Goal: Task Accomplishment & Management: Complete application form

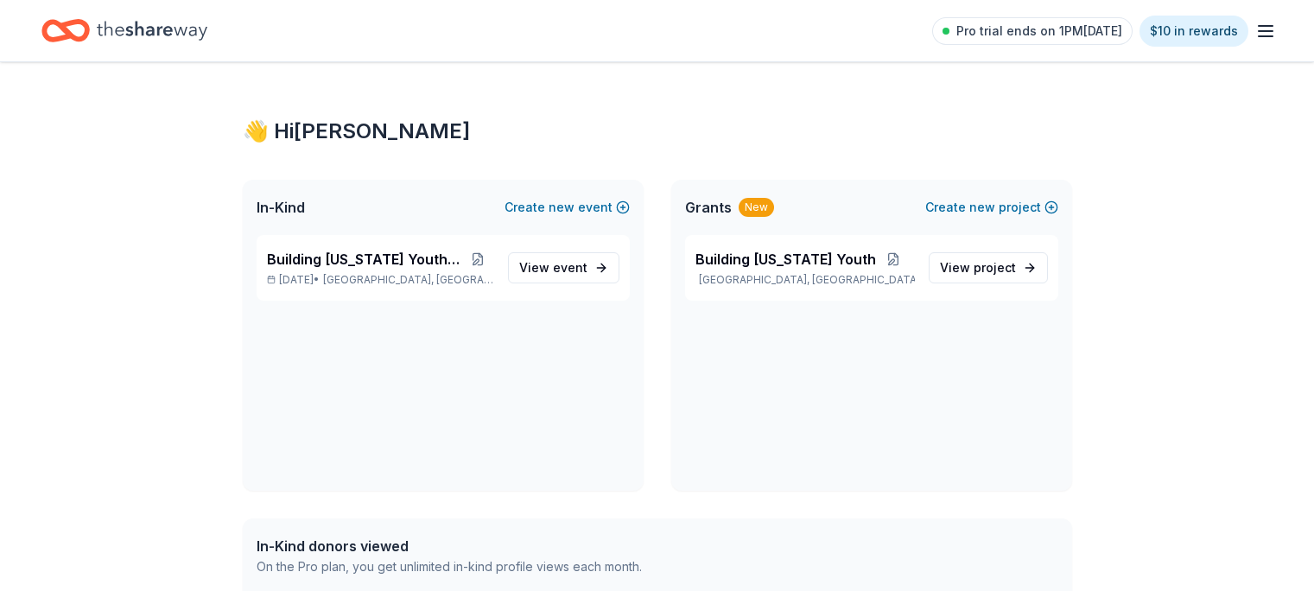
click at [1256, 23] on icon "button" at bounding box center [1266, 31] width 21 height 21
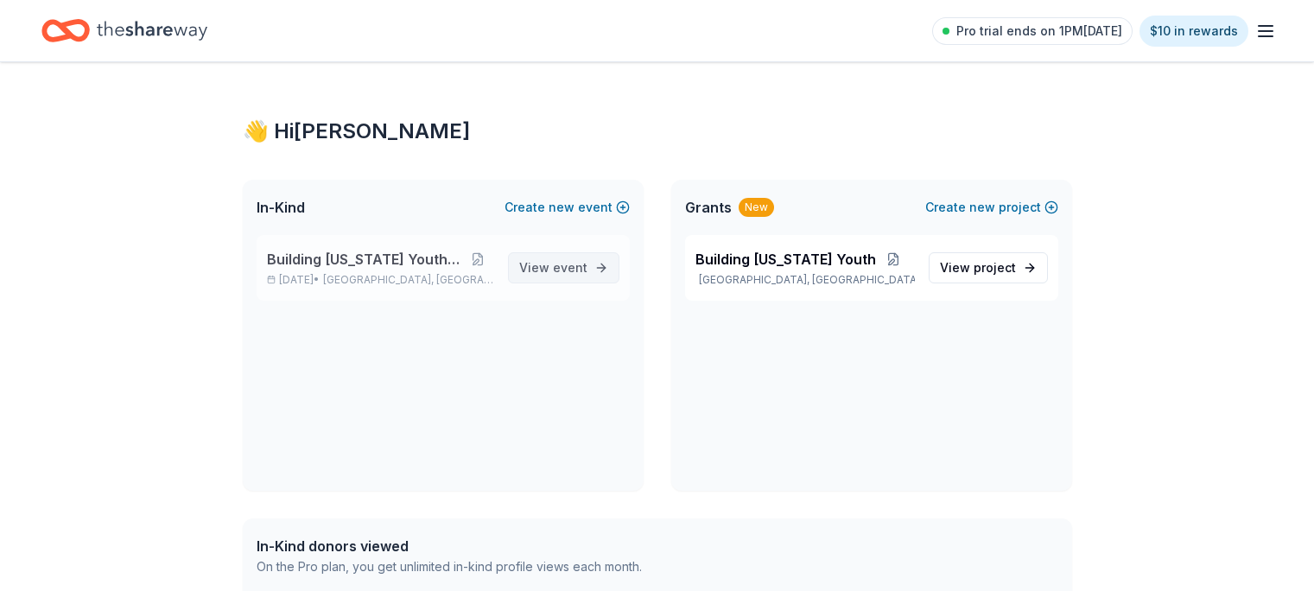
click at [557, 262] on span "event" at bounding box center [570, 267] width 35 height 15
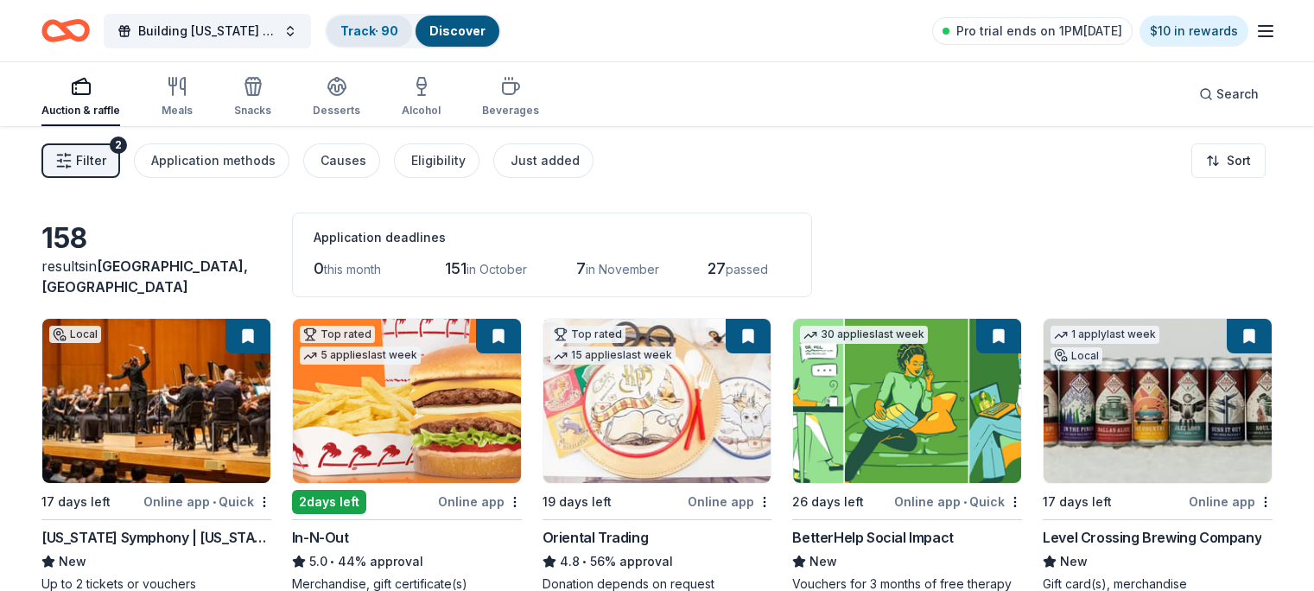
click at [380, 31] on link "Track · 90" at bounding box center [369, 30] width 58 height 15
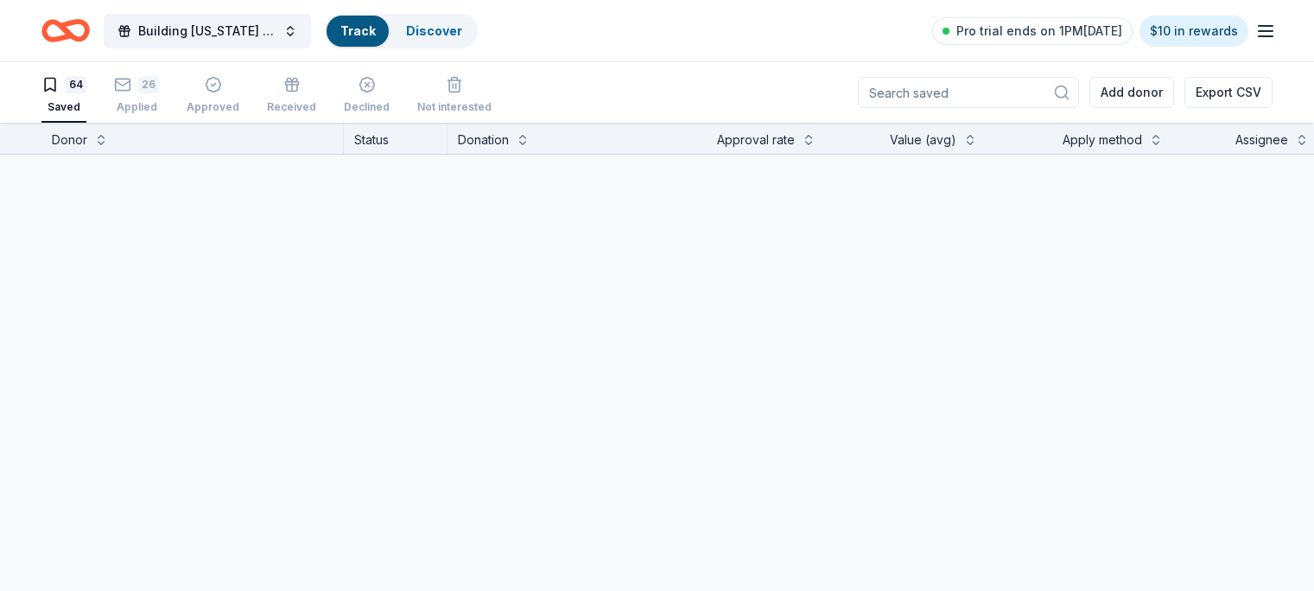
scroll to position [1, 0]
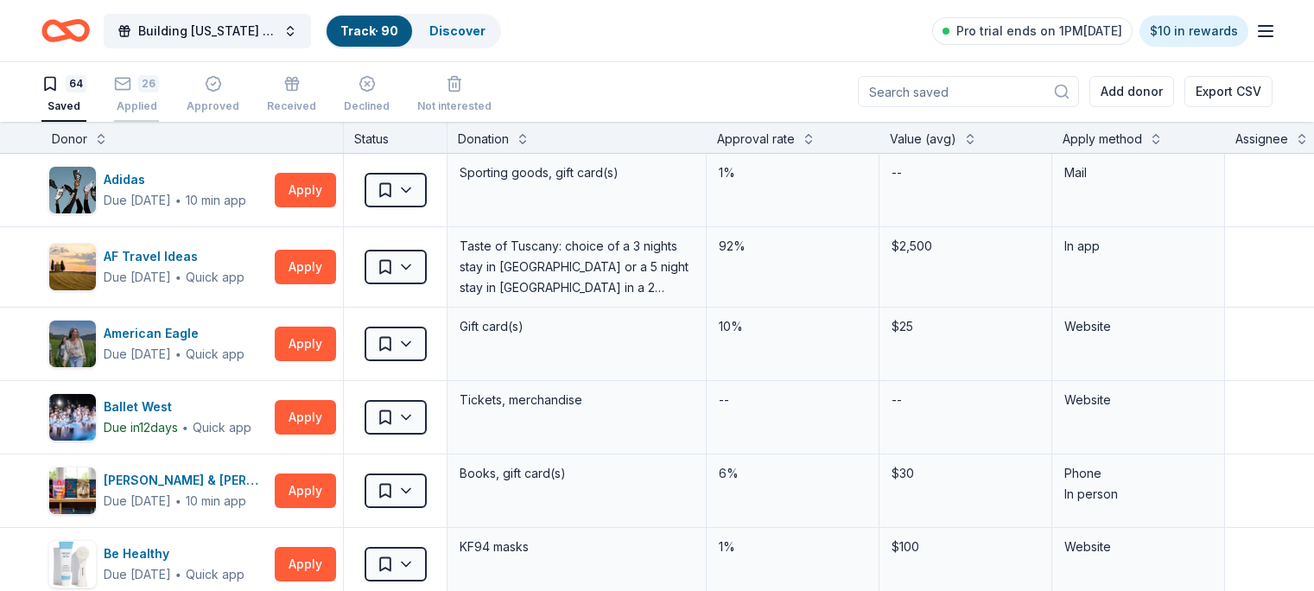
click at [159, 98] on div "26 Applied" at bounding box center [136, 94] width 45 height 38
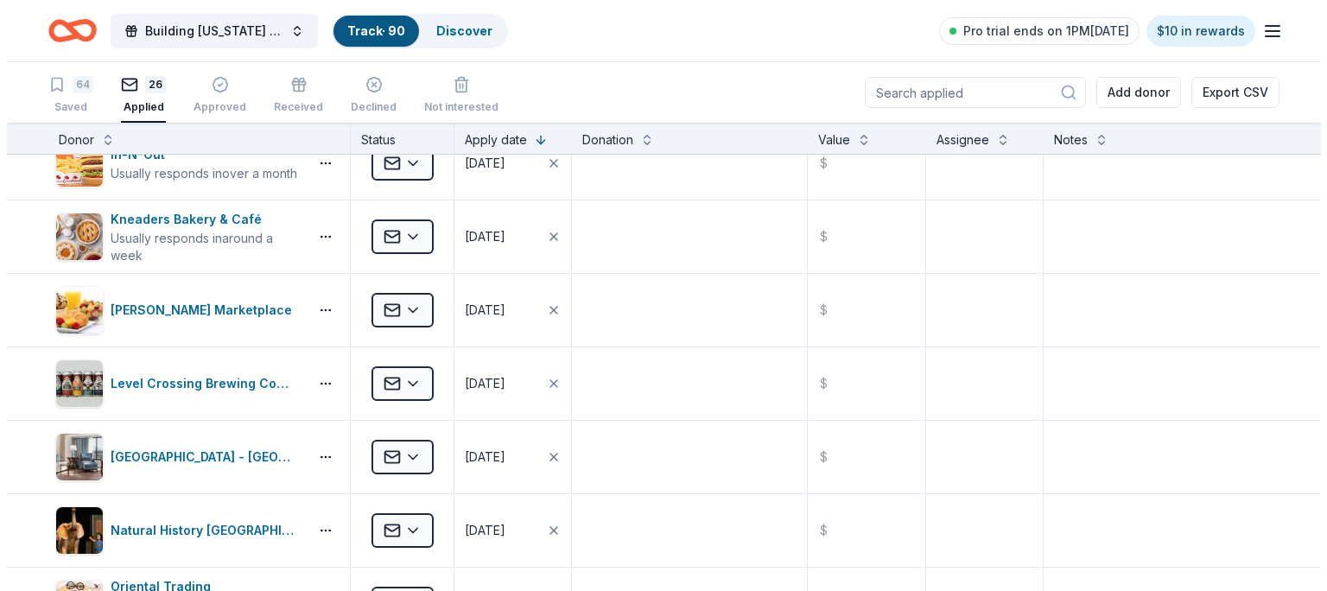
scroll to position [1053, 0]
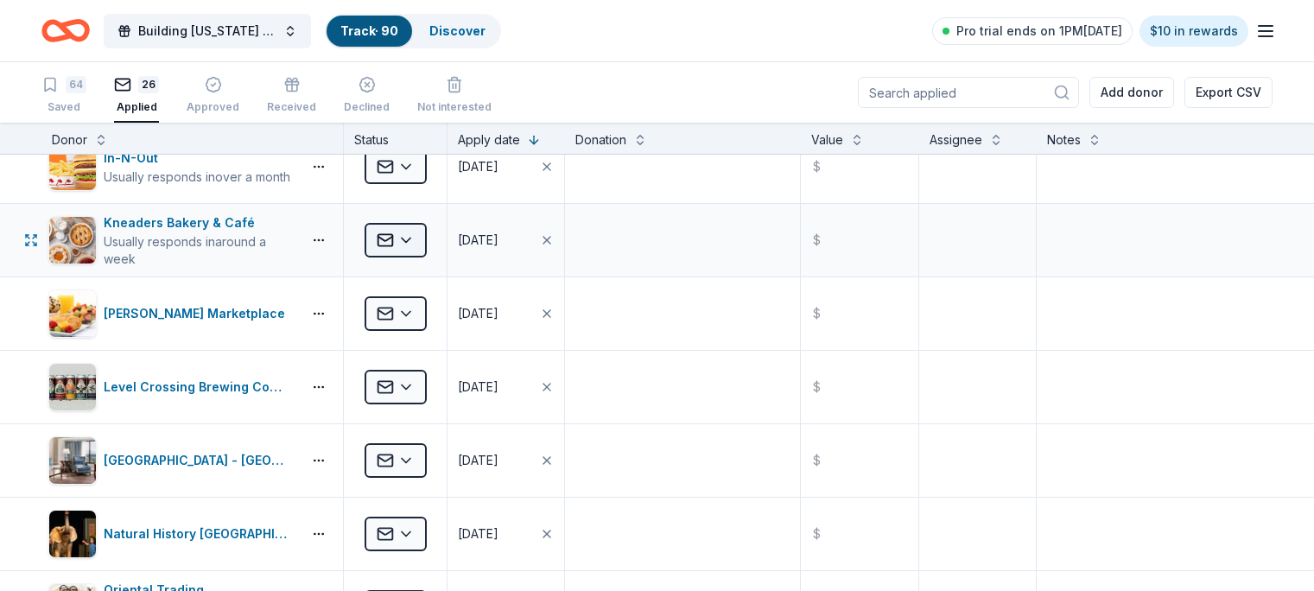
click at [427, 228] on button "Applied" at bounding box center [396, 240] width 62 height 35
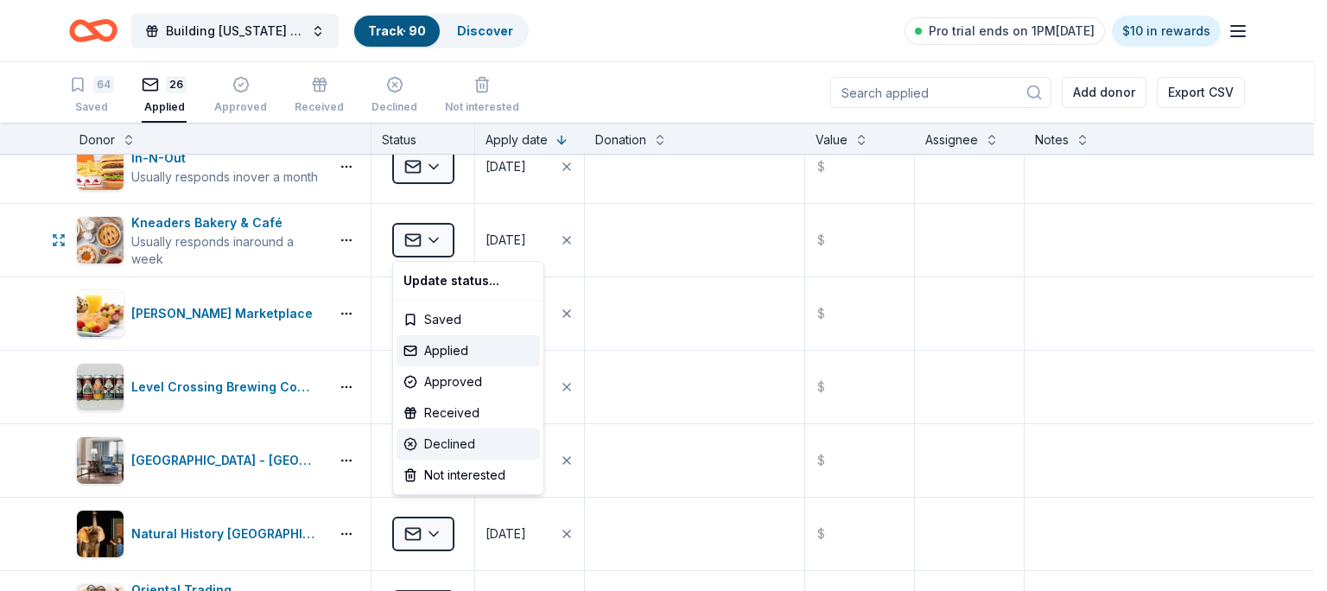
click at [448, 446] on div "Declined" at bounding box center [468, 444] width 143 height 31
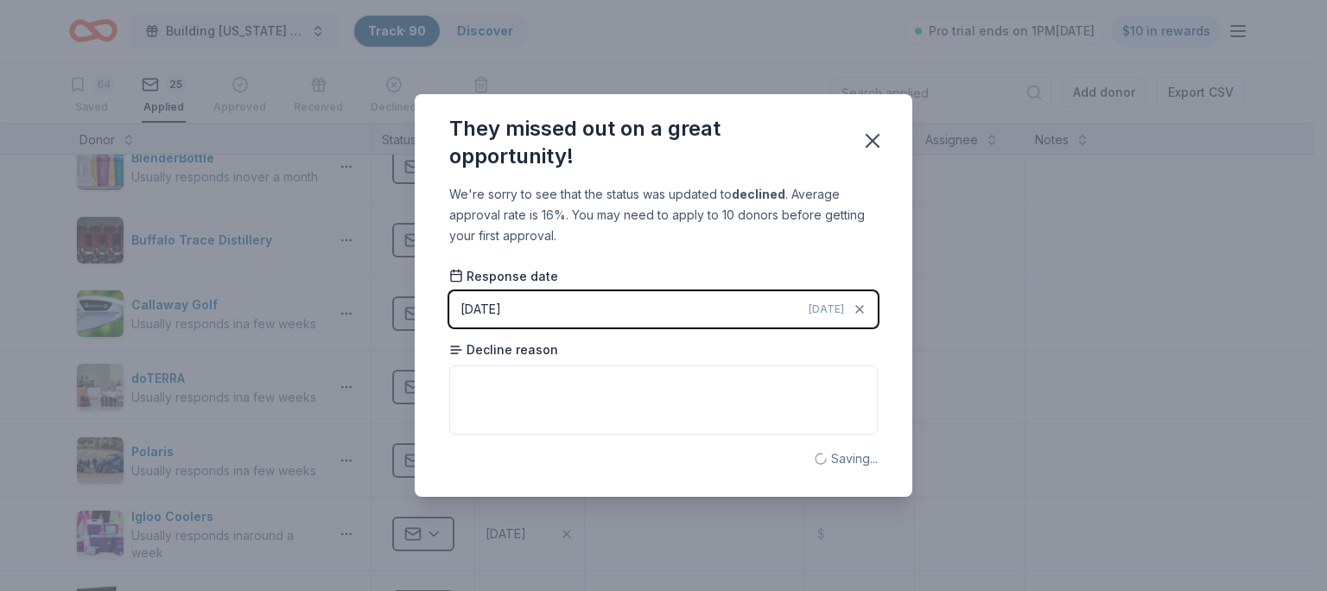
scroll to position [110, 0]
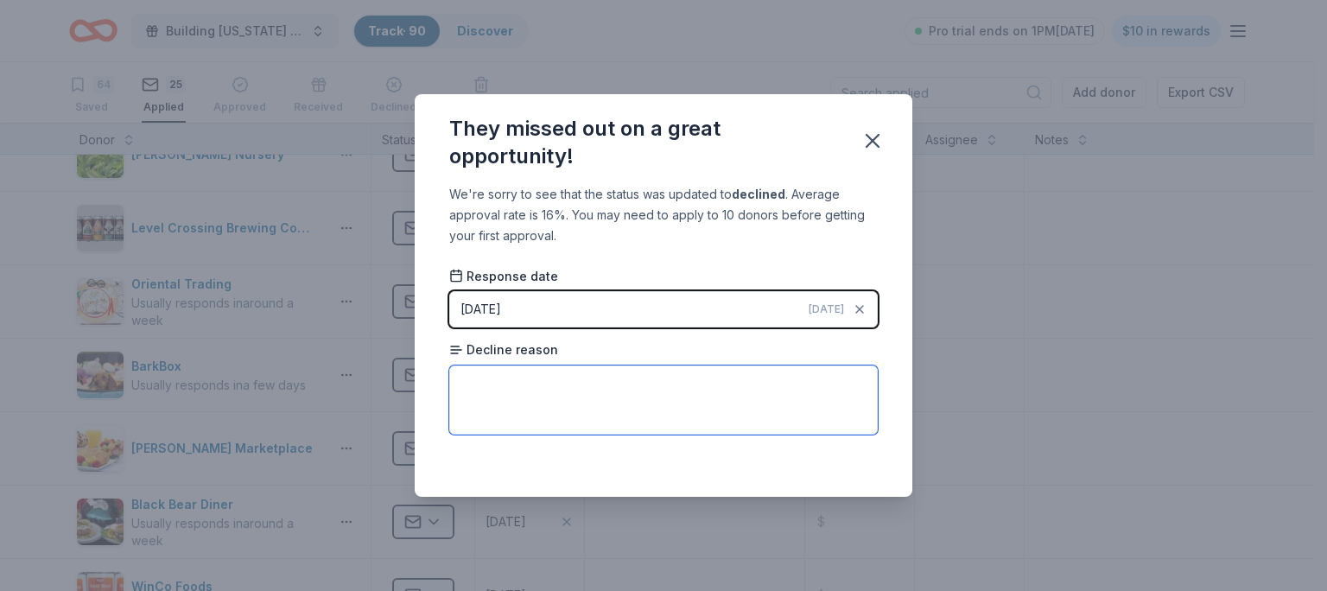
click at [589, 384] on textarea at bounding box center [663, 400] width 429 height 69
type textarea "O"
type textarea "Funding Budget exhausted"
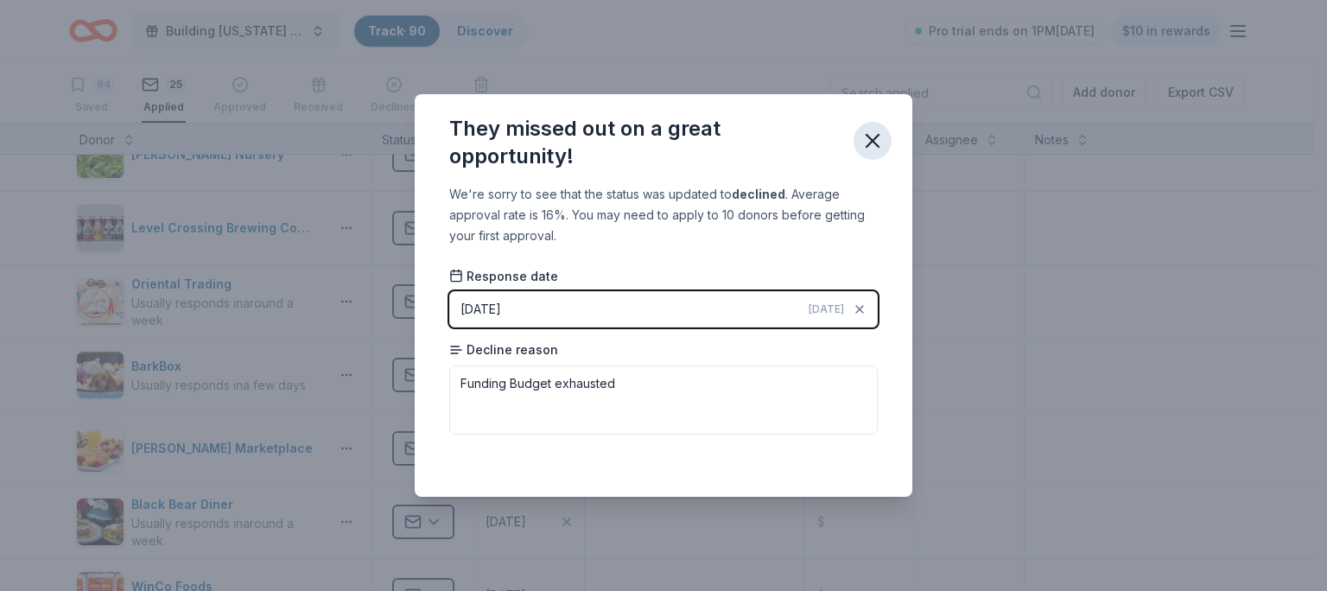
click at [875, 143] on icon "button" at bounding box center [873, 141] width 12 height 12
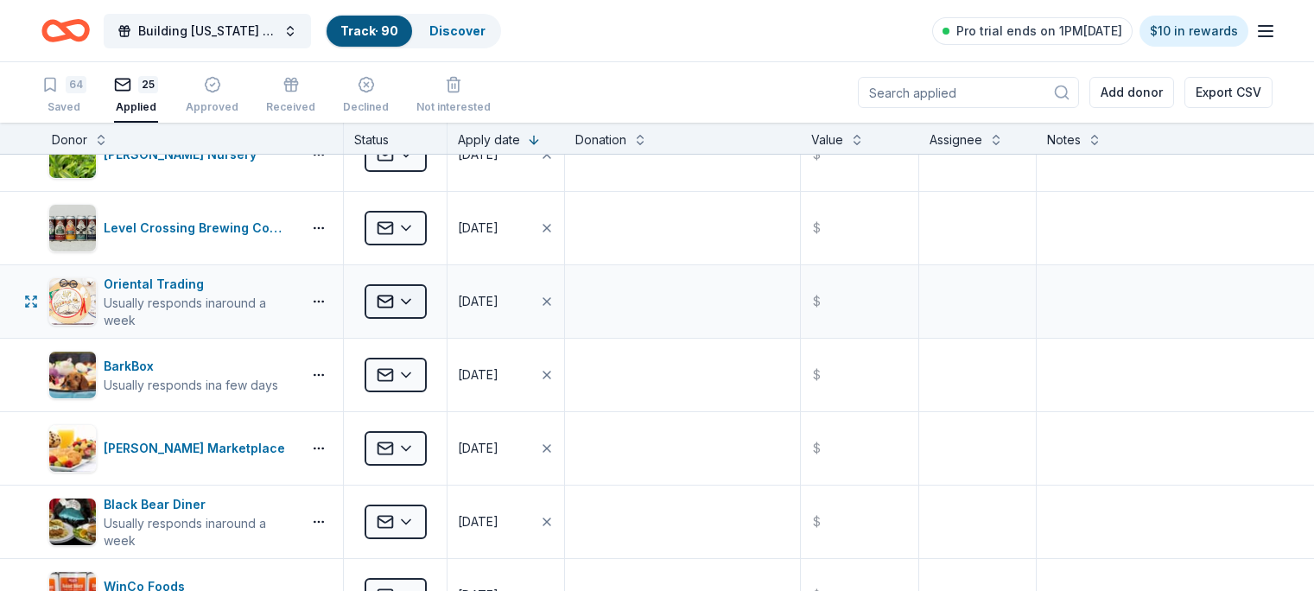
click at [421, 299] on button "Applied" at bounding box center [396, 301] width 62 height 35
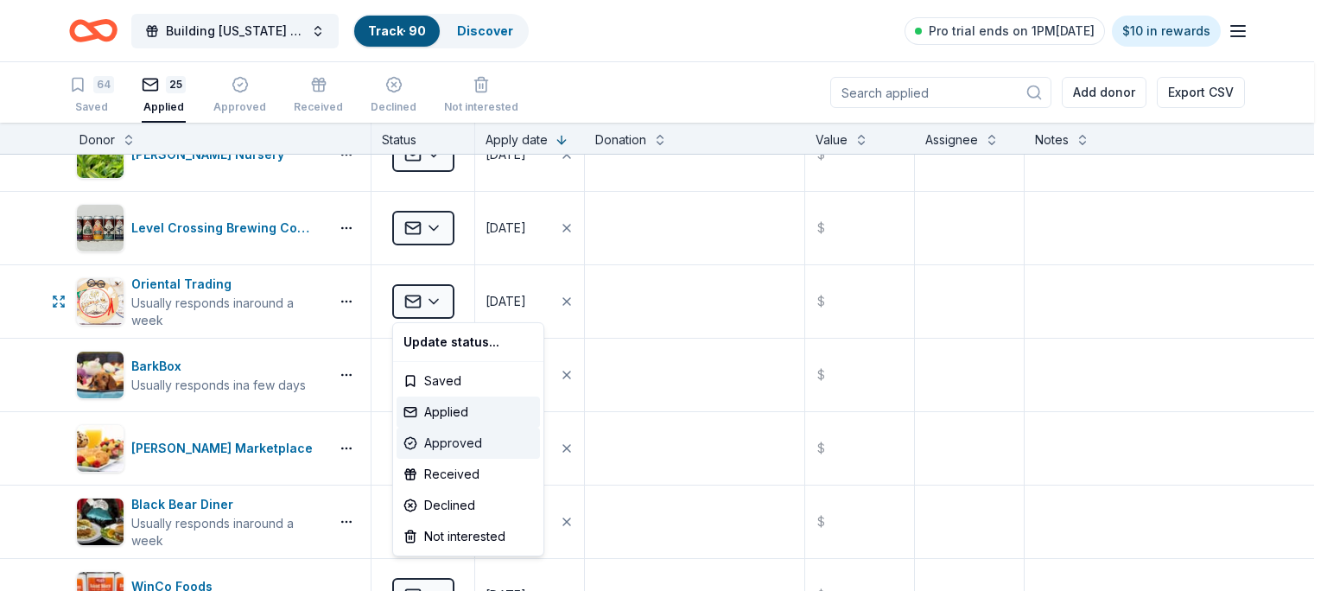
click at [446, 445] on div "Approved" at bounding box center [468, 443] width 143 height 31
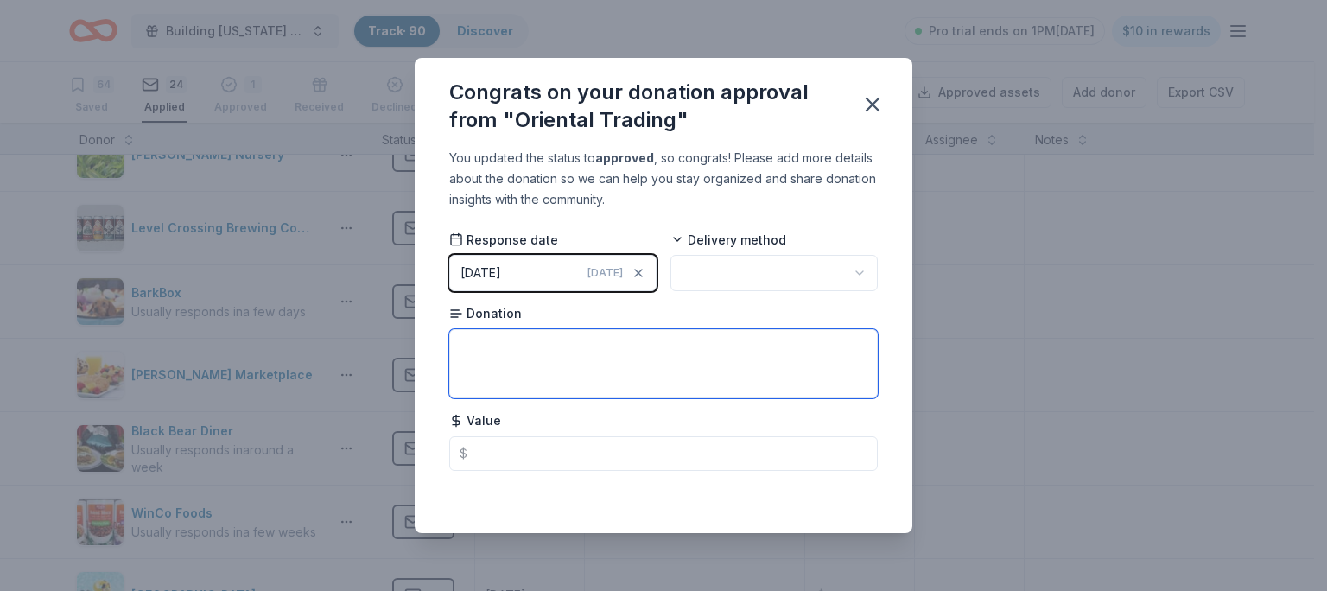
click at [546, 339] on textarea at bounding box center [663, 363] width 429 height 69
click at [550, 339] on textarea at bounding box center [663, 363] width 429 height 69
type textarea "F"
type textarea "Gift Certificate"
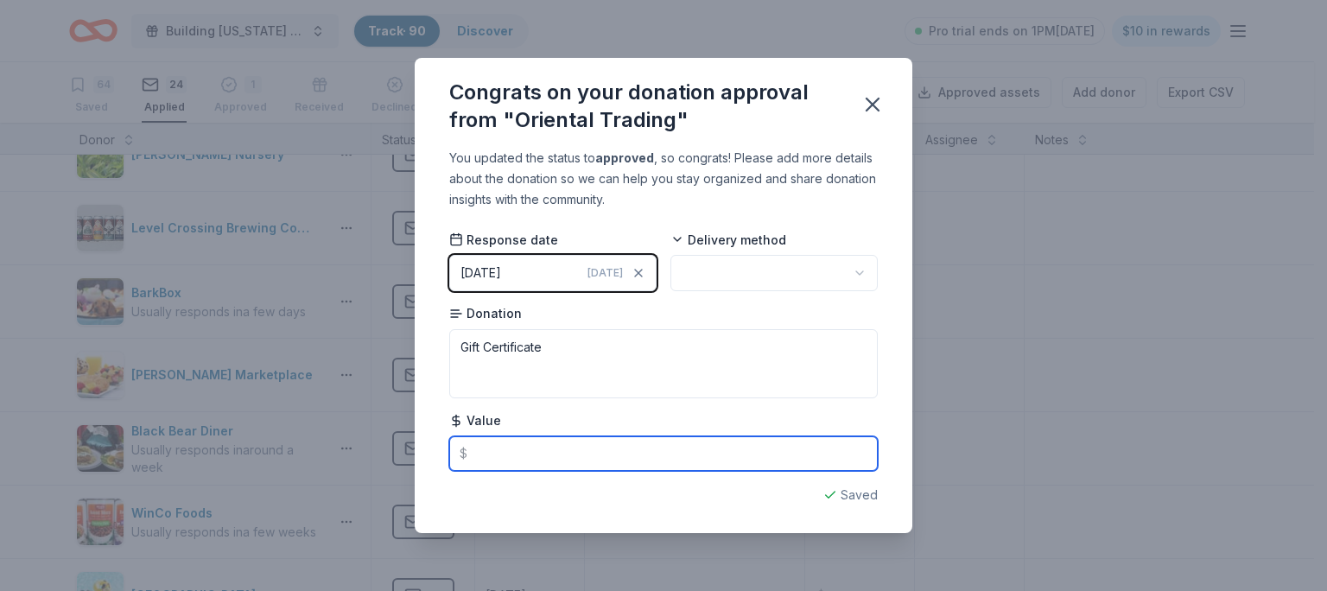
click at [511, 459] on input "text" at bounding box center [663, 453] width 429 height 35
type input "25.00"
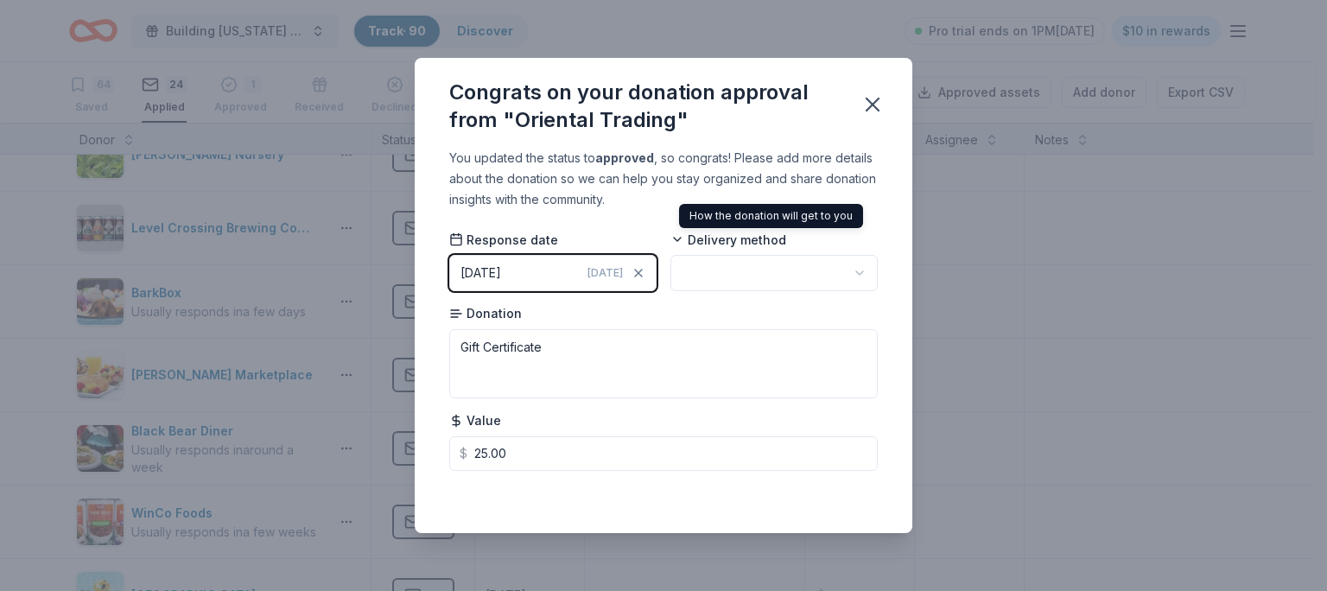
click at [750, 283] on button "button" at bounding box center [774, 273] width 207 height 36
click at [872, 103] on icon "button" at bounding box center [873, 105] width 12 height 12
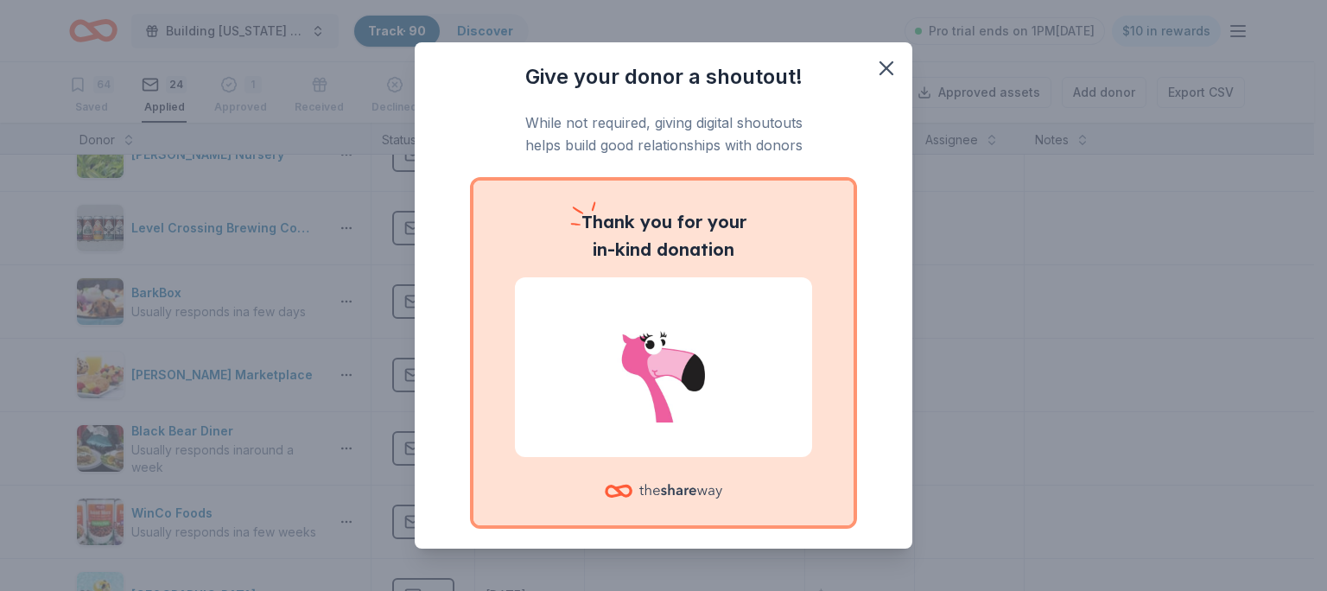
scroll to position [83, 0]
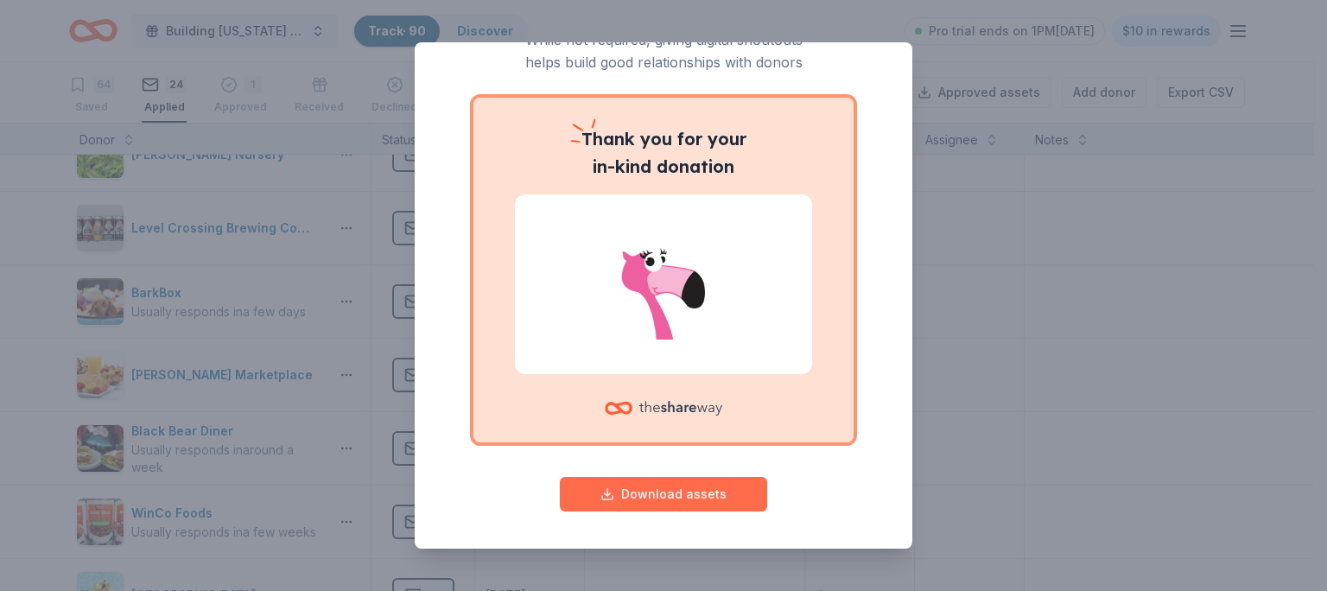
click at [701, 489] on button "Download assets" at bounding box center [663, 494] width 207 height 35
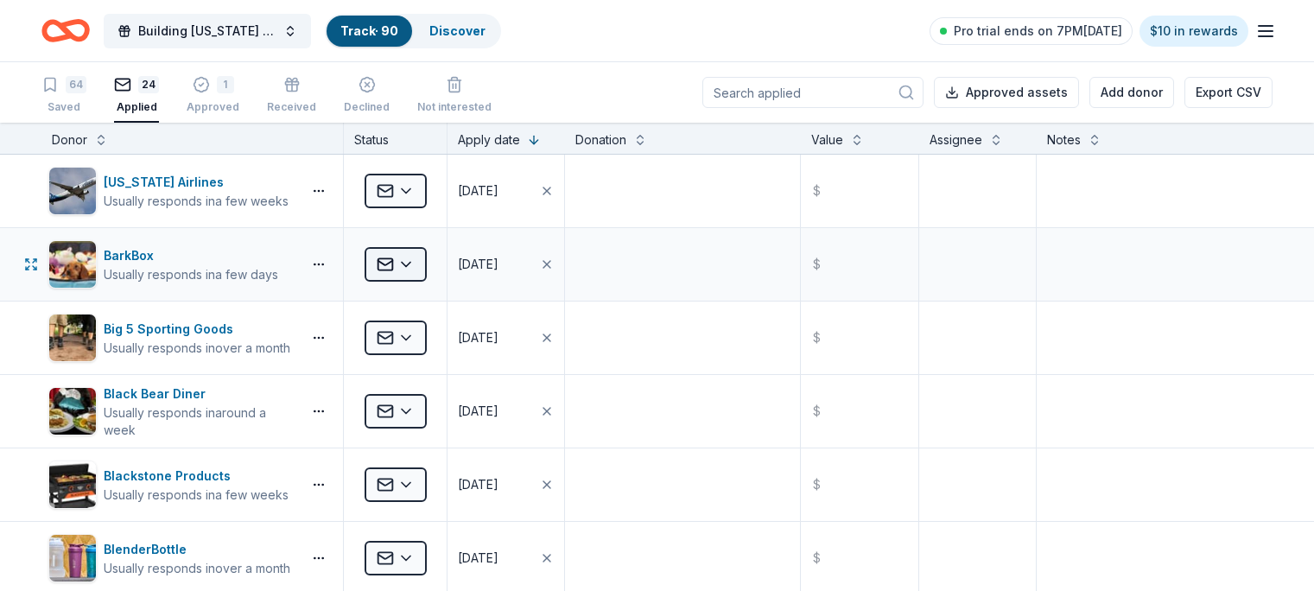
click at [394, 267] on span "Applied" at bounding box center [385, 264] width 17 height 17
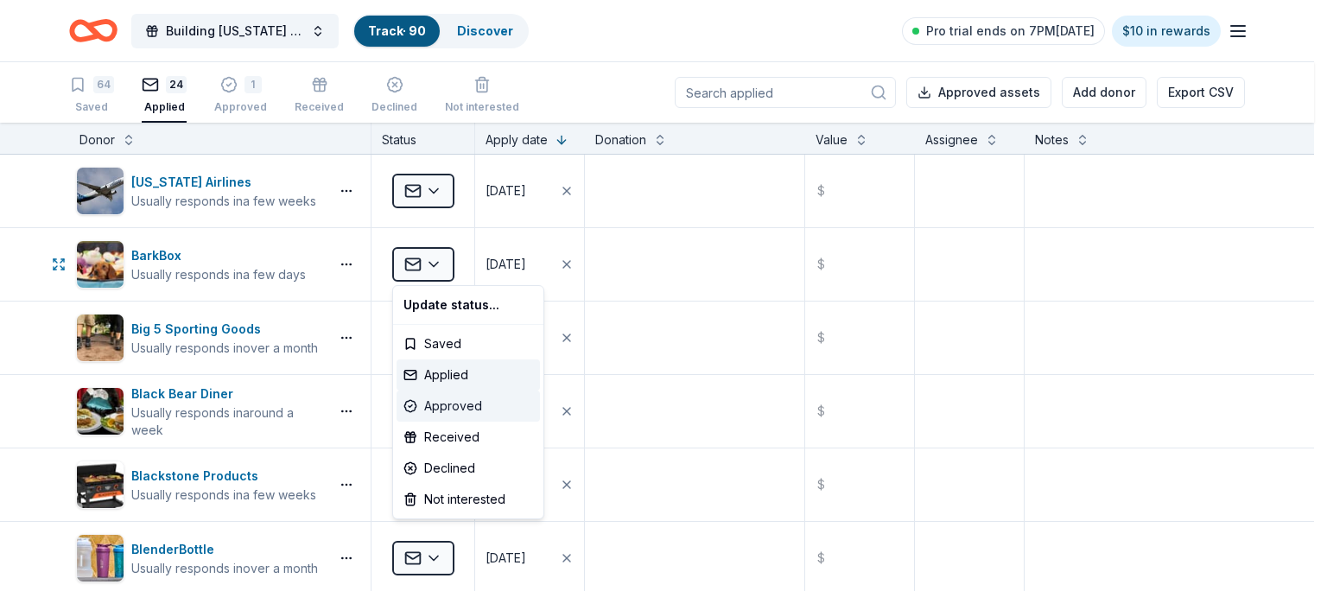
click at [446, 407] on div "Approved" at bounding box center [468, 406] width 143 height 31
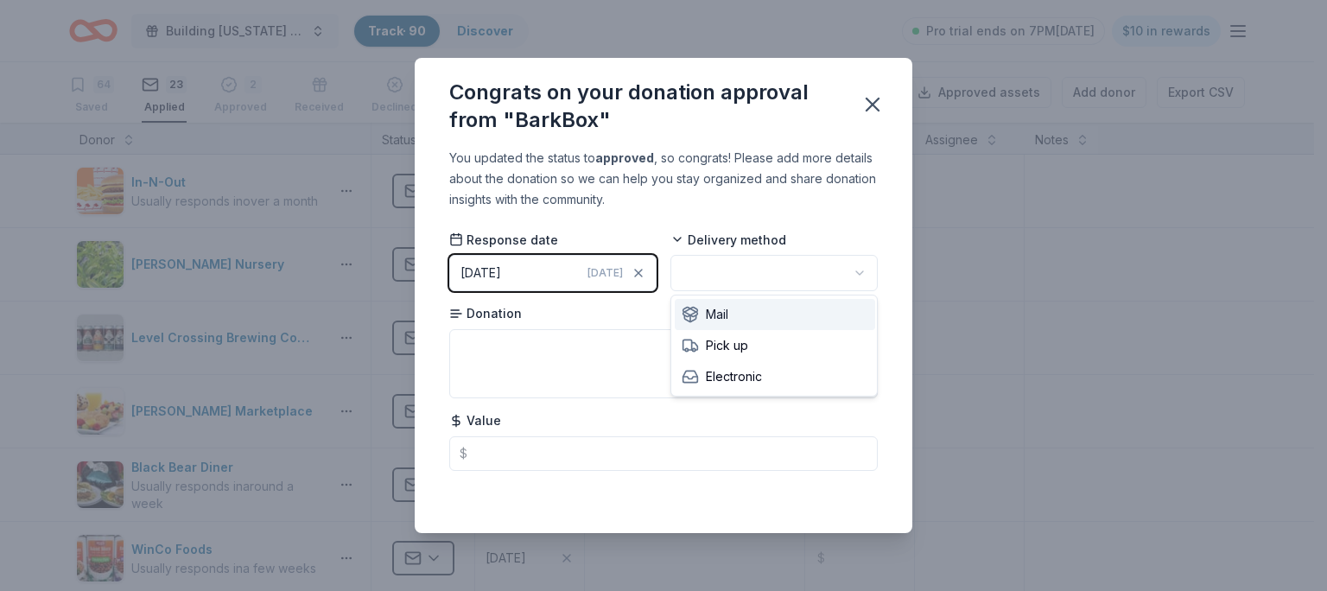
click at [750, 276] on button "button" at bounding box center [774, 273] width 207 height 36
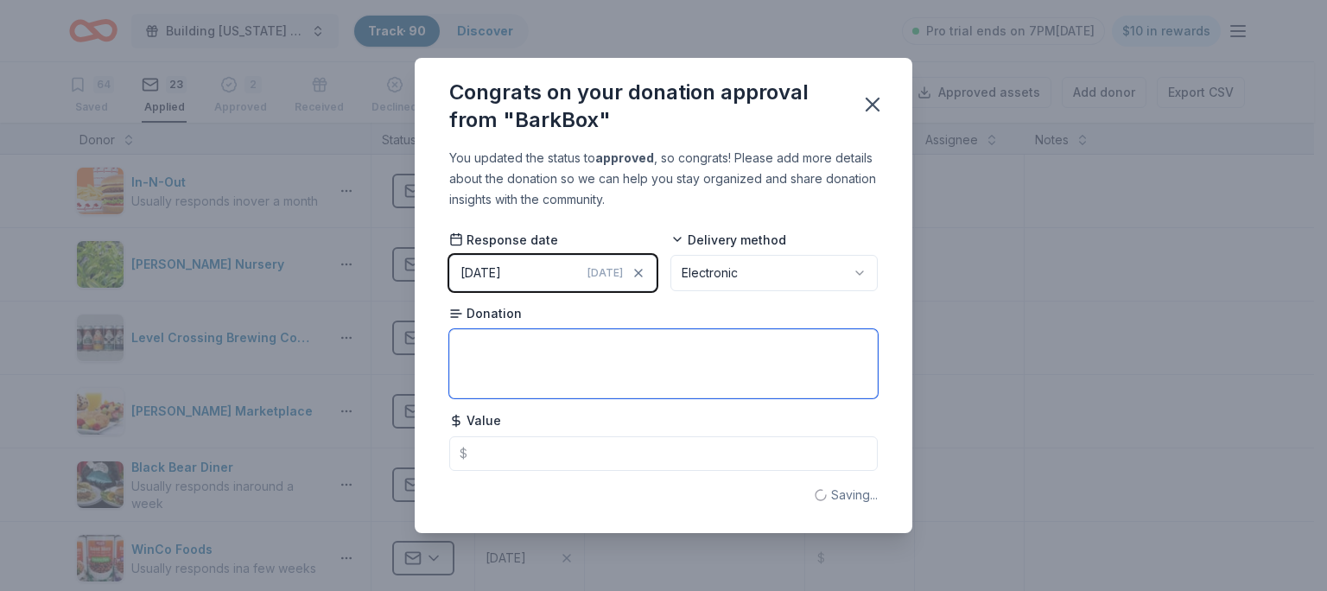
click at [620, 366] on textarea at bounding box center [663, 363] width 429 height 69
type textarea "Digital Gift Certificate"
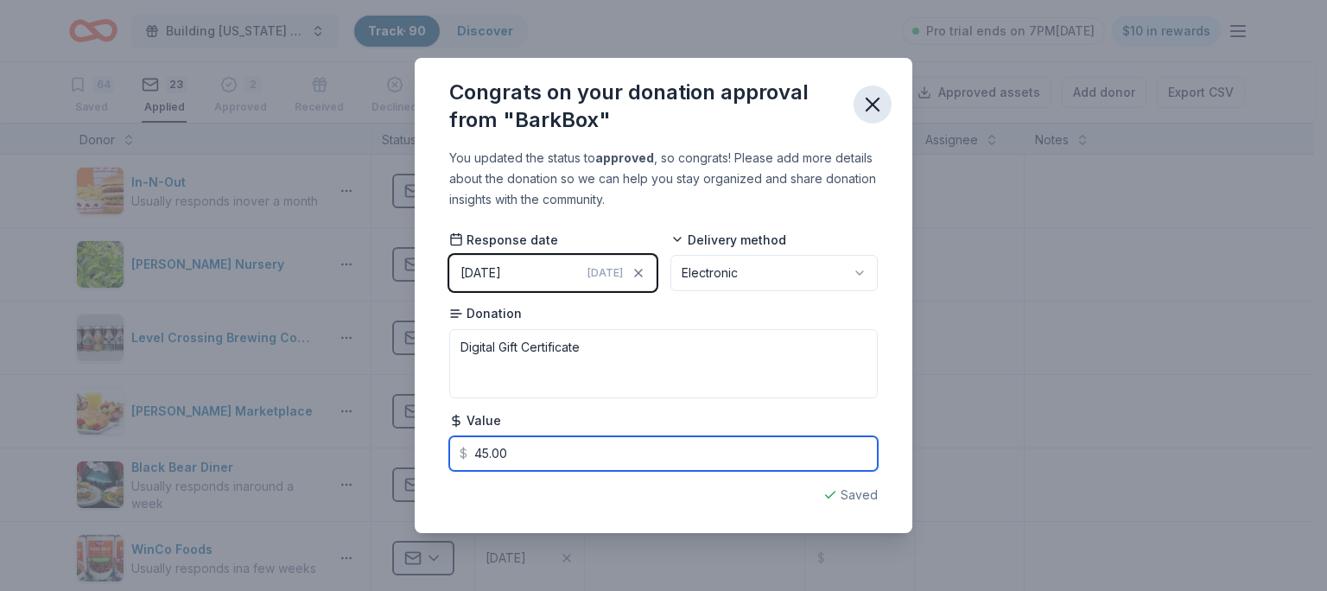
type input "45.00"
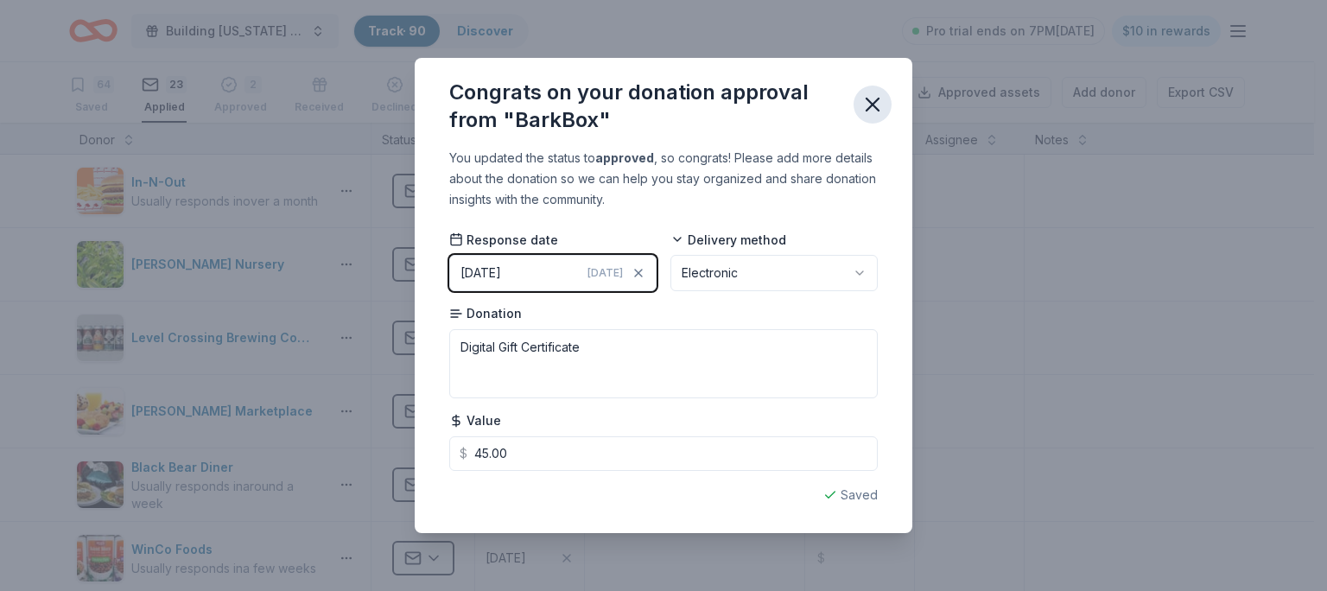
click at [871, 109] on icon "button" at bounding box center [873, 104] width 24 height 24
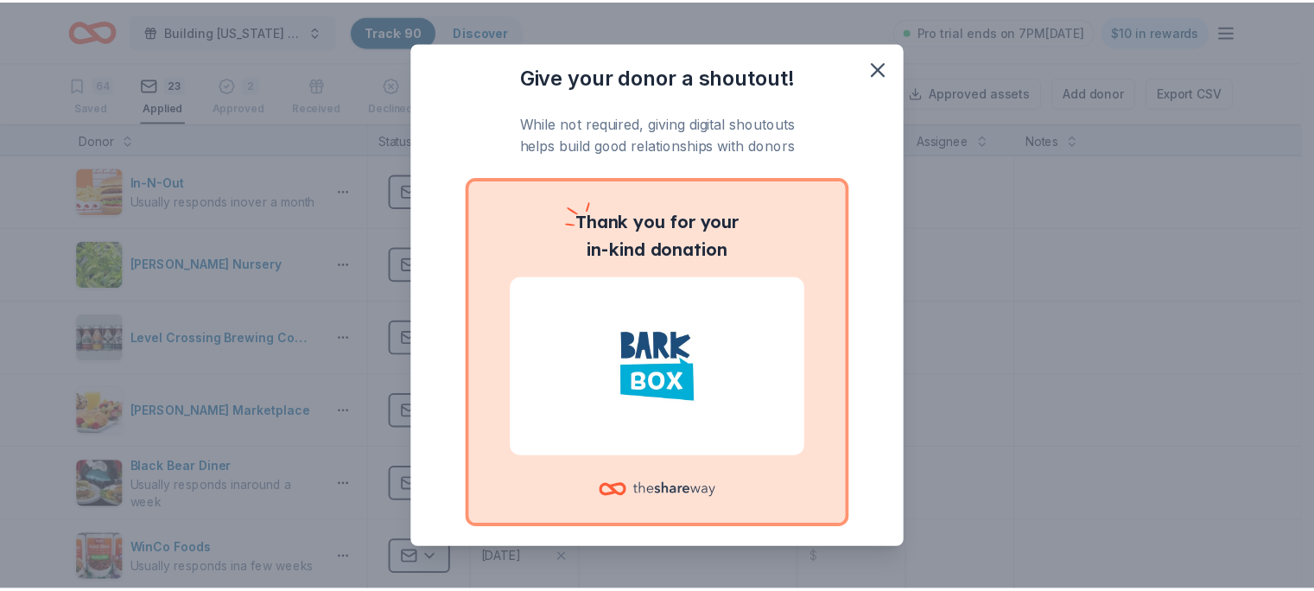
scroll to position [83, 0]
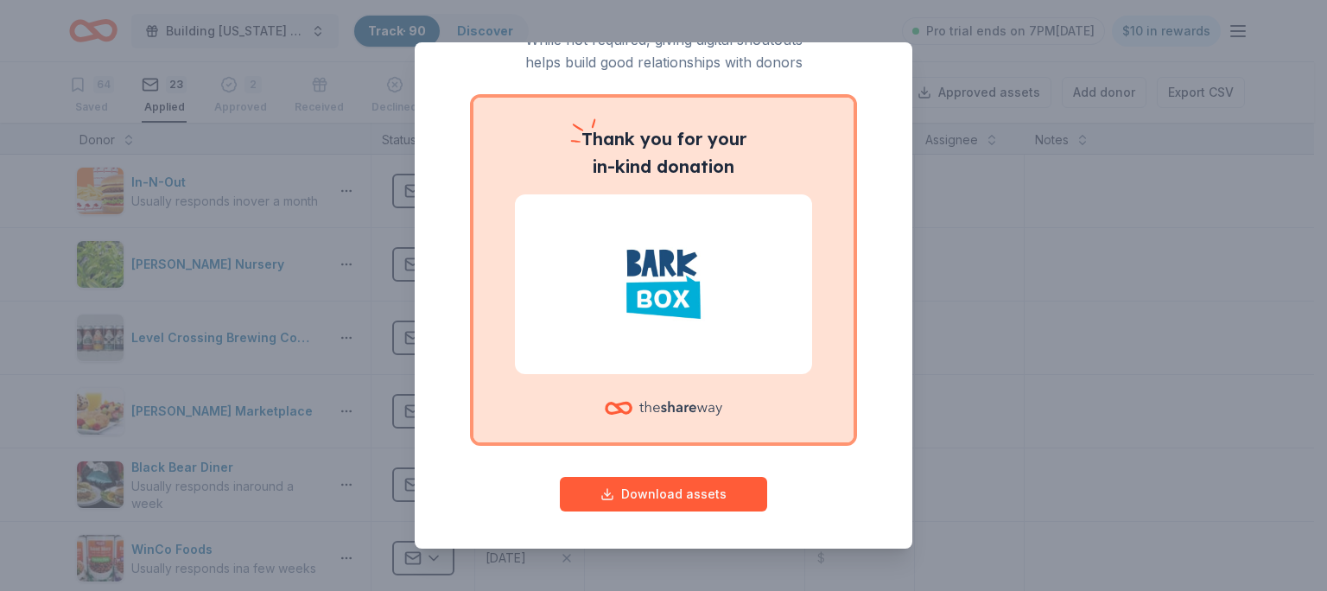
click at [1016, 321] on div "Give your donor a shoutout! While not required, giving digital shoutouts helps …" at bounding box center [663, 295] width 1327 height 591
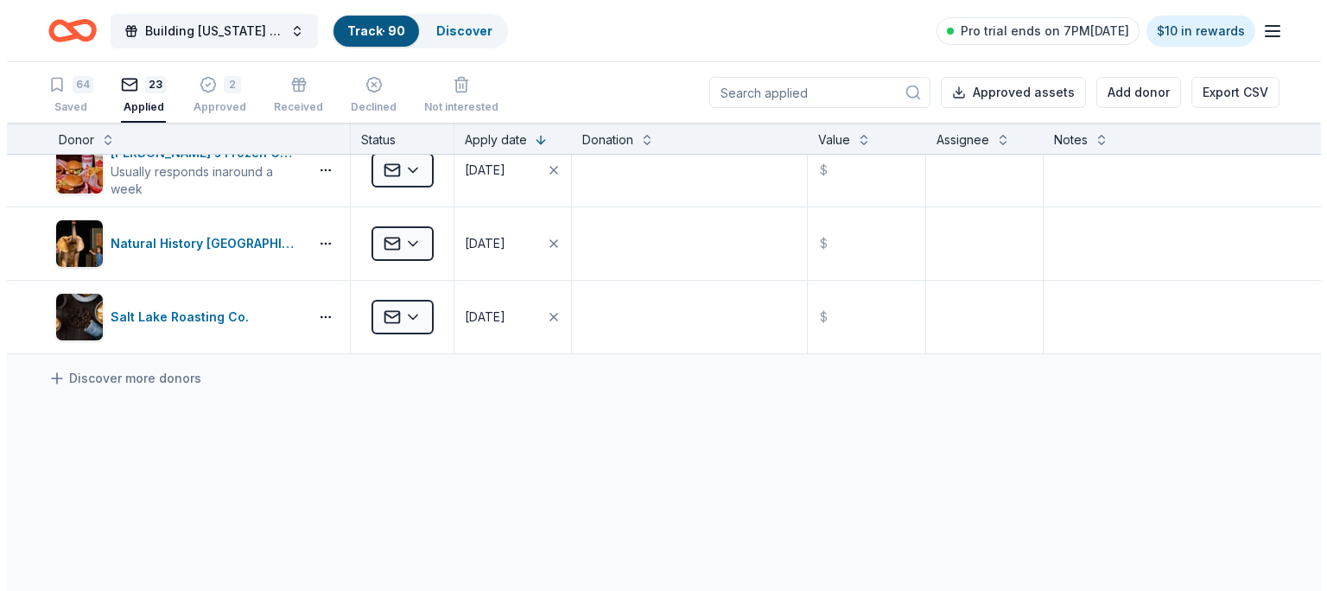
scroll to position [1237, 0]
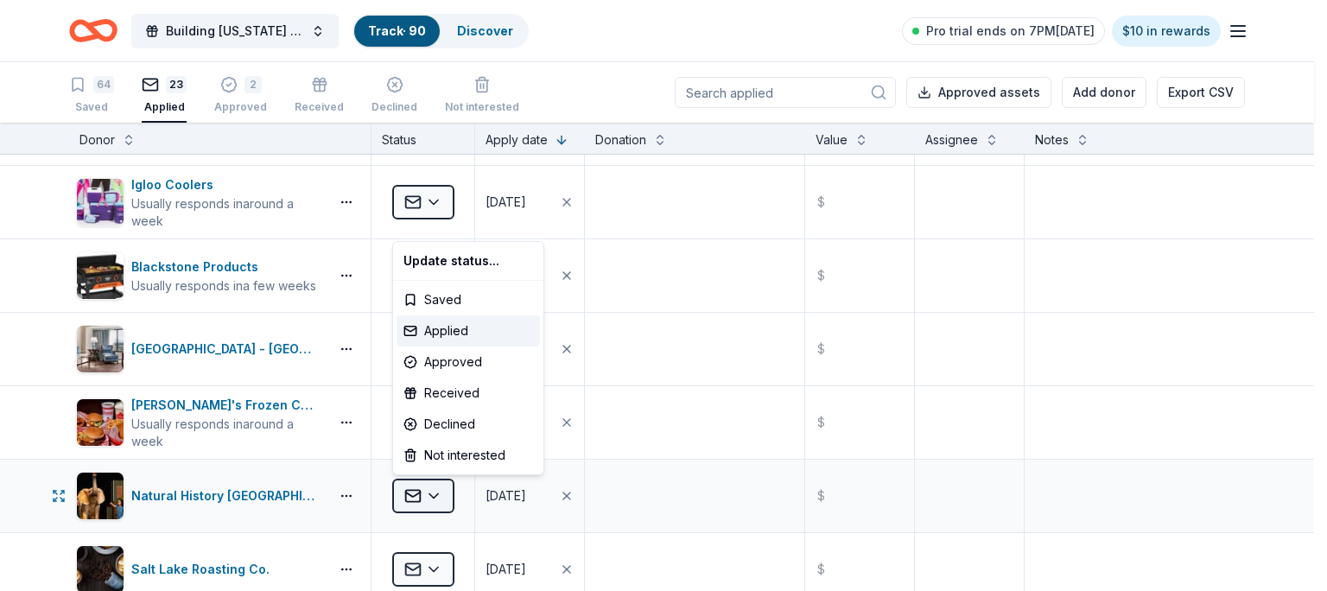
click at [423, 487] on button "Applied" at bounding box center [423, 496] width 62 height 35
click at [473, 364] on div "Approved" at bounding box center [468, 362] width 143 height 31
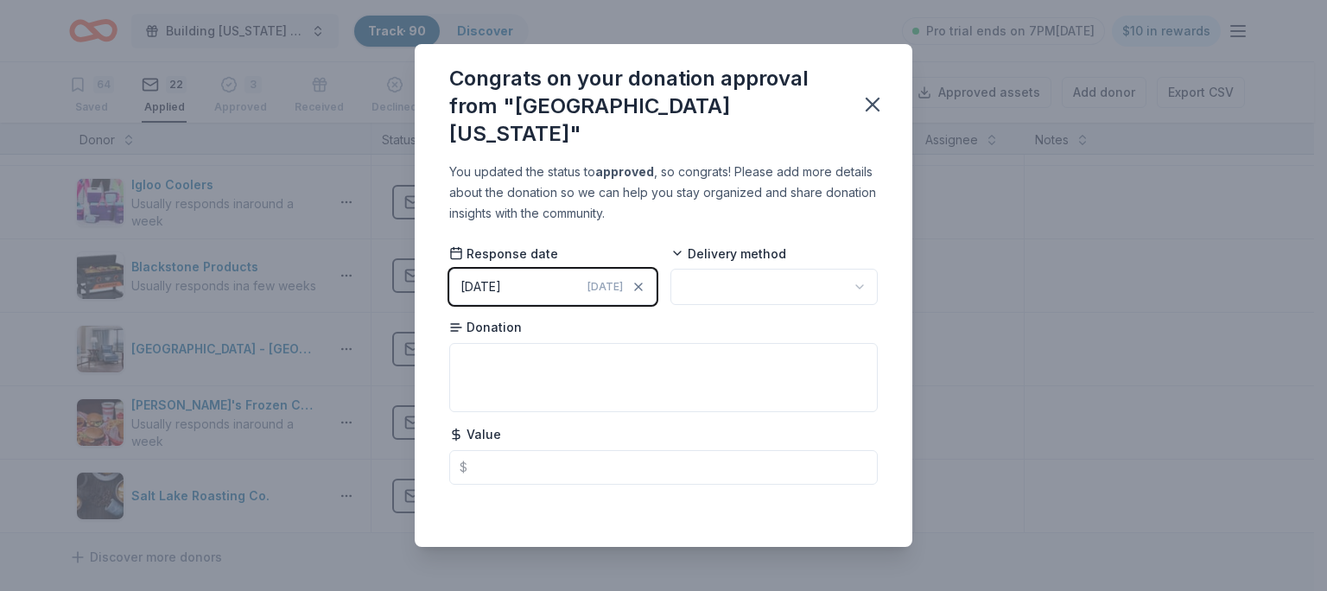
click at [745, 290] on button "button" at bounding box center [774, 287] width 207 height 36
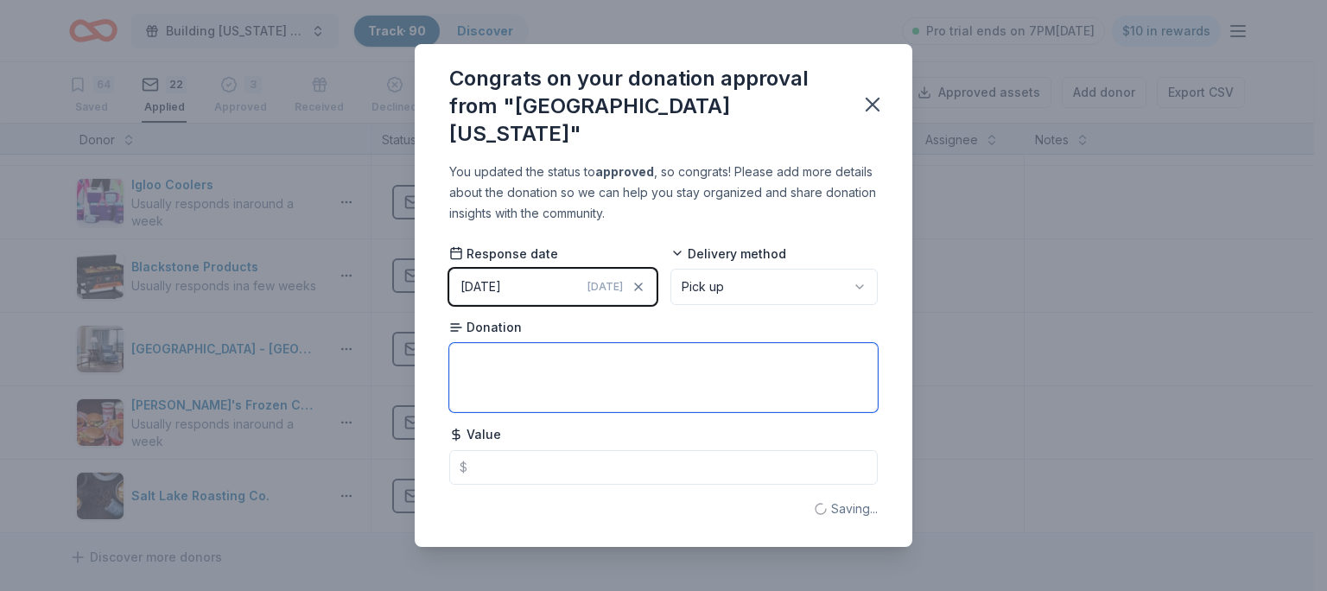
click at [698, 366] on textarea at bounding box center [663, 377] width 429 height 69
type textarea "4 r Entry for 125for 125.00fkkf"
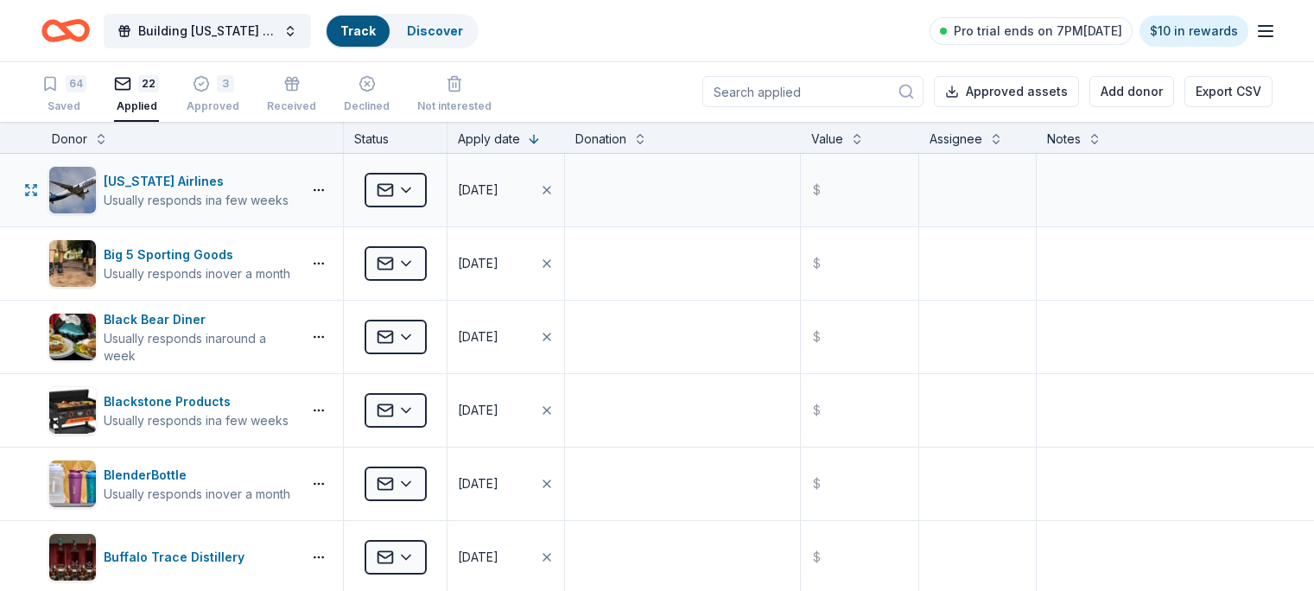
scroll to position [1, 0]
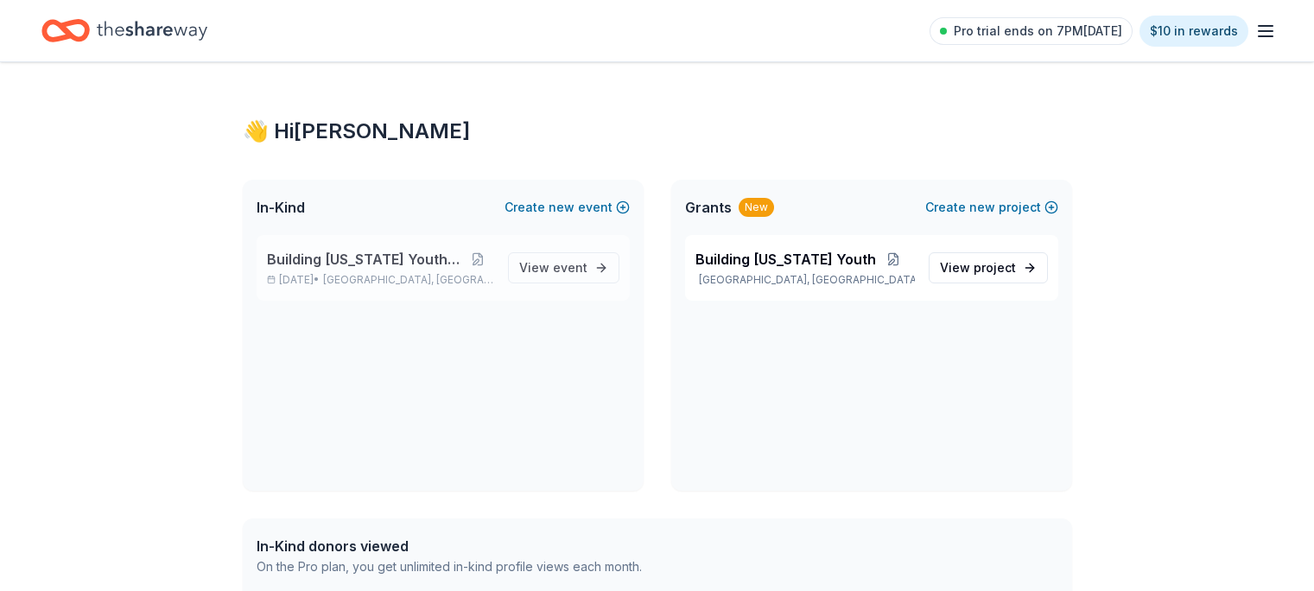
click at [552, 283] on div "Building Utah Youth Gala Nov 15, 2025 • Harrisville, UT View event" at bounding box center [443, 268] width 373 height 66
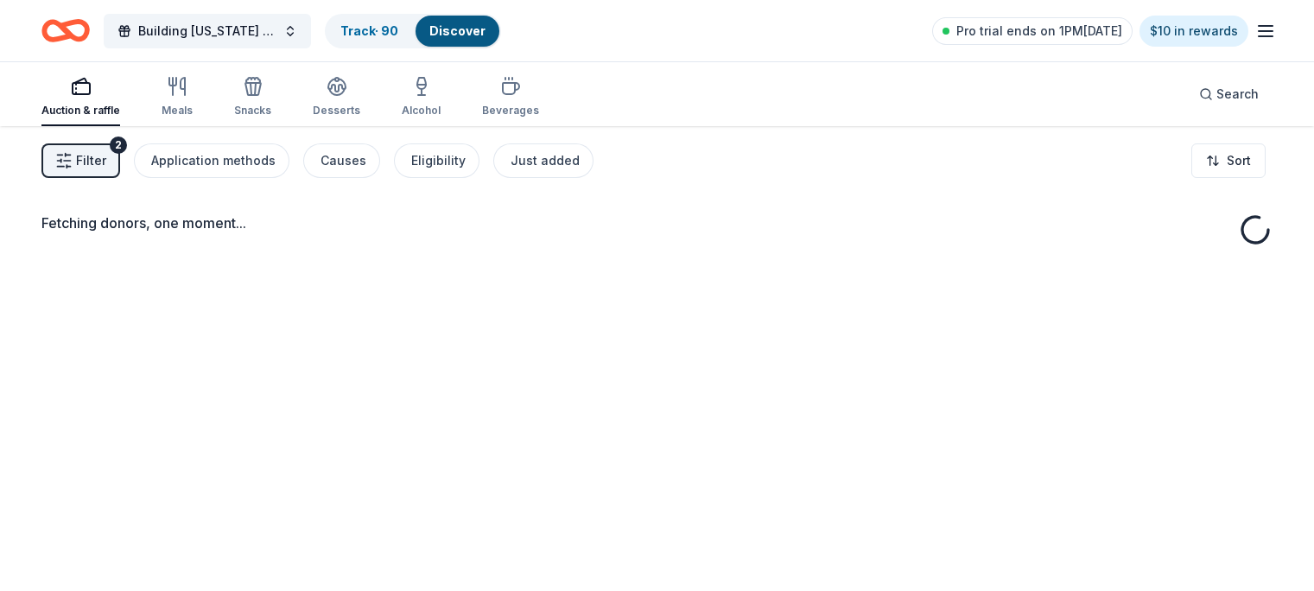
click at [398, 10] on div "Building Utah Youth Gala Track · 90 Discover" at bounding box center [271, 30] width 460 height 41
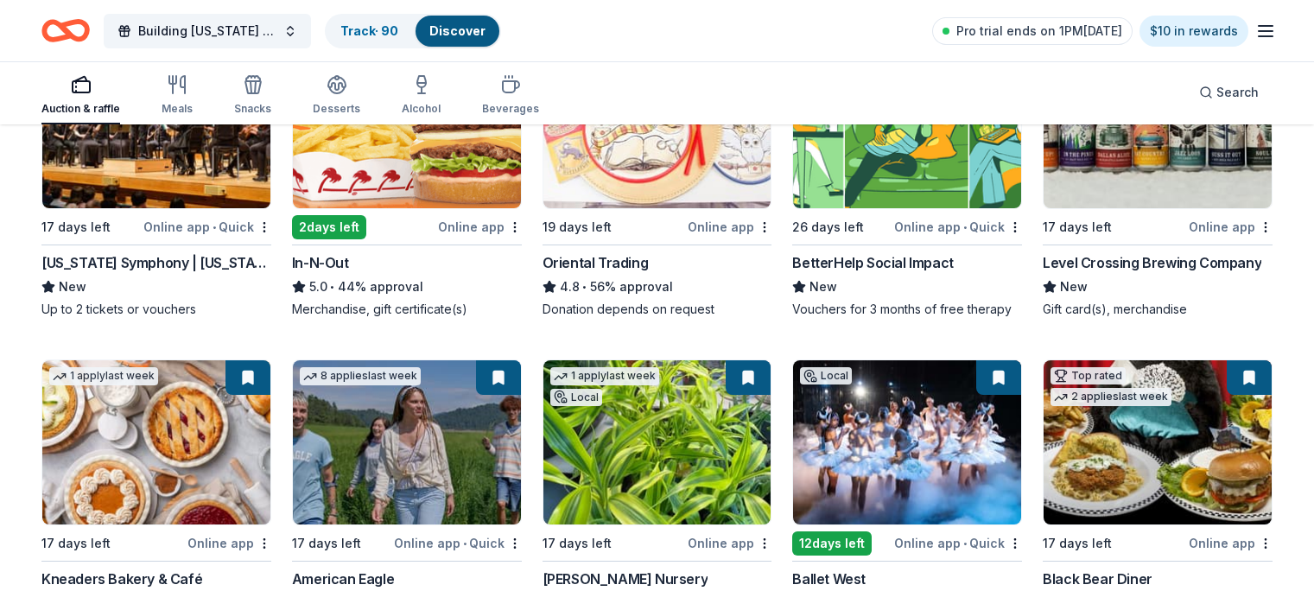
scroll to position [174, 0]
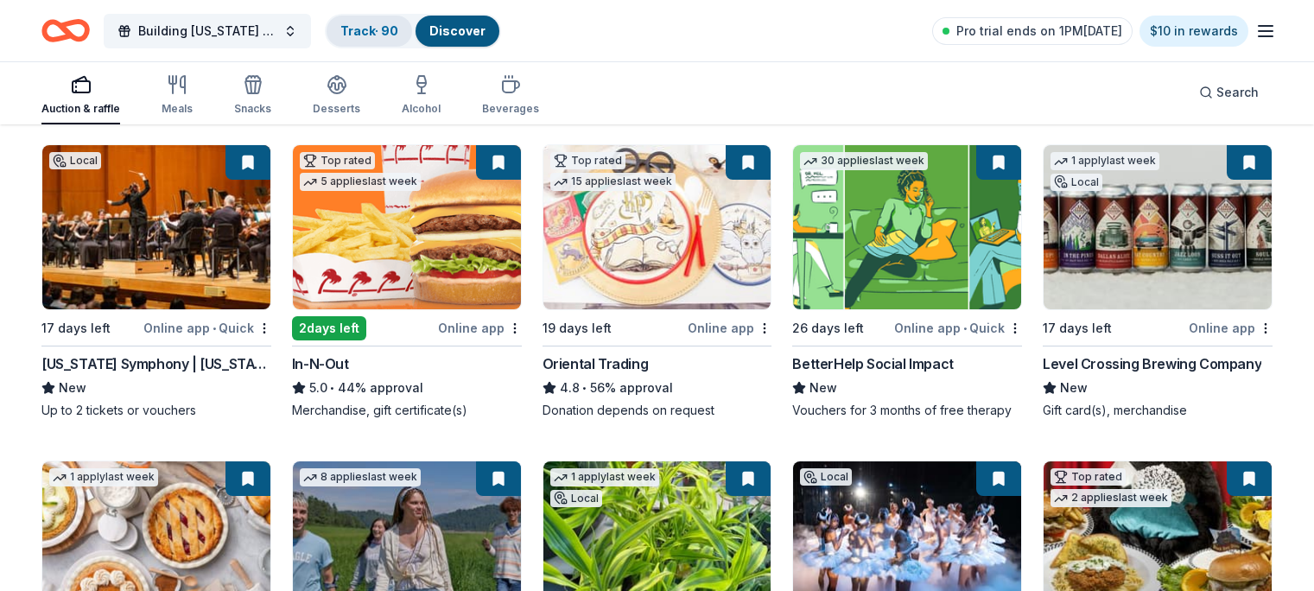
click at [394, 20] on div "Track · 90" at bounding box center [370, 31] width 86 height 31
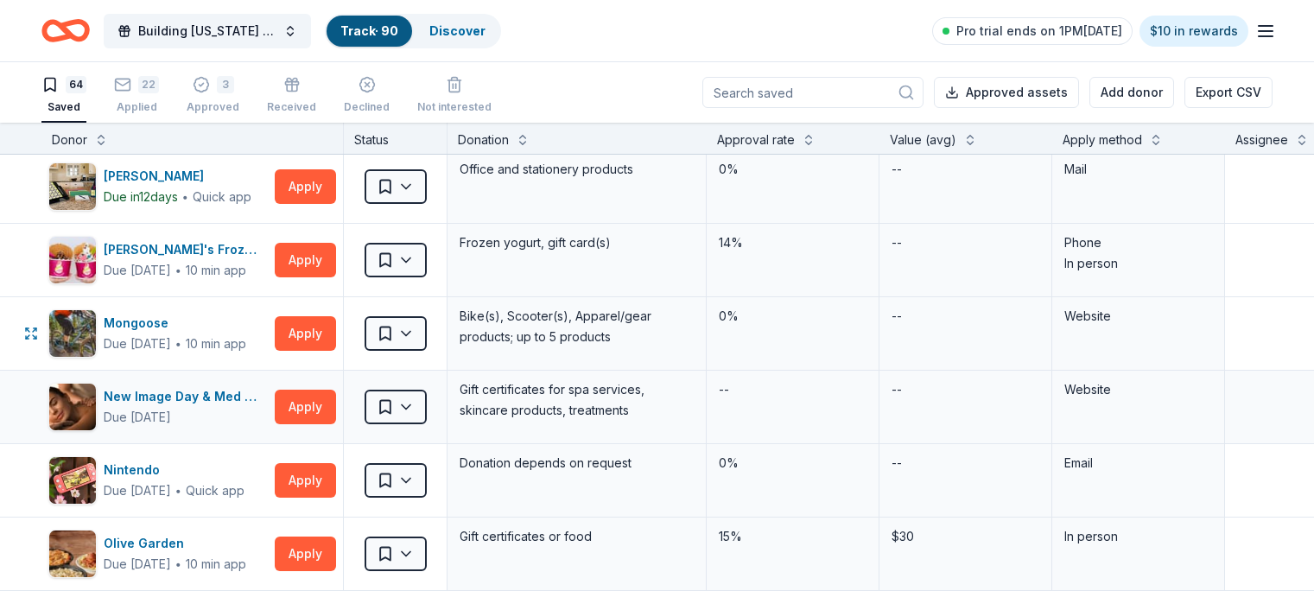
scroll to position [2404, 0]
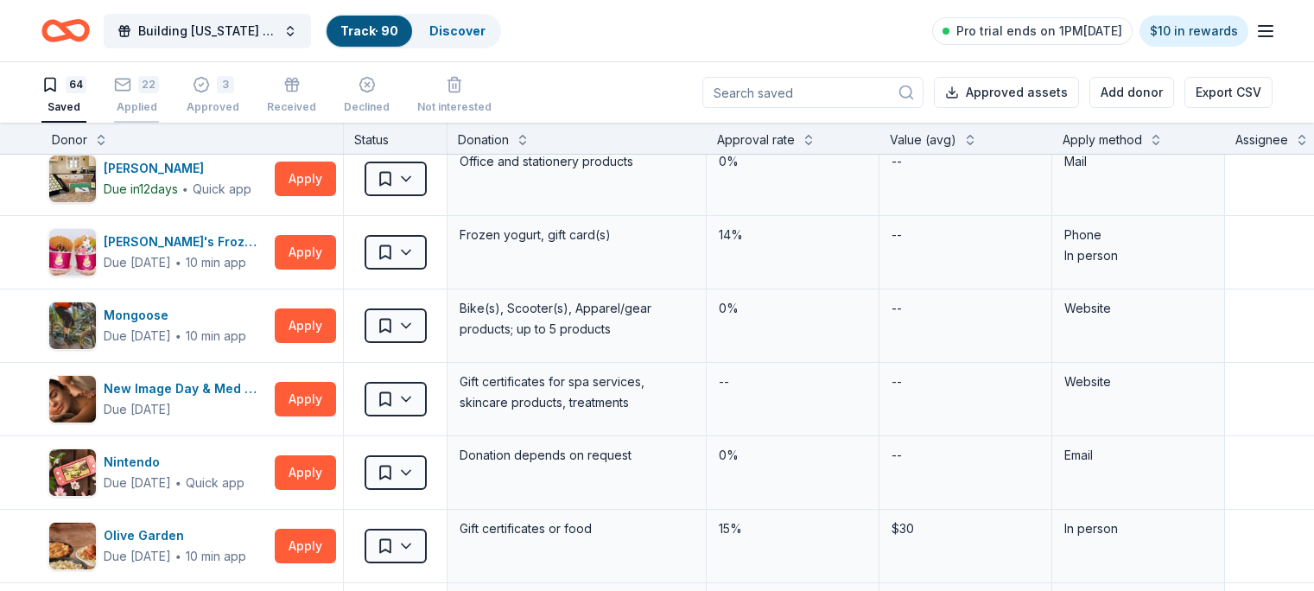
click at [159, 90] on div "22" at bounding box center [148, 84] width 21 height 17
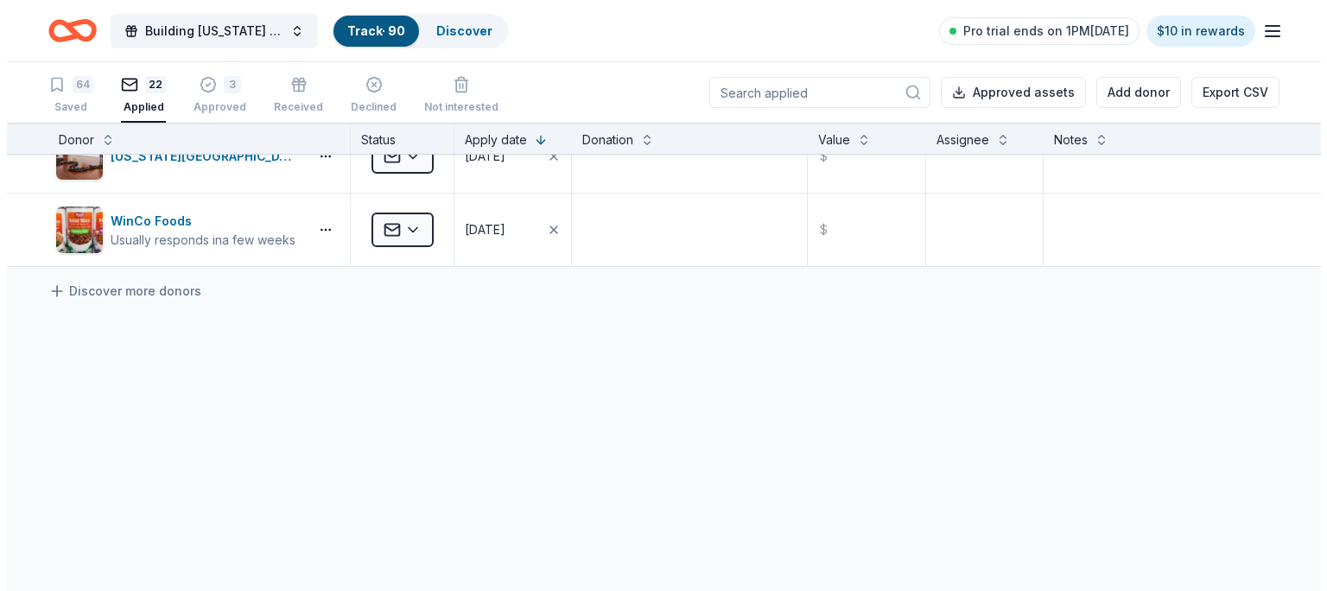
scroll to position [1504, 0]
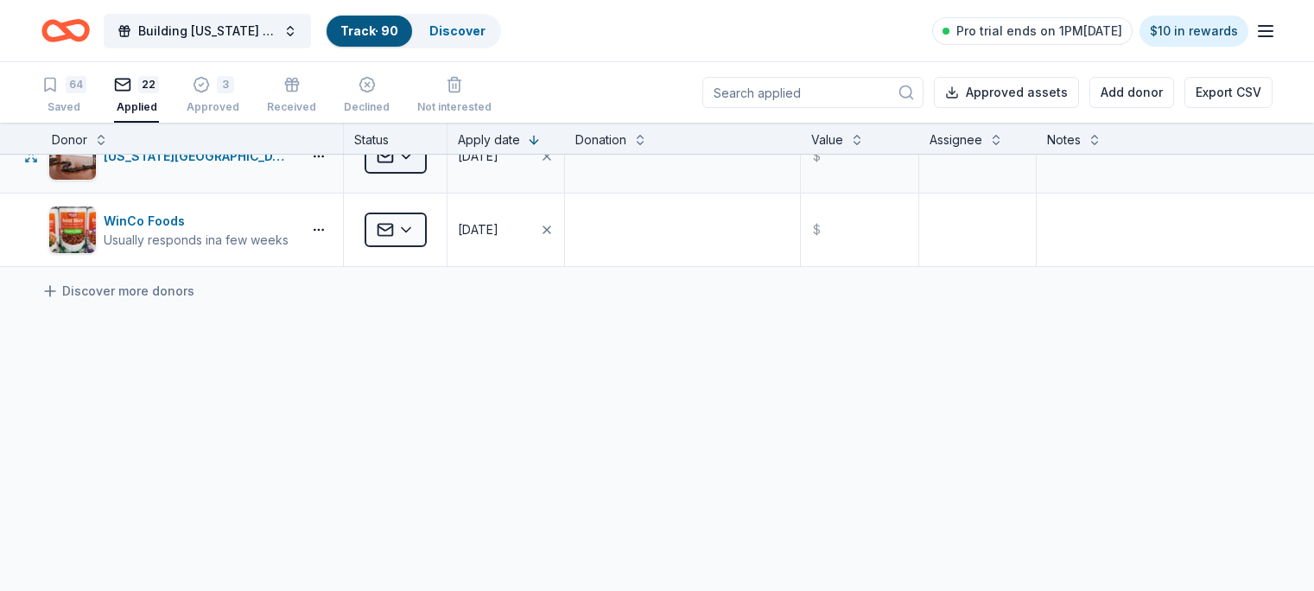
click at [425, 158] on html "Building Utah Youth Gala Track · 90 Discover Pro trial ends on 1PM, 10/5 $10 in…" at bounding box center [657, 295] width 1314 height 591
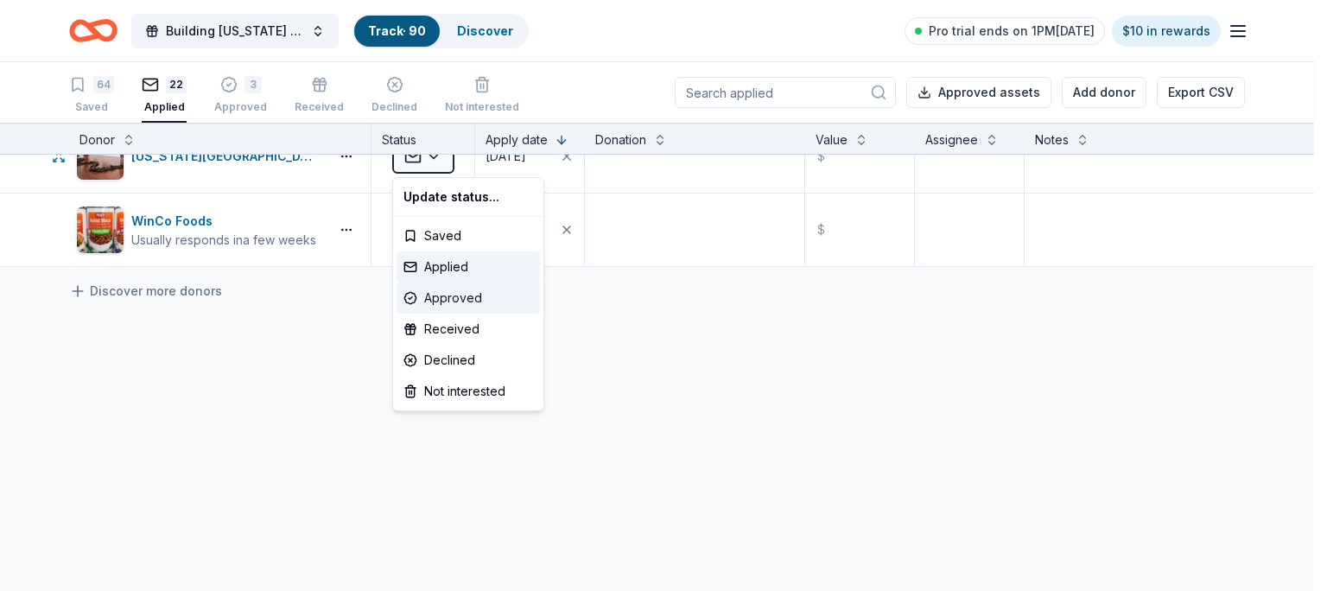
click at [460, 297] on div "Approved" at bounding box center [468, 298] width 143 height 31
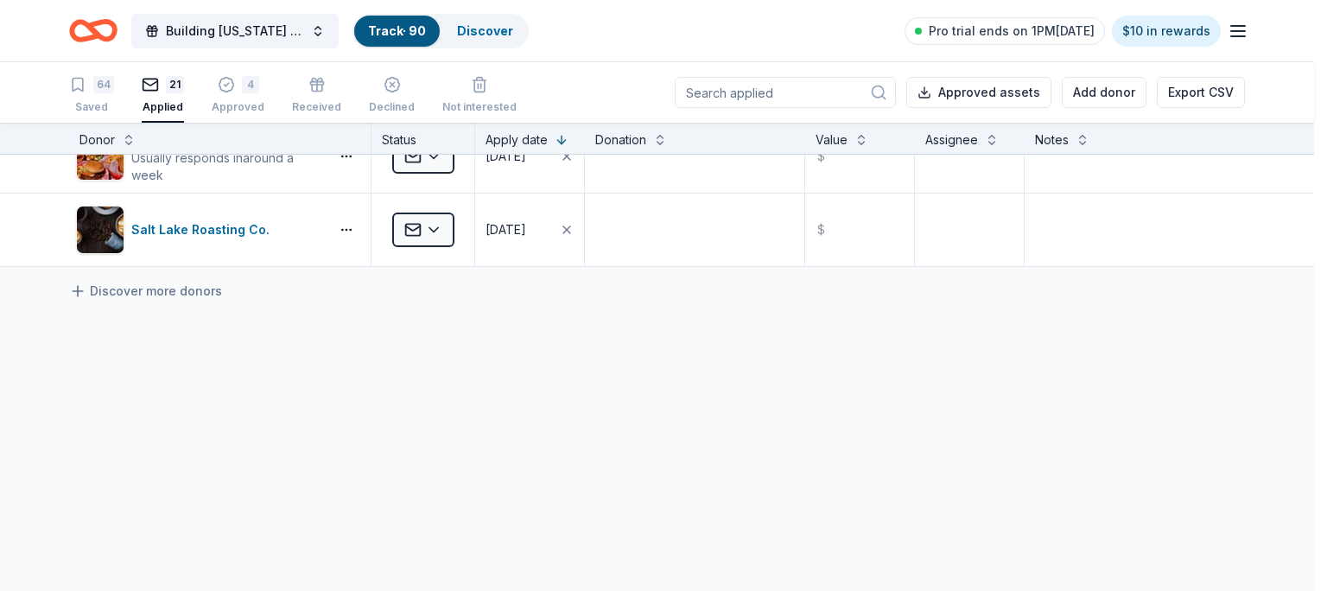
scroll to position [328, 0]
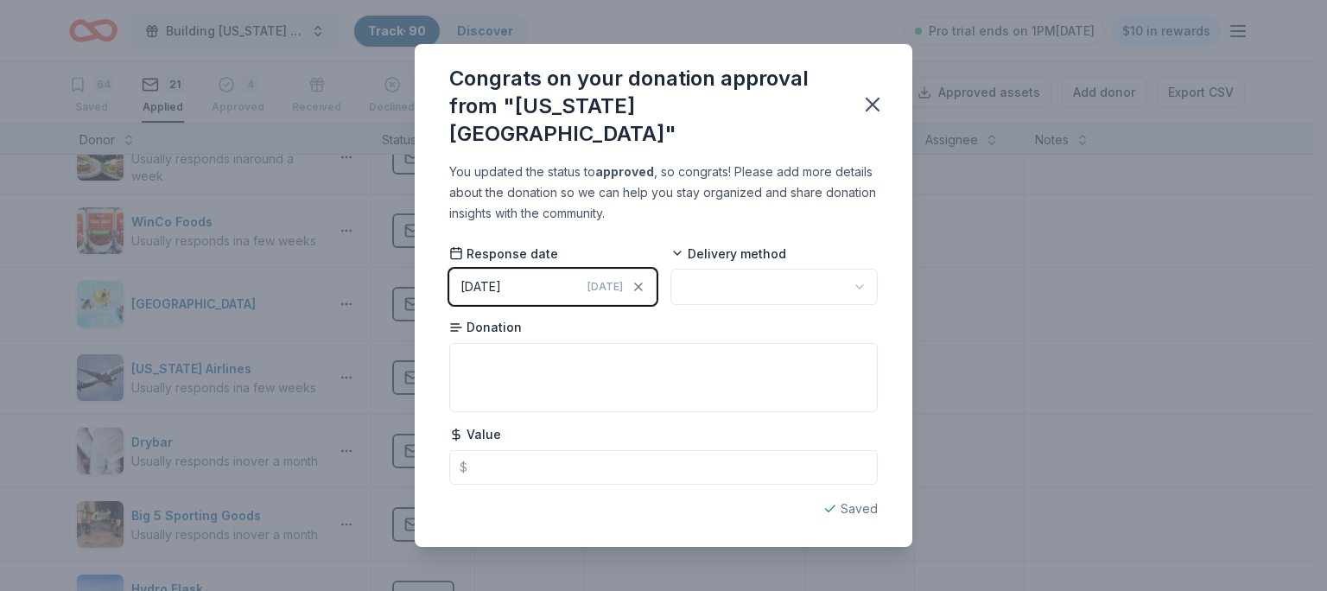
click at [730, 277] on button "button" at bounding box center [774, 287] width 207 height 36
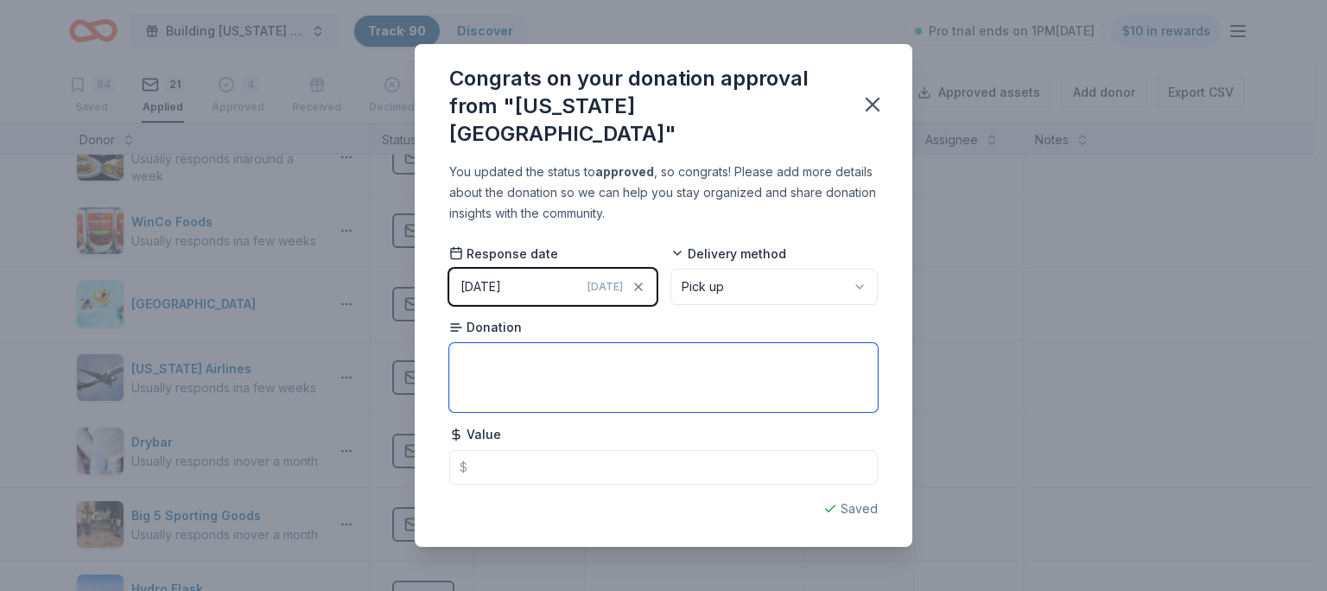
click at [622, 343] on textarea at bounding box center [663, 377] width 429 height 69
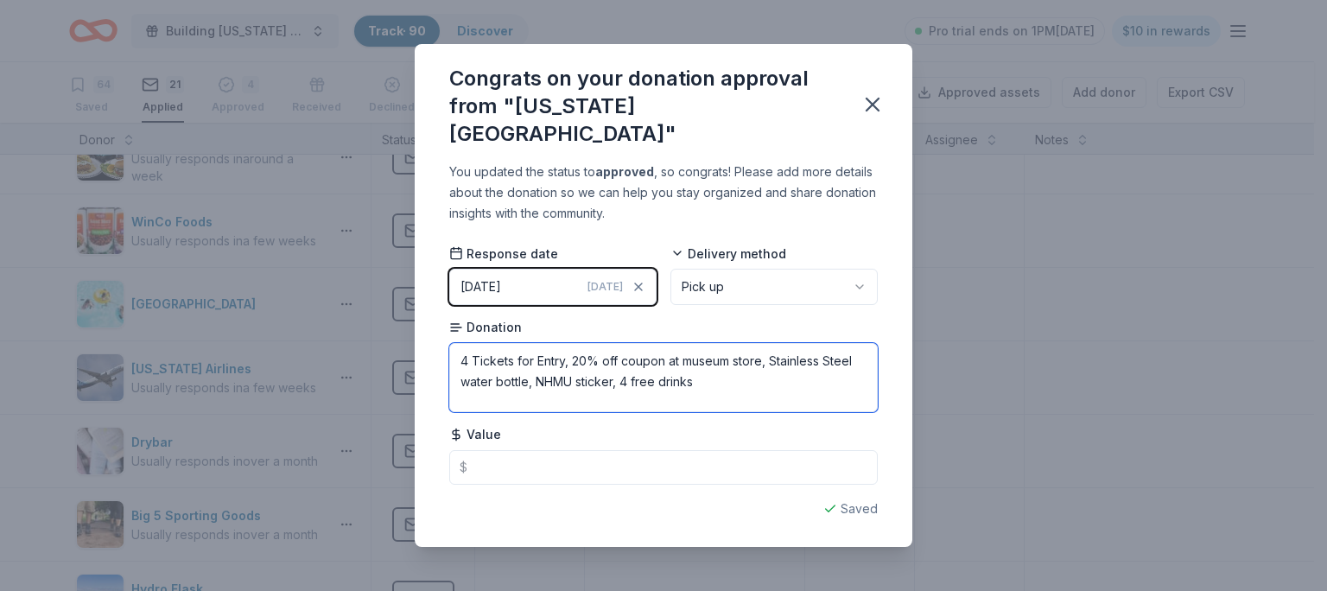
type textarea "4 Tickets for Entry, 20% off coupon at museum store, Stainless Steel water bott…"
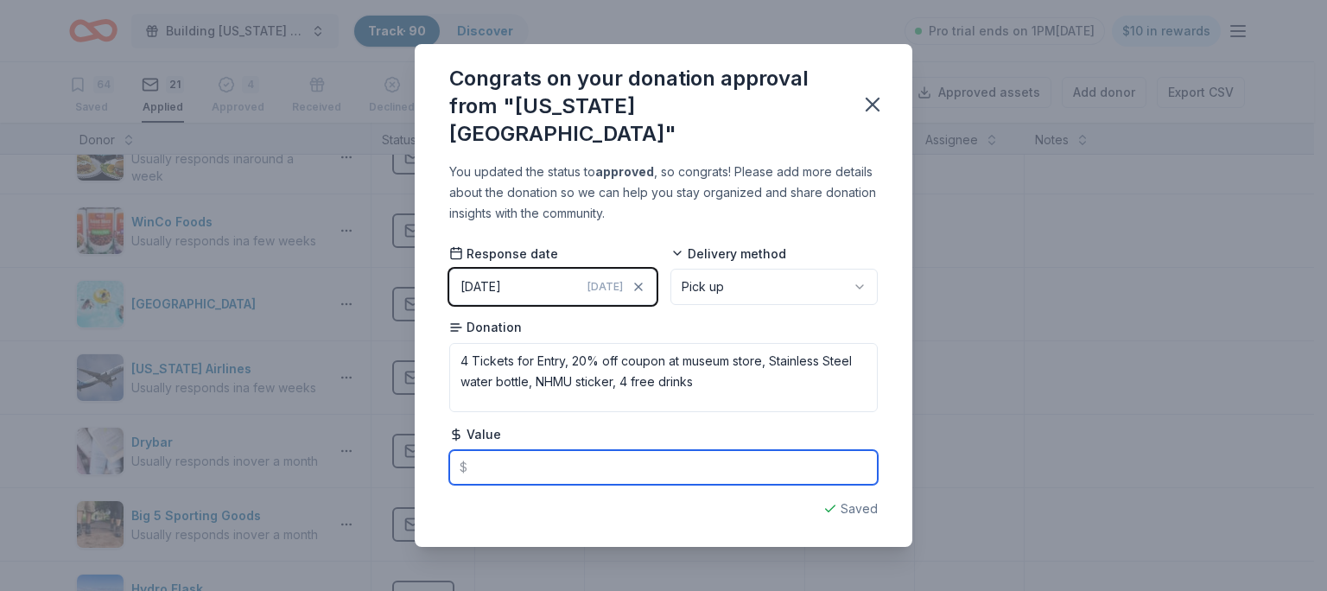
click at [564, 461] on input "text" at bounding box center [663, 467] width 429 height 35
type input "125.00"
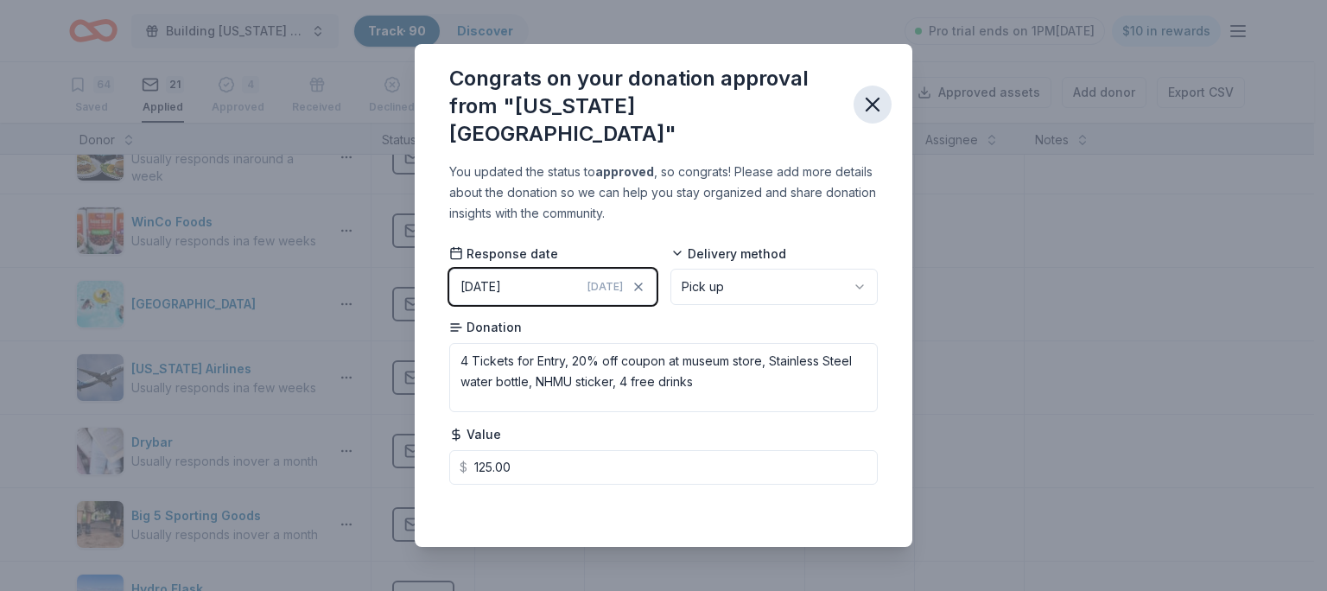
click at [873, 102] on icon "button" at bounding box center [873, 105] width 12 height 12
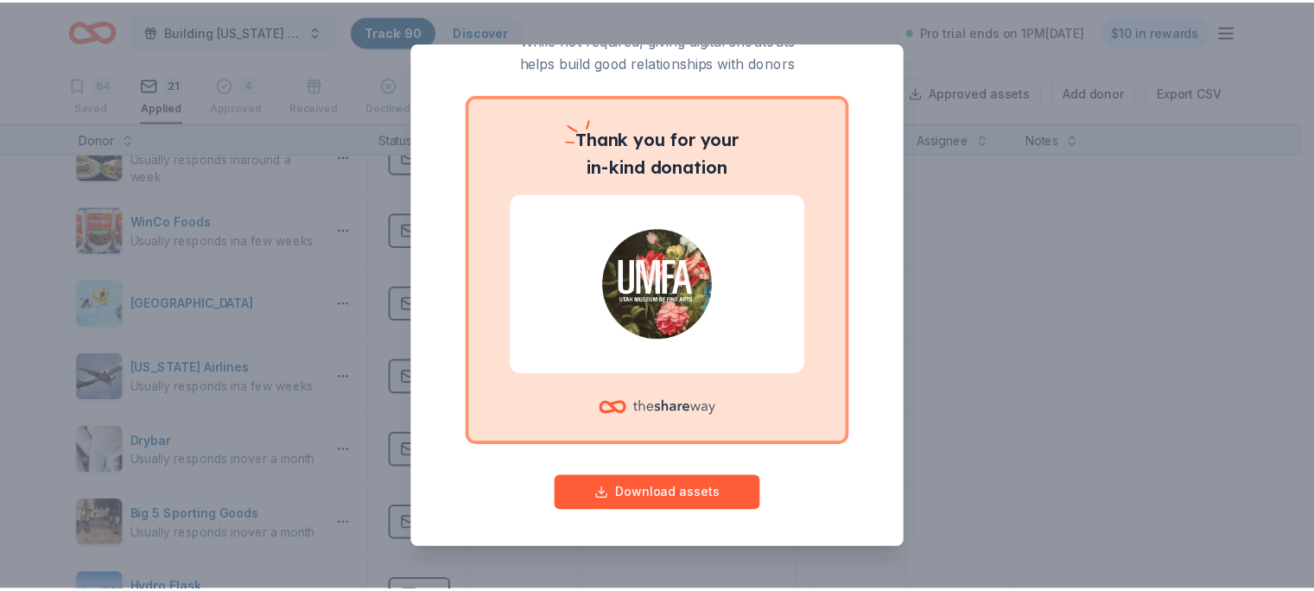
scroll to position [0, 0]
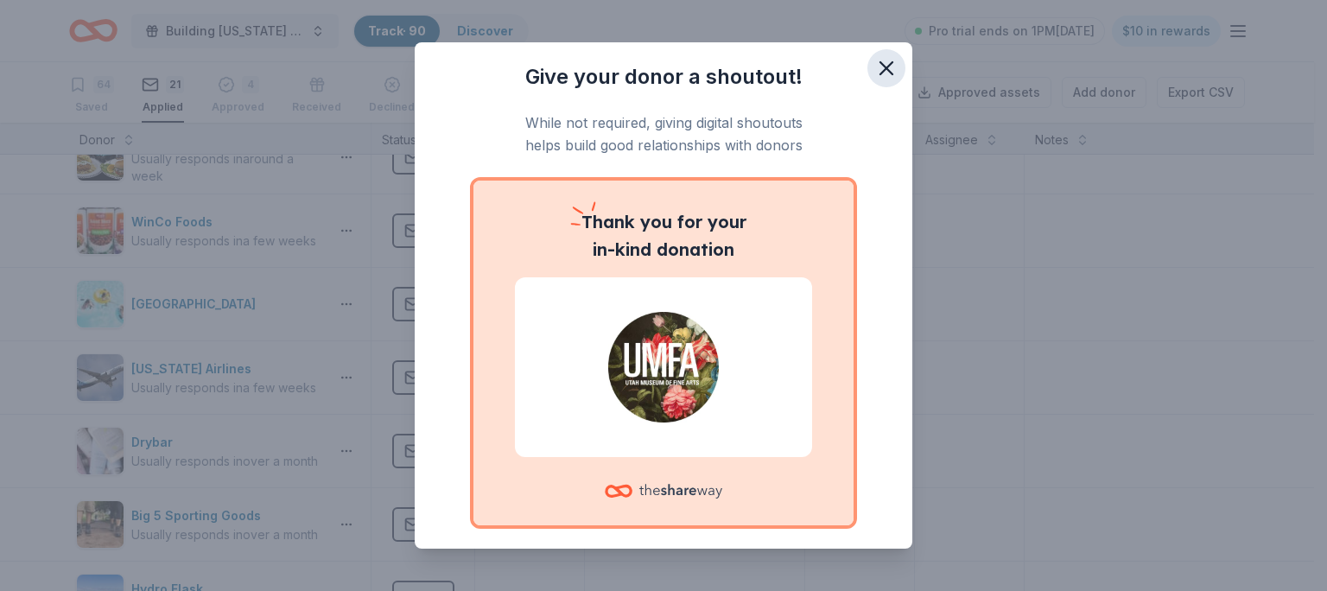
click at [881, 64] on icon "button" at bounding box center [887, 68] width 12 height 12
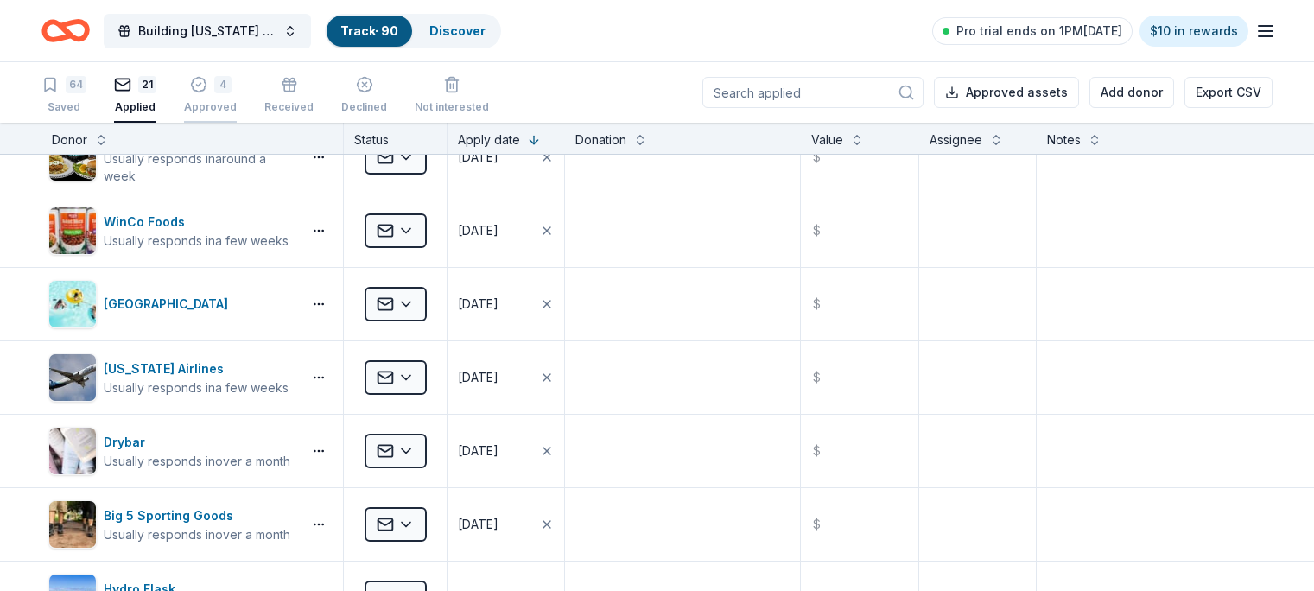
click at [237, 92] on div "4 Approved" at bounding box center [210, 86] width 53 height 38
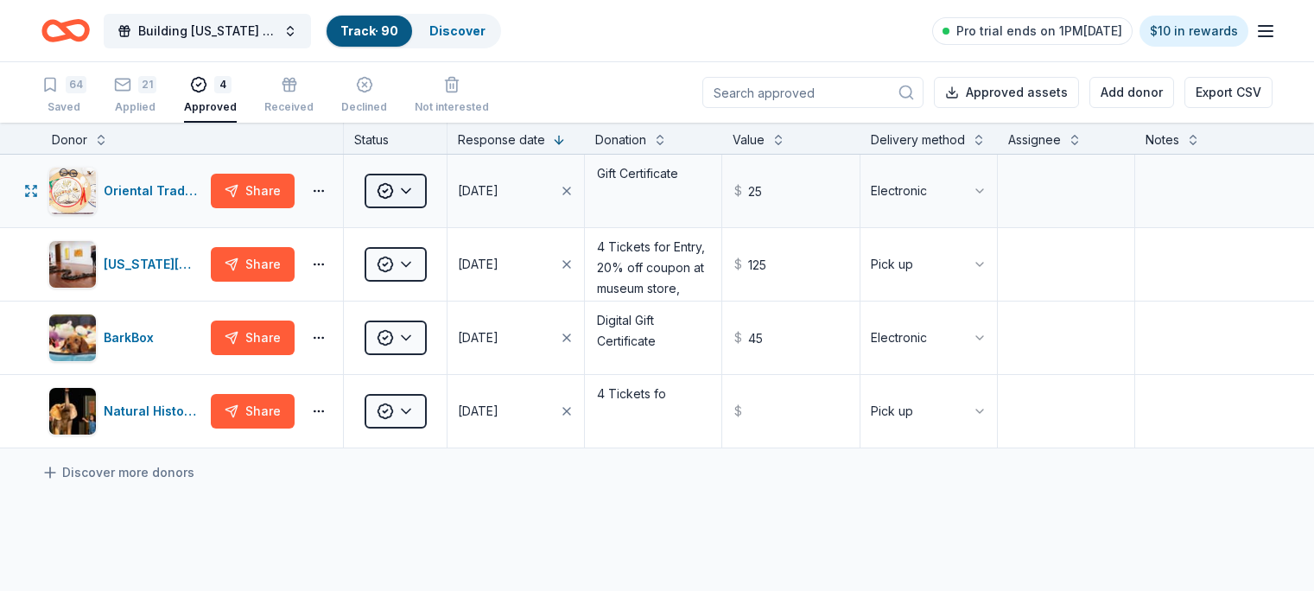
click at [424, 208] on button "Approved" at bounding box center [396, 191] width 62 height 35
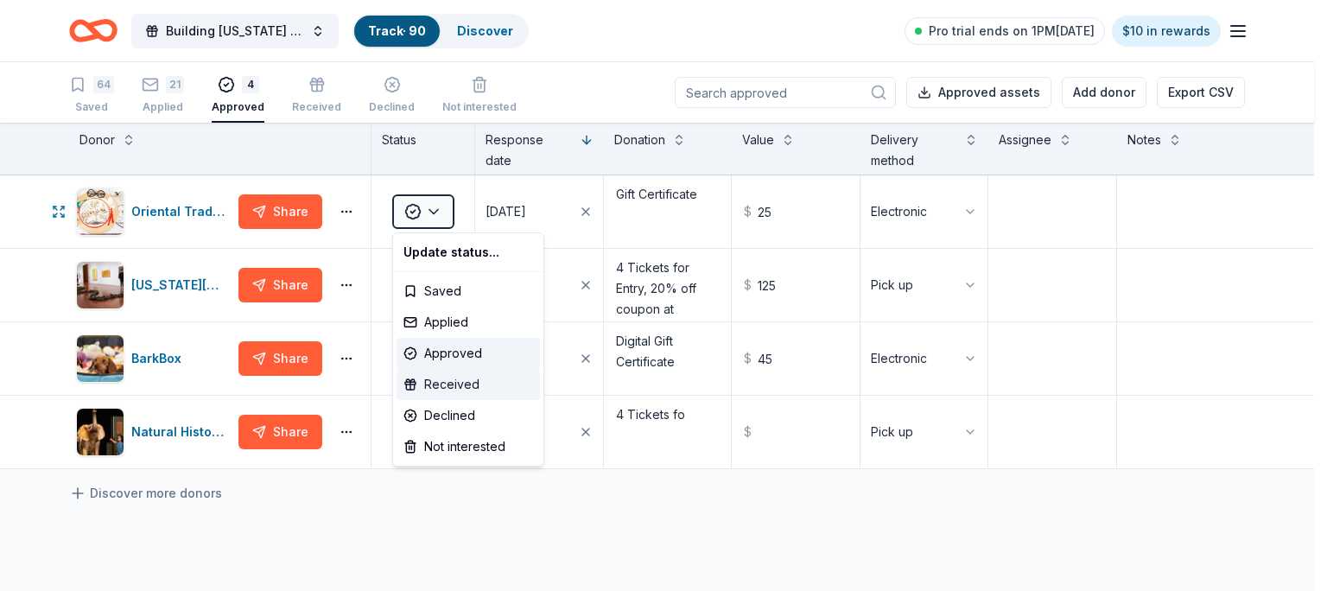
click at [442, 385] on div "Received" at bounding box center [468, 384] width 143 height 31
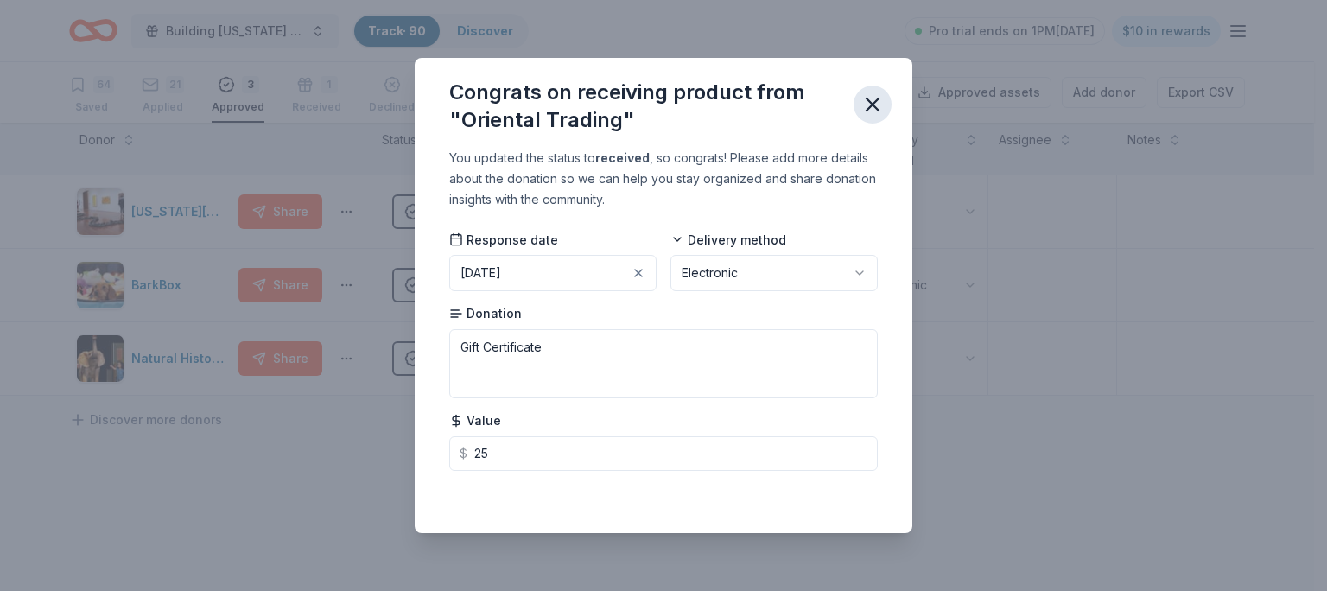
click at [878, 105] on icon "button" at bounding box center [873, 104] width 24 height 24
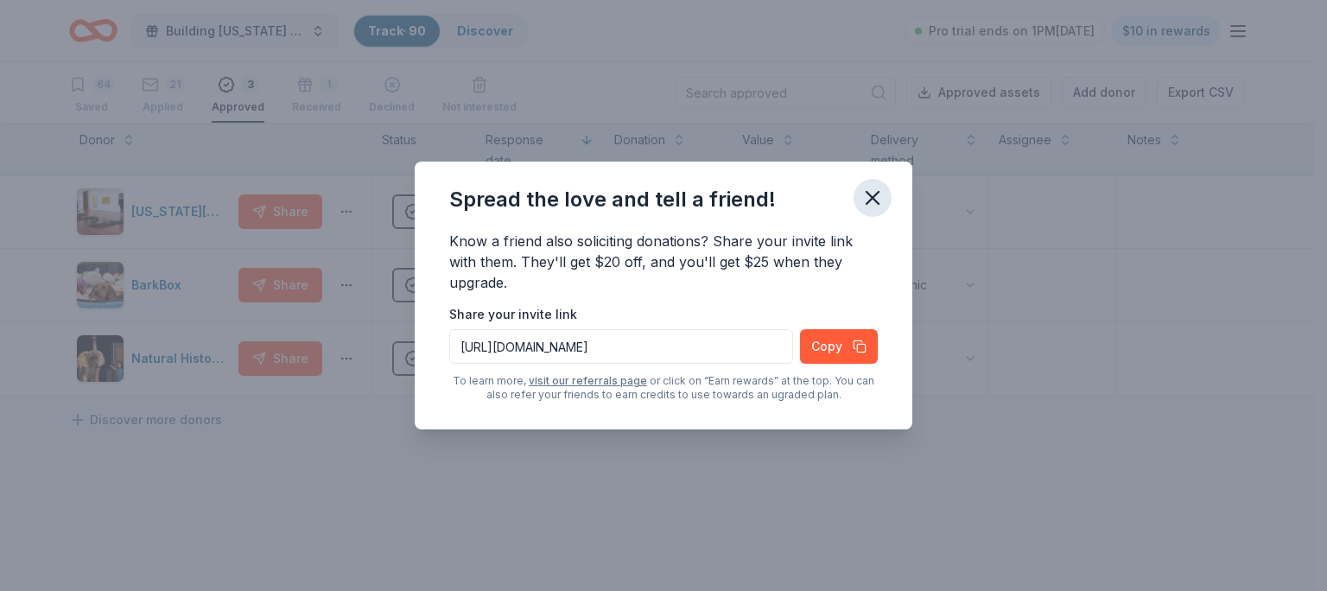
click at [867, 188] on icon "button" at bounding box center [873, 198] width 24 height 24
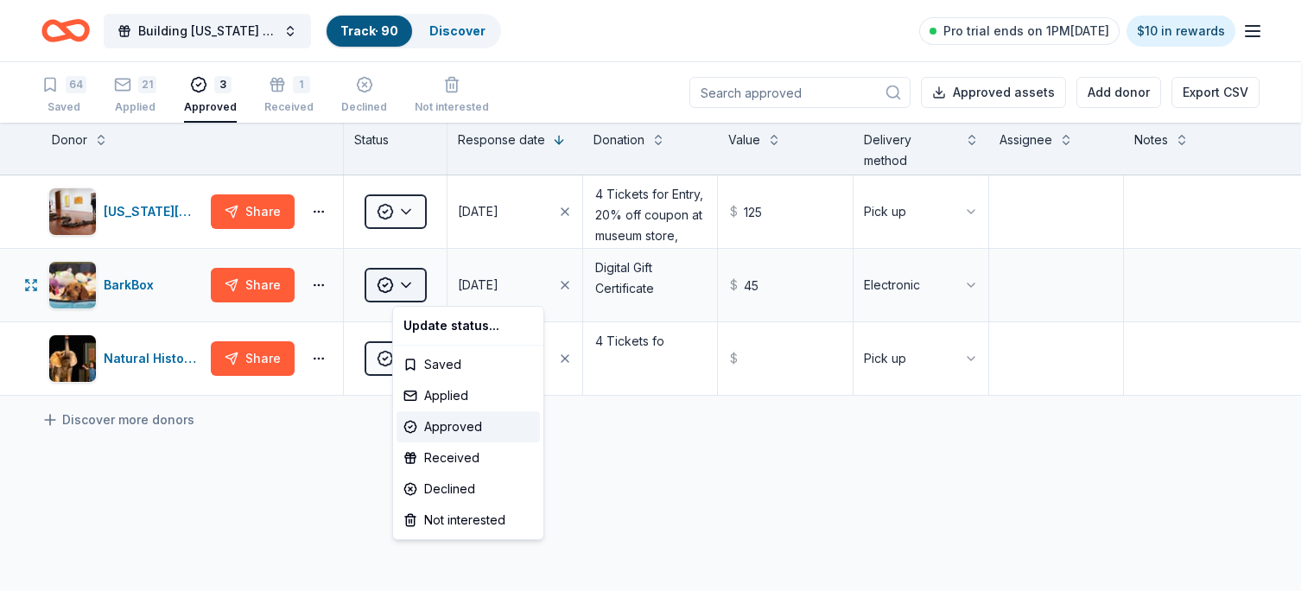
click at [427, 280] on button "Approved" at bounding box center [396, 285] width 62 height 35
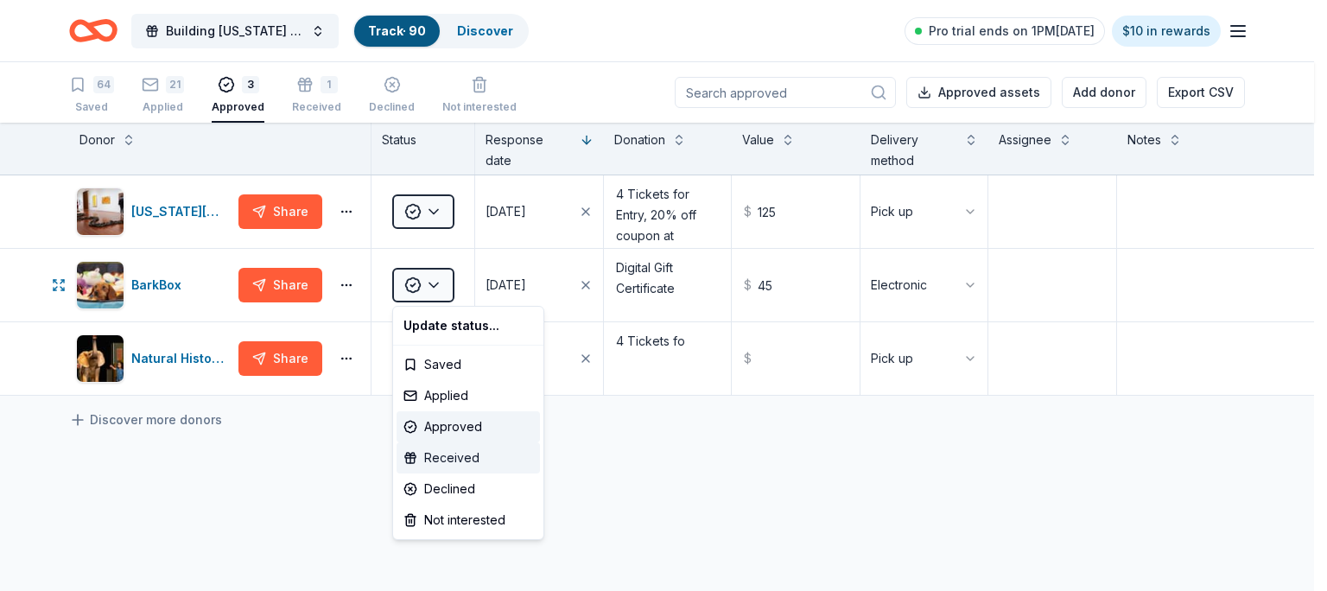
click at [448, 463] on div "Received" at bounding box center [468, 457] width 143 height 31
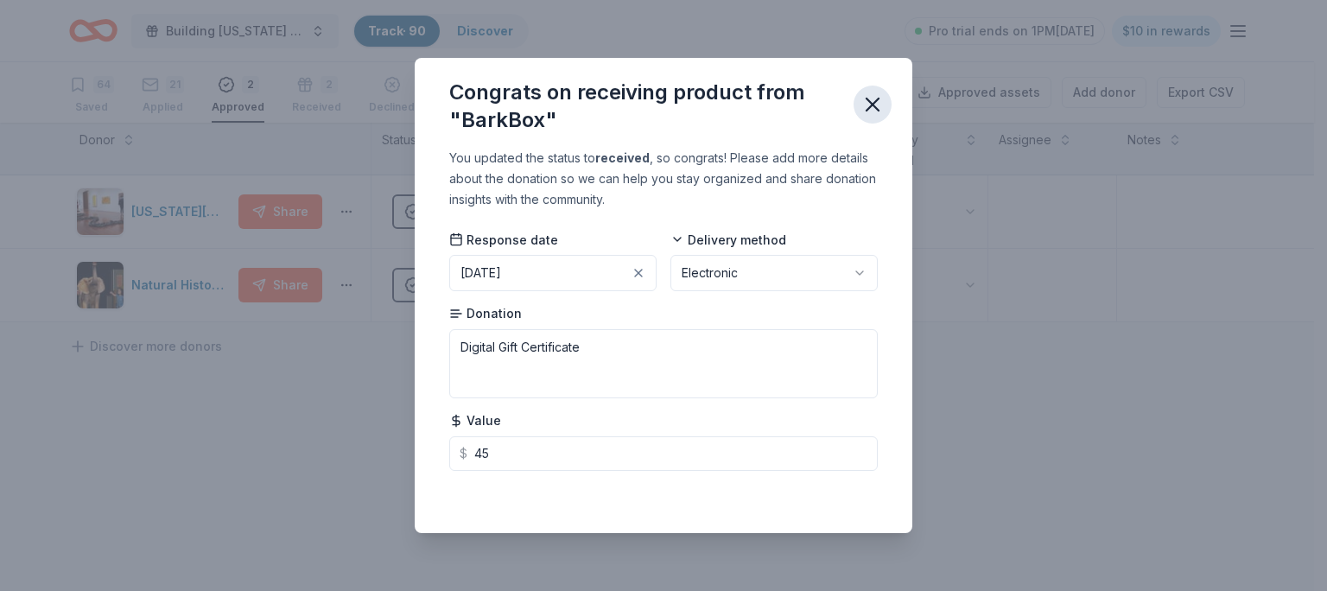
click at [870, 99] on icon "button" at bounding box center [873, 104] width 24 height 24
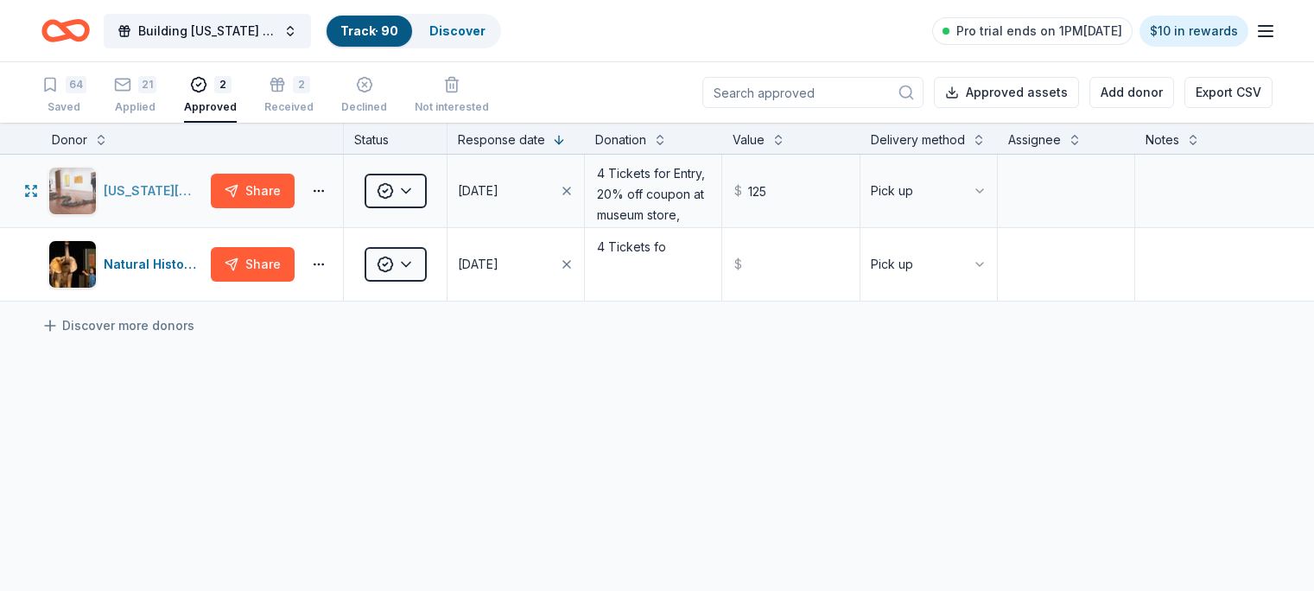
click at [170, 201] on div "[US_STATE][GEOGRAPHIC_DATA]" at bounding box center [154, 191] width 100 height 21
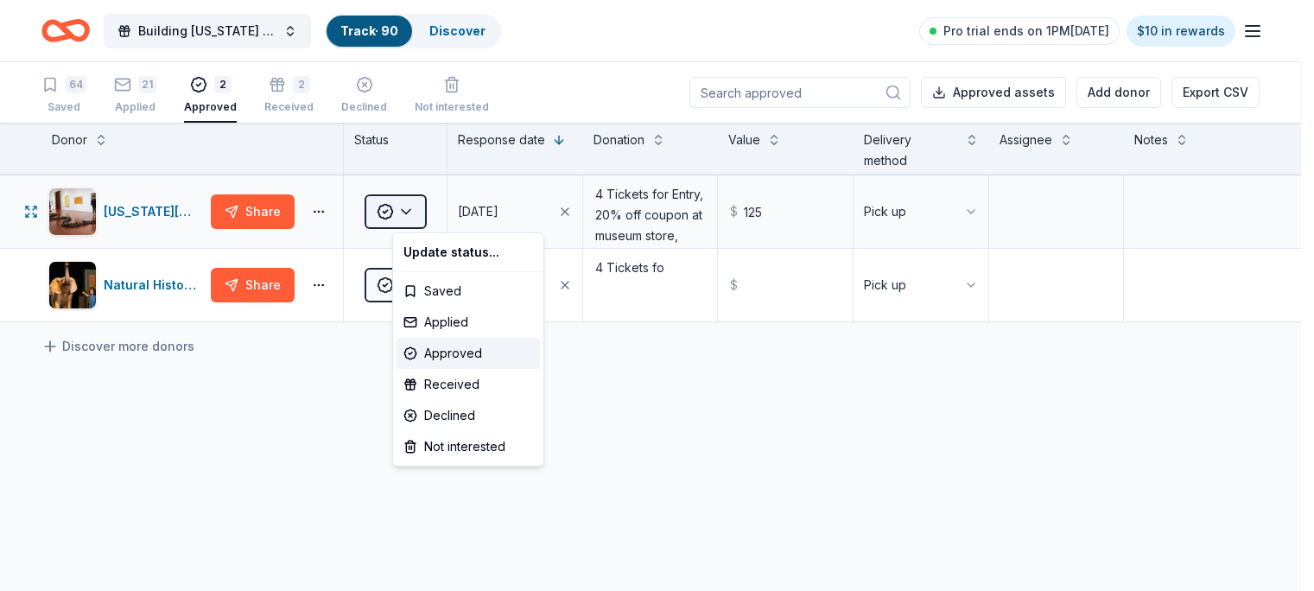
click at [421, 210] on button "Approved" at bounding box center [396, 211] width 62 height 35
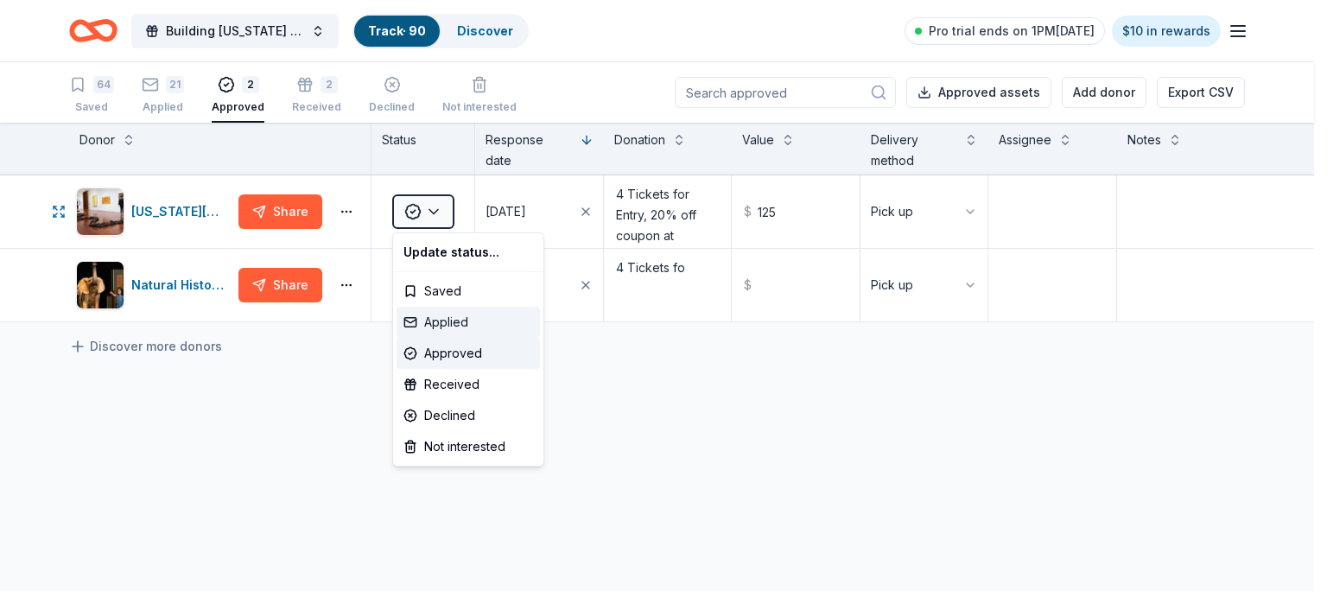
click at [437, 321] on div "Applied" at bounding box center [468, 322] width 143 height 31
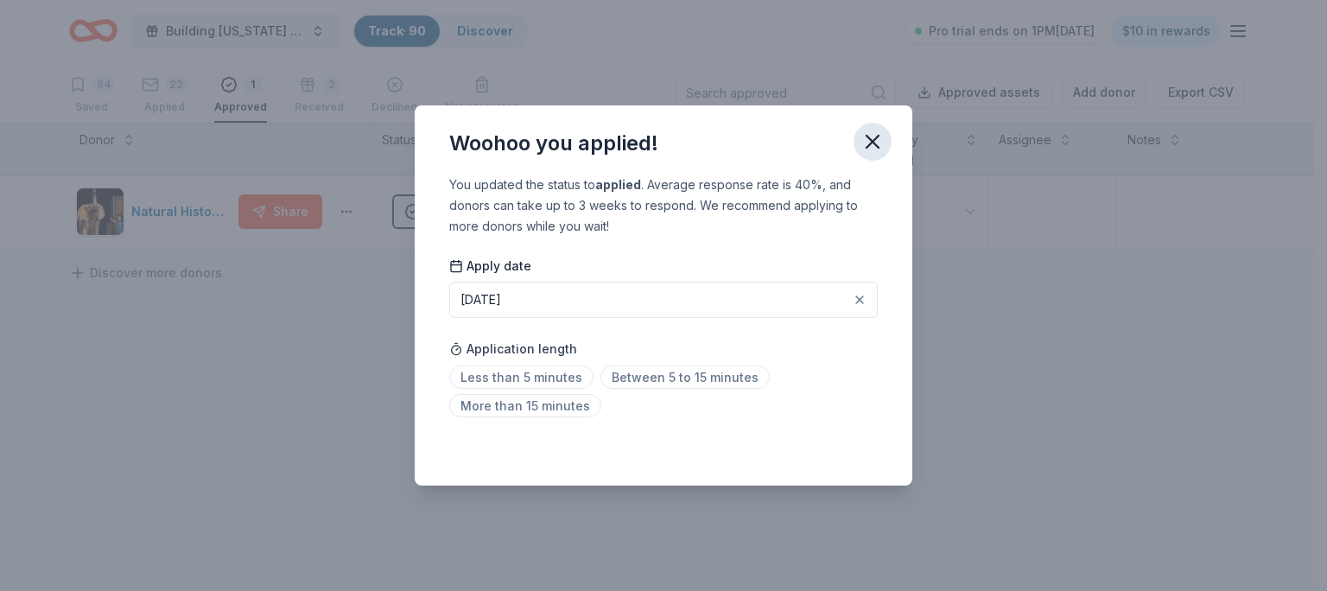
drag, startPoint x: 875, startPoint y: 130, endPoint x: 866, endPoint y: 134, distance: 10.1
click at [872, 133] on icon "button" at bounding box center [873, 142] width 24 height 24
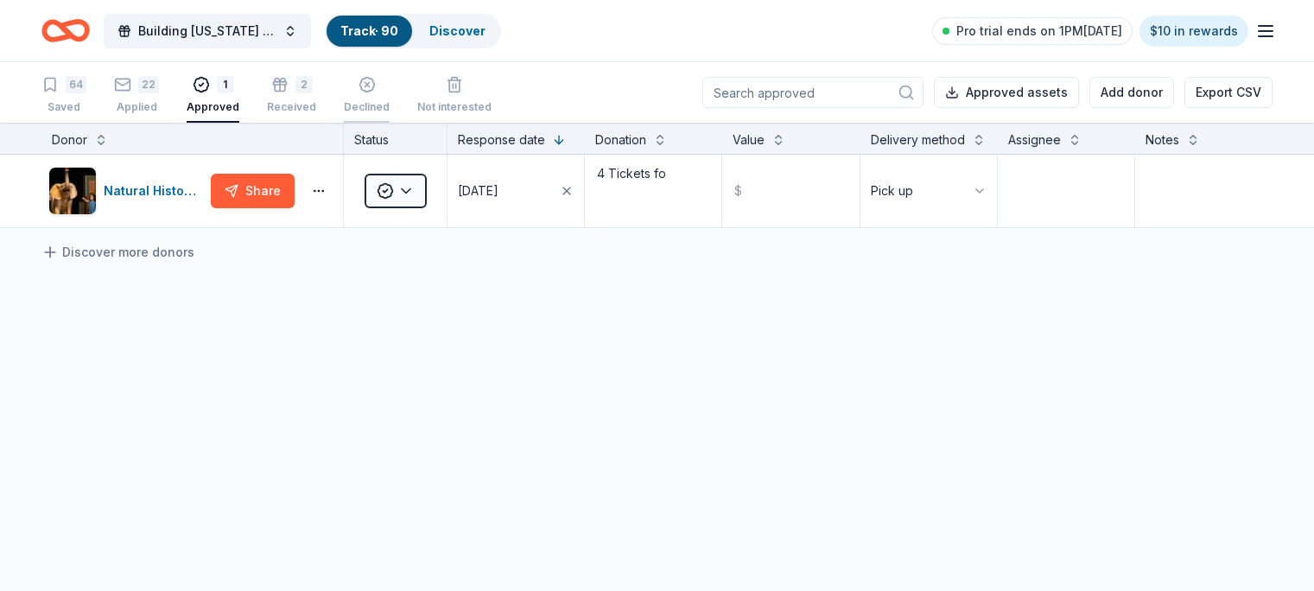
click at [379, 103] on div "Declined" at bounding box center [367, 107] width 46 height 14
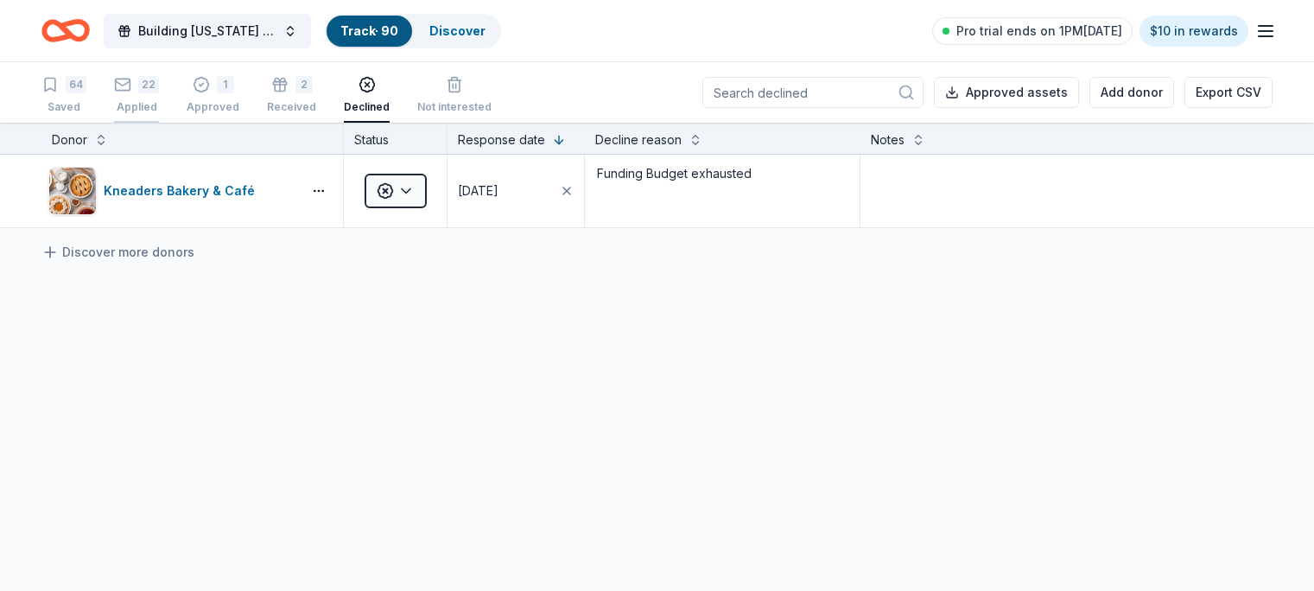
click at [159, 103] on div "Applied" at bounding box center [136, 98] width 45 height 14
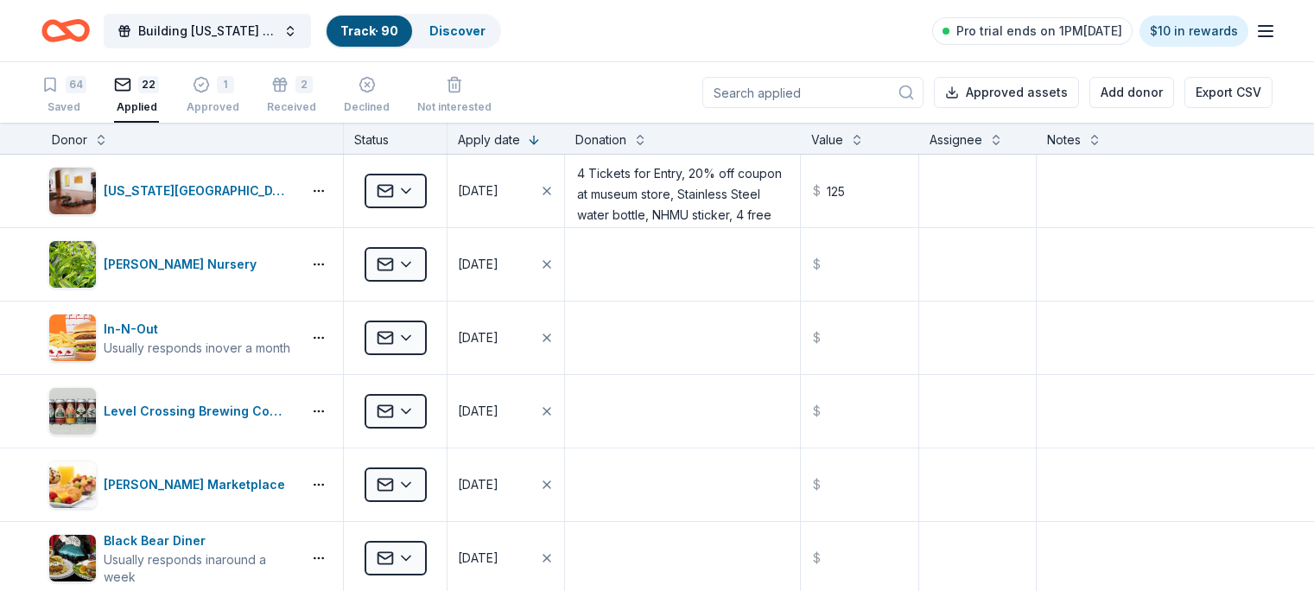
click at [159, 103] on div "Applied" at bounding box center [136, 98] width 45 height 14
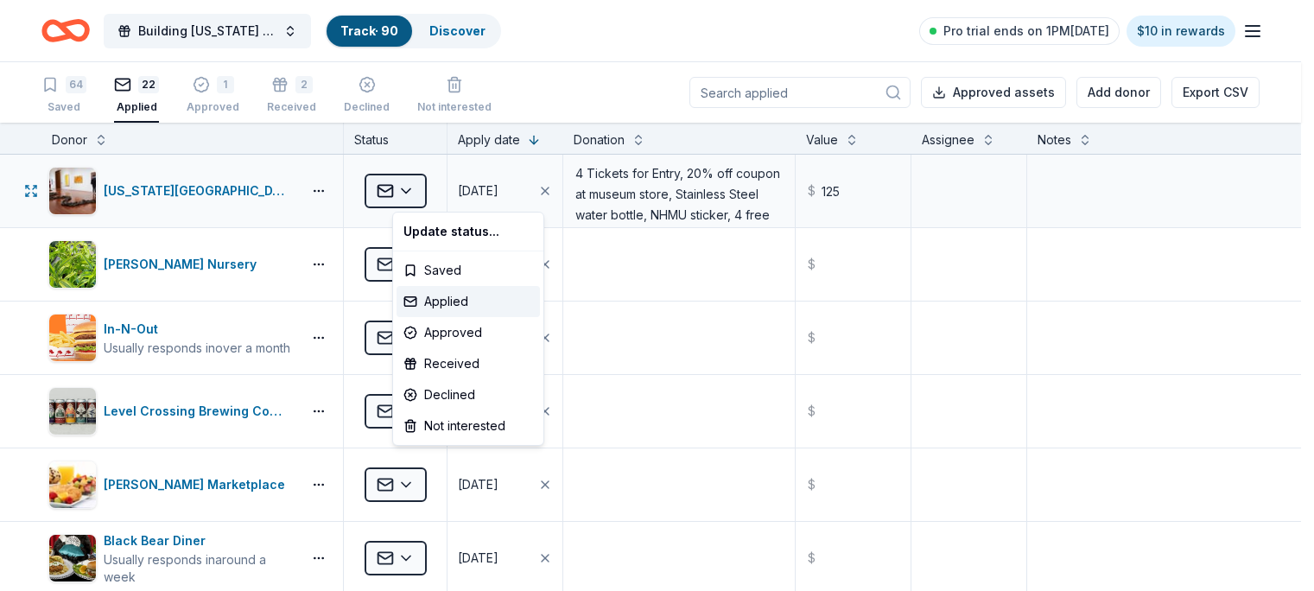
click at [427, 203] on button "Applied" at bounding box center [396, 191] width 62 height 35
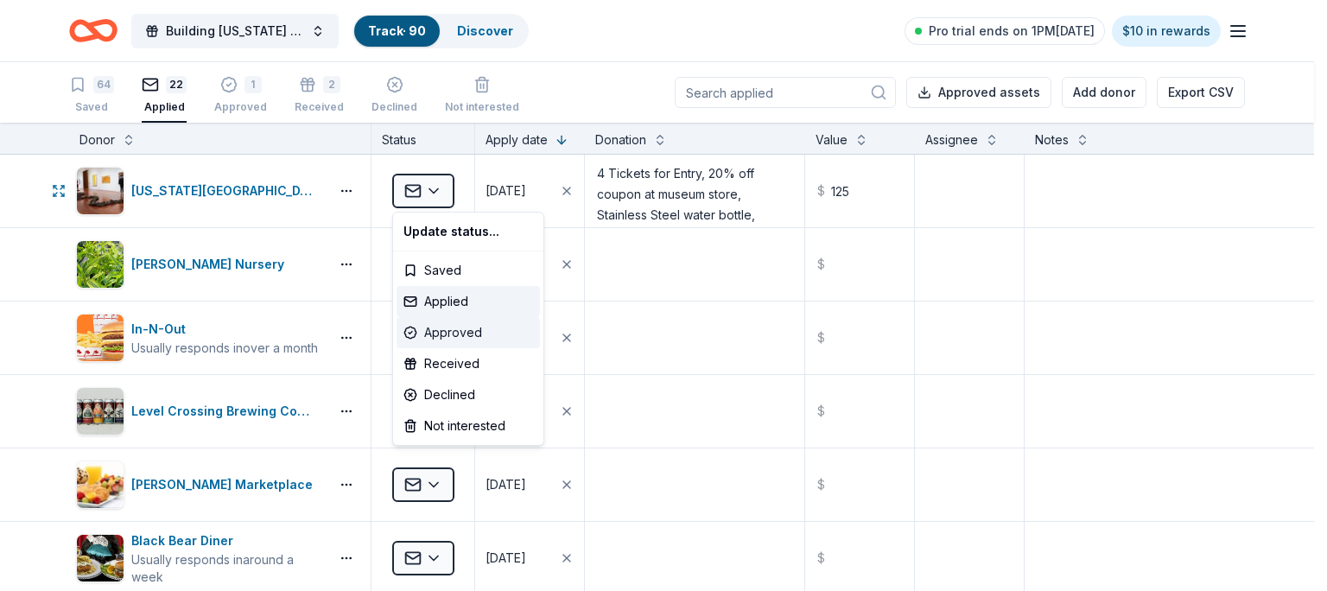
click at [449, 333] on div "Approved" at bounding box center [468, 332] width 143 height 31
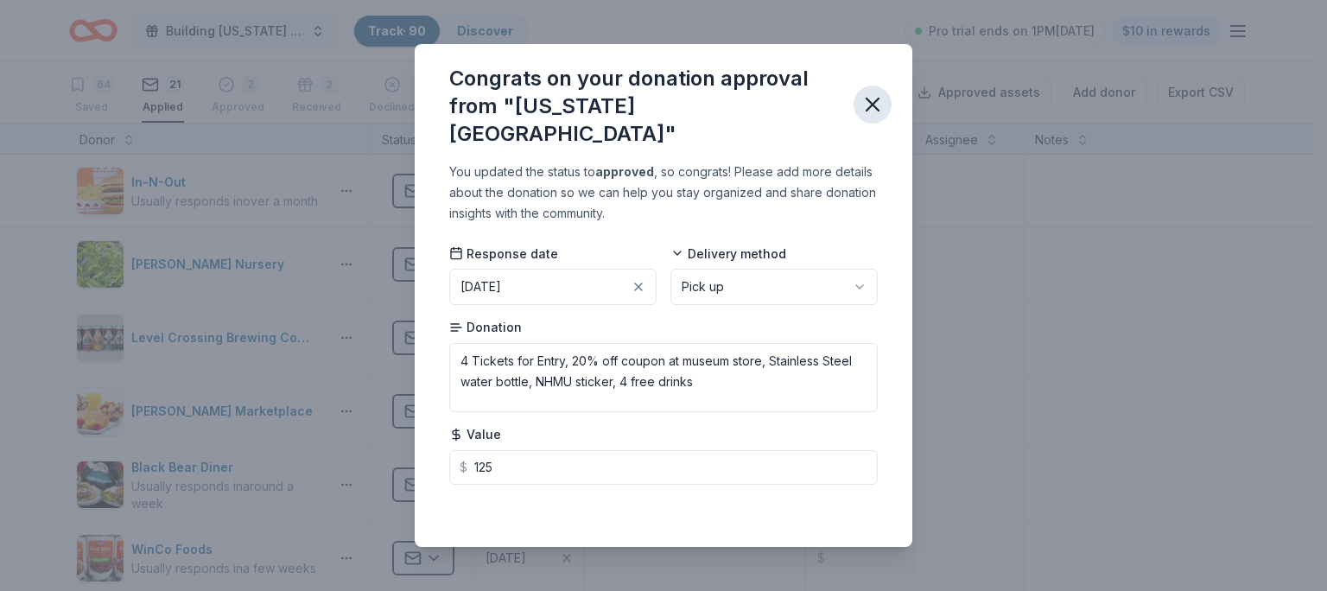
click at [868, 96] on icon "button" at bounding box center [873, 104] width 24 height 24
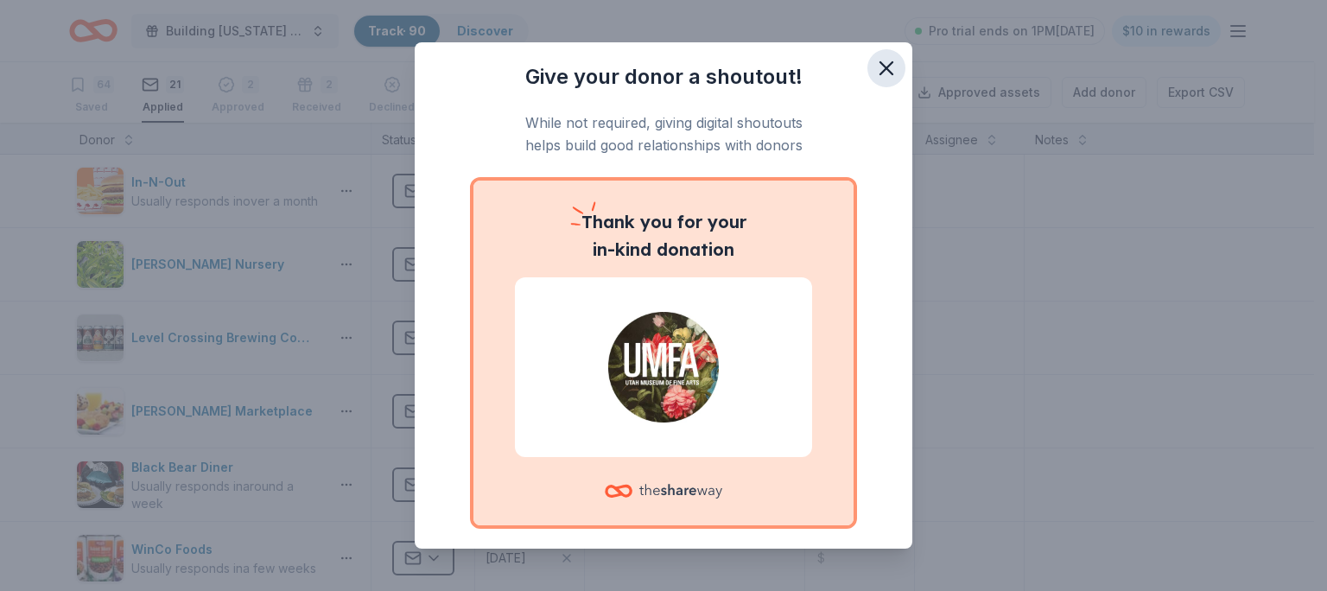
click at [881, 66] on icon "button" at bounding box center [887, 68] width 12 height 12
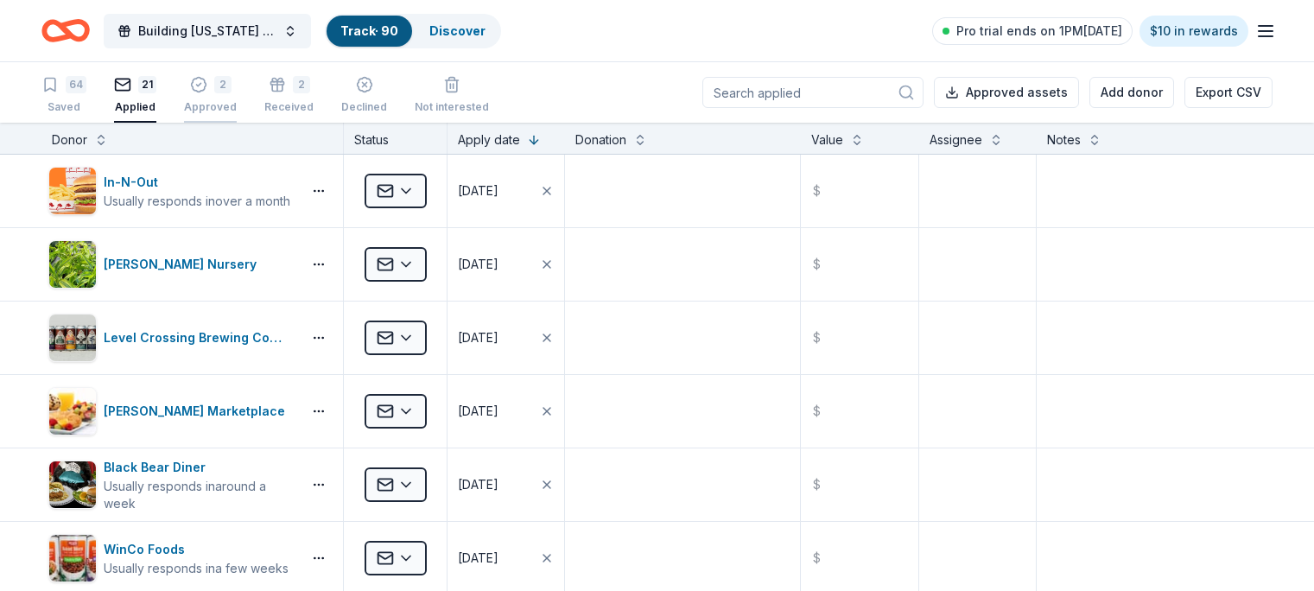
click at [237, 105] on div "Approved" at bounding box center [210, 98] width 53 height 14
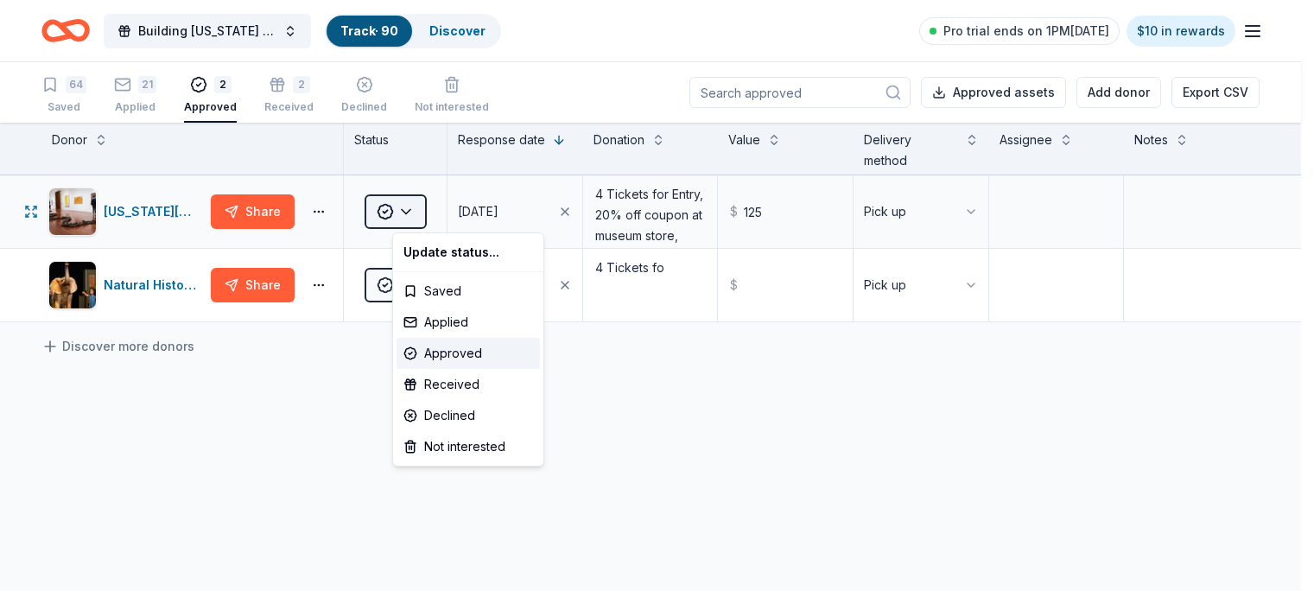
click at [427, 209] on button "Approved" at bounding box center [396, 211] width 62 height 35
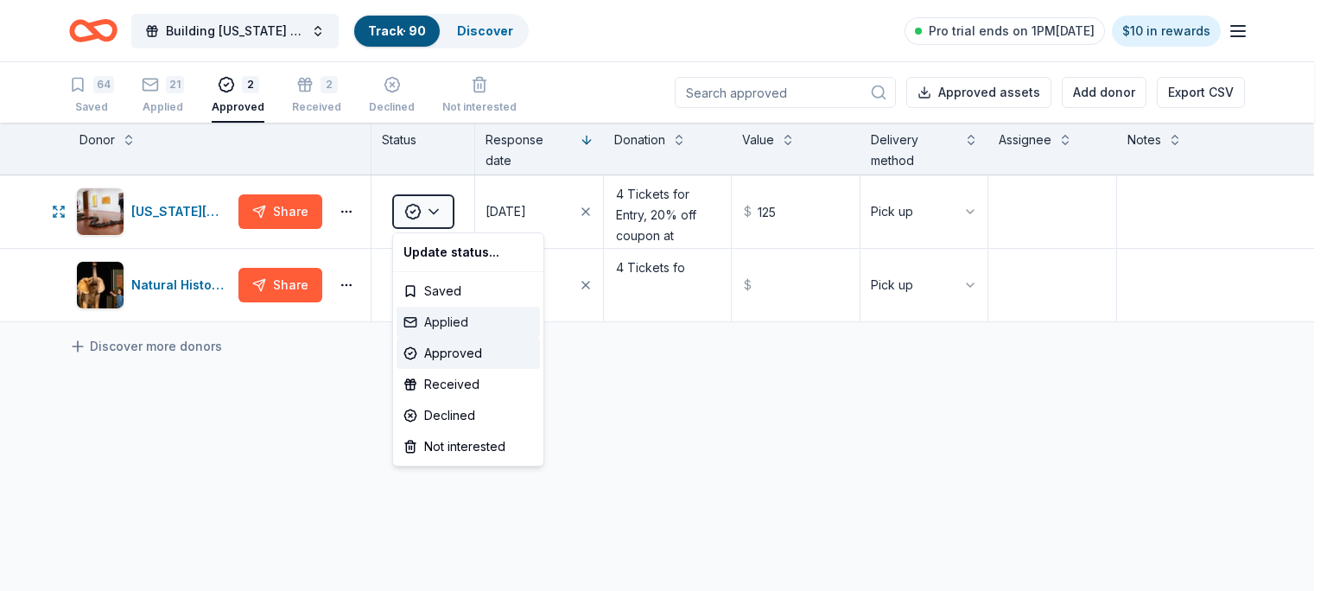
click at [442, 320] on div "Applied" at bounding box center [468, 322] width 143 height 31
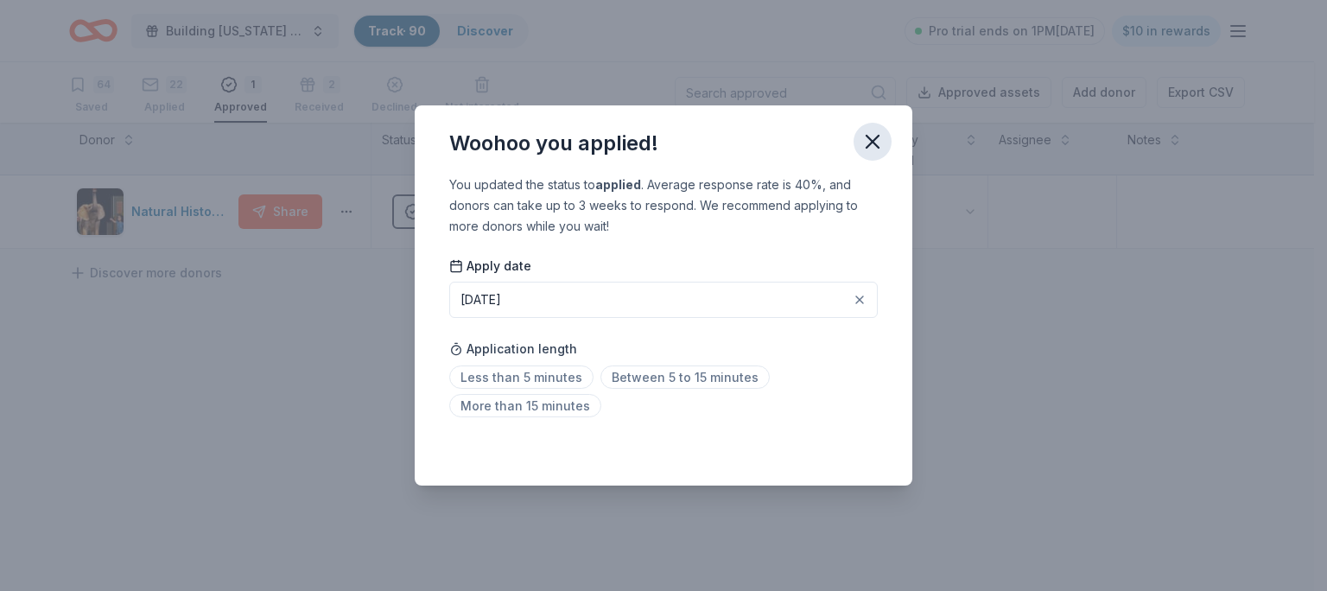
click at [868, 130] on icon "button" at bounding box center [873, 142] width 24 height 24
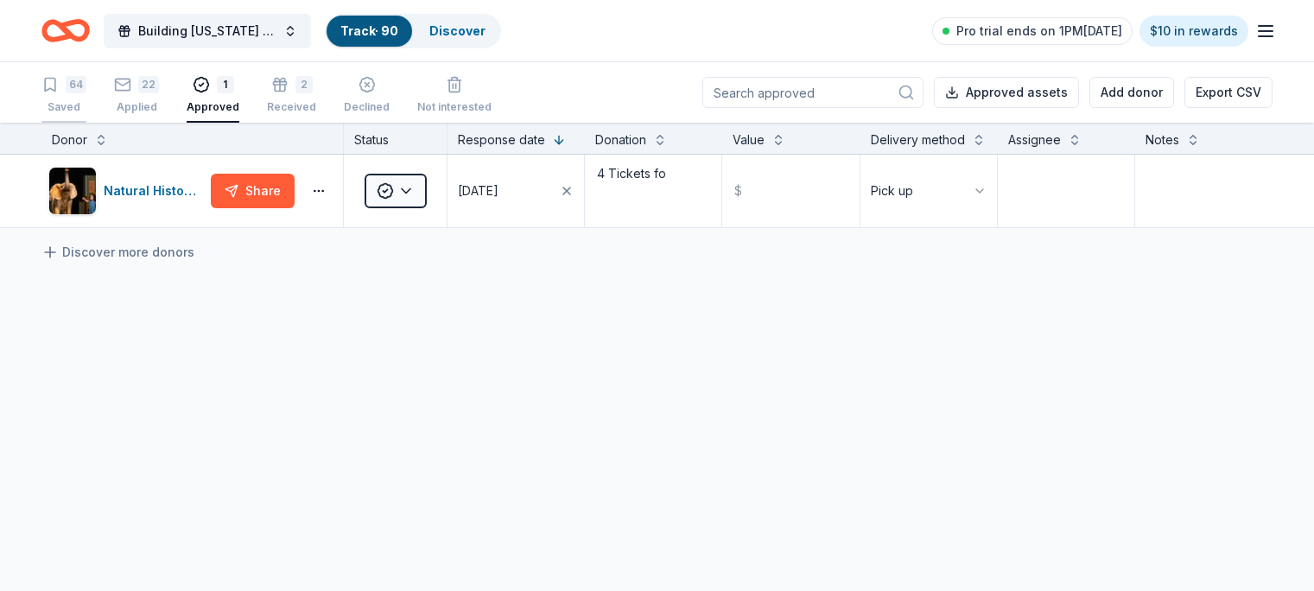
click at [86, 84] on div "64" at bounding box center [76, 84] width 21 height 17
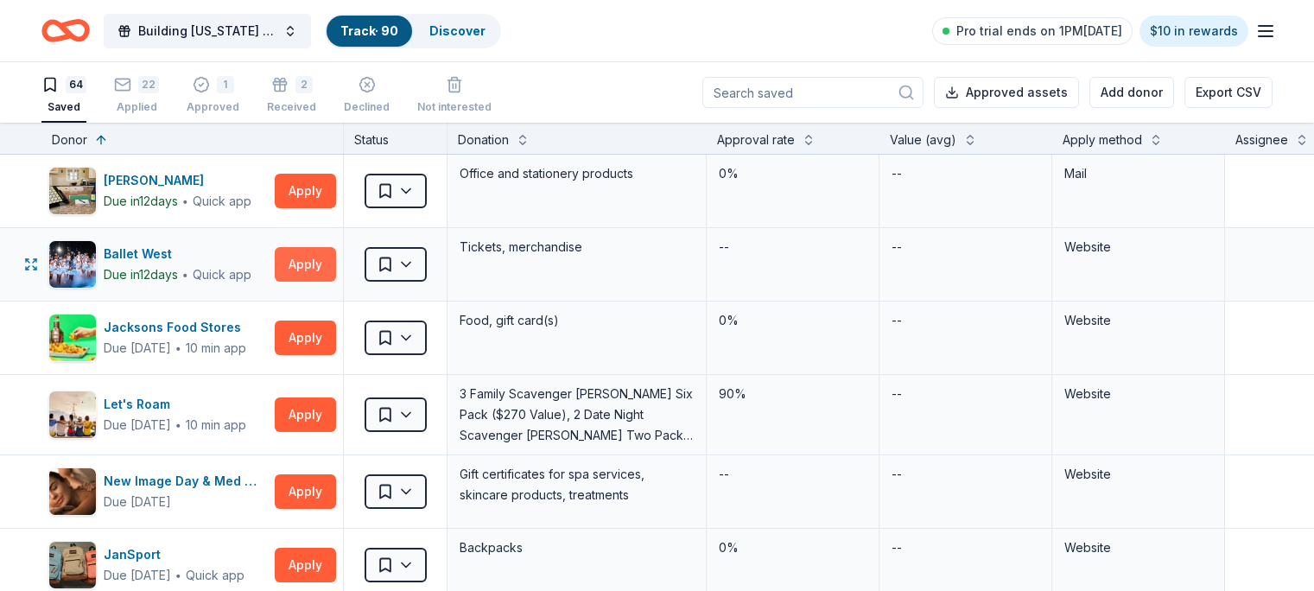
click at [336, 273] on button "Apply" at bounding box center [305, 264] width 61 height 35
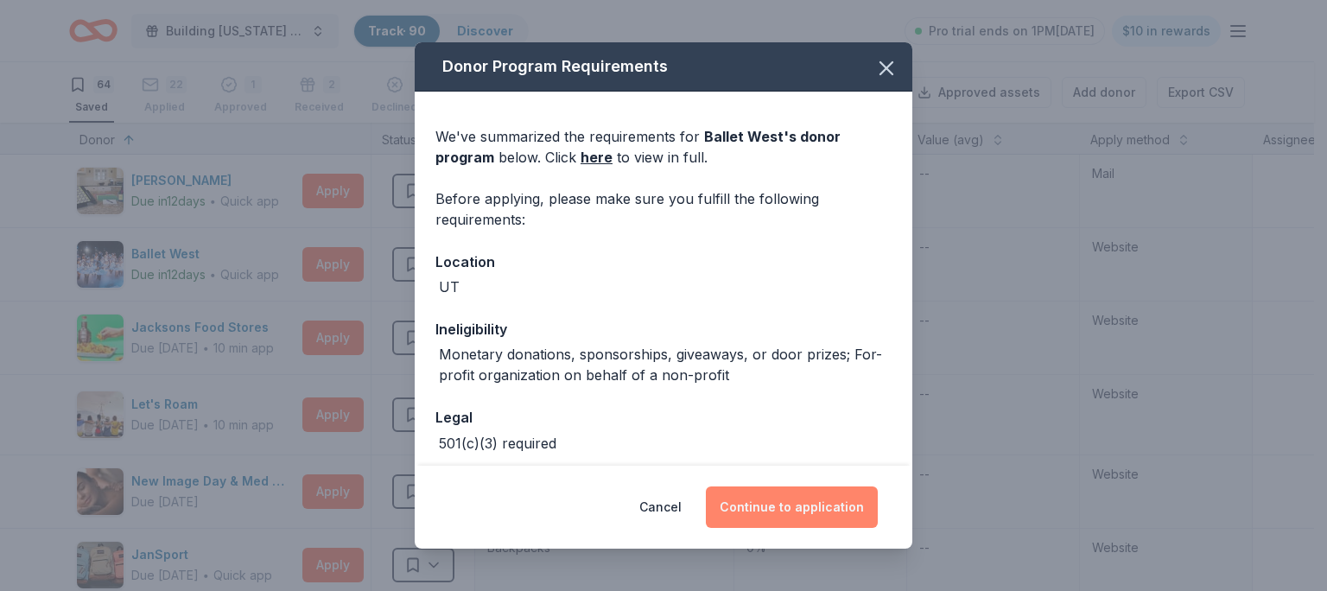
click at [809, 505] on button "Continue to application" at bounding box center [792, 507] width 172 height 41
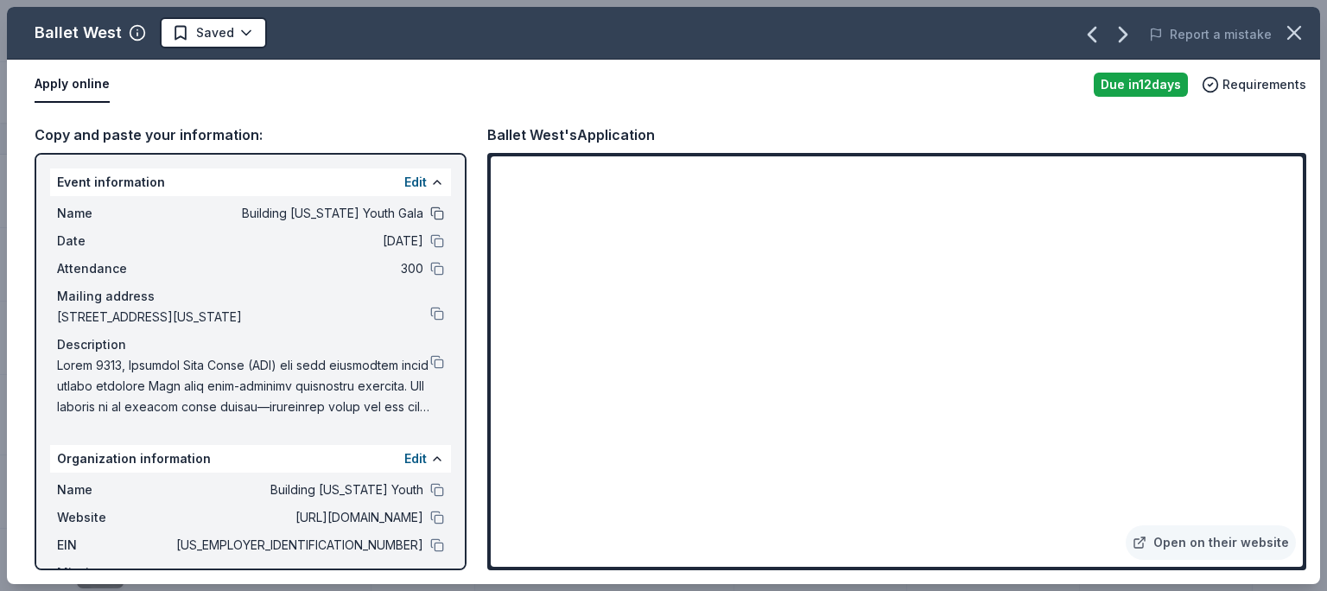
click at [430, 213] on button at bounding box center [437, 214] width 14 height 14
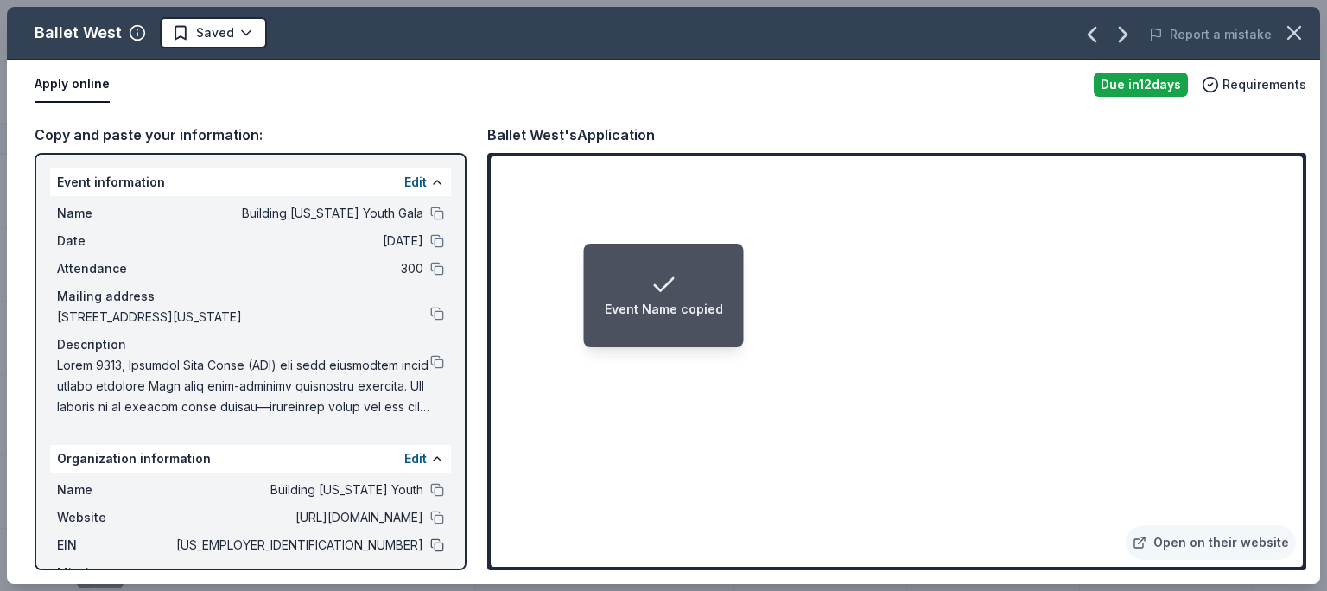
click at [430, 552] on button at bounding box center [437, 545] width 14 height 14
click at [636, 273] on div "Organization EIN copied" at bounding box center [663, 295] width 149 height 48
click at [430, 369] on button at bounding box center [437, 362] width 14 height 14
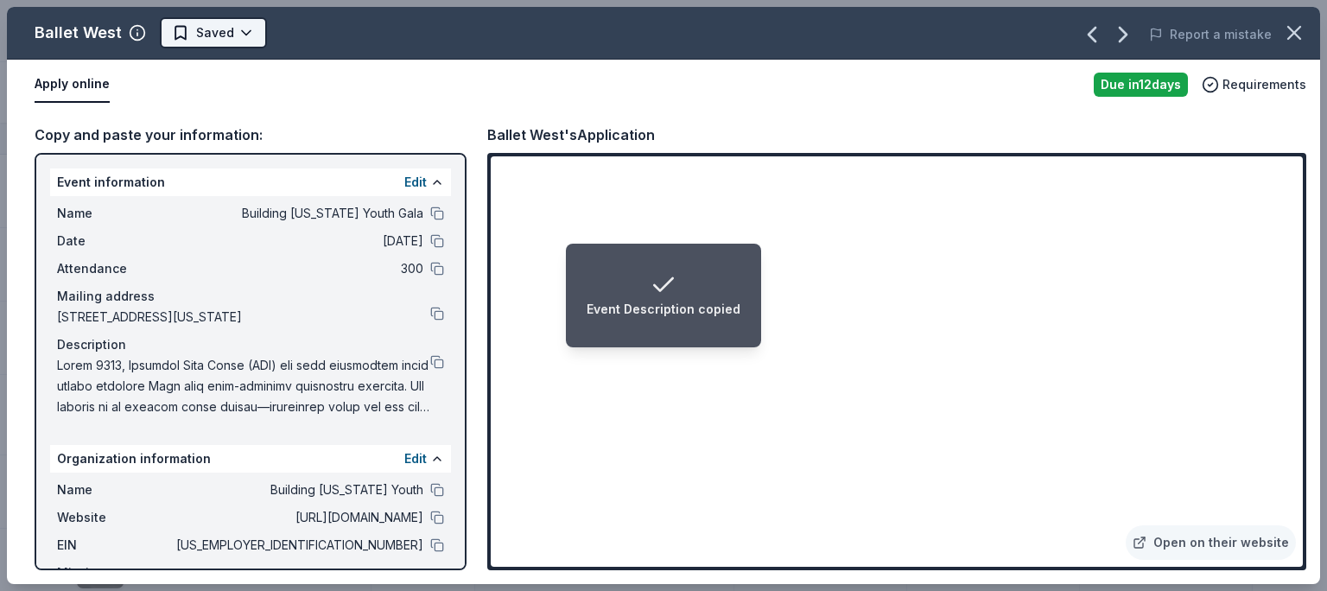
click at [200, 32] on span "Saved" at bounding box center [215, 32] width 38 height 21
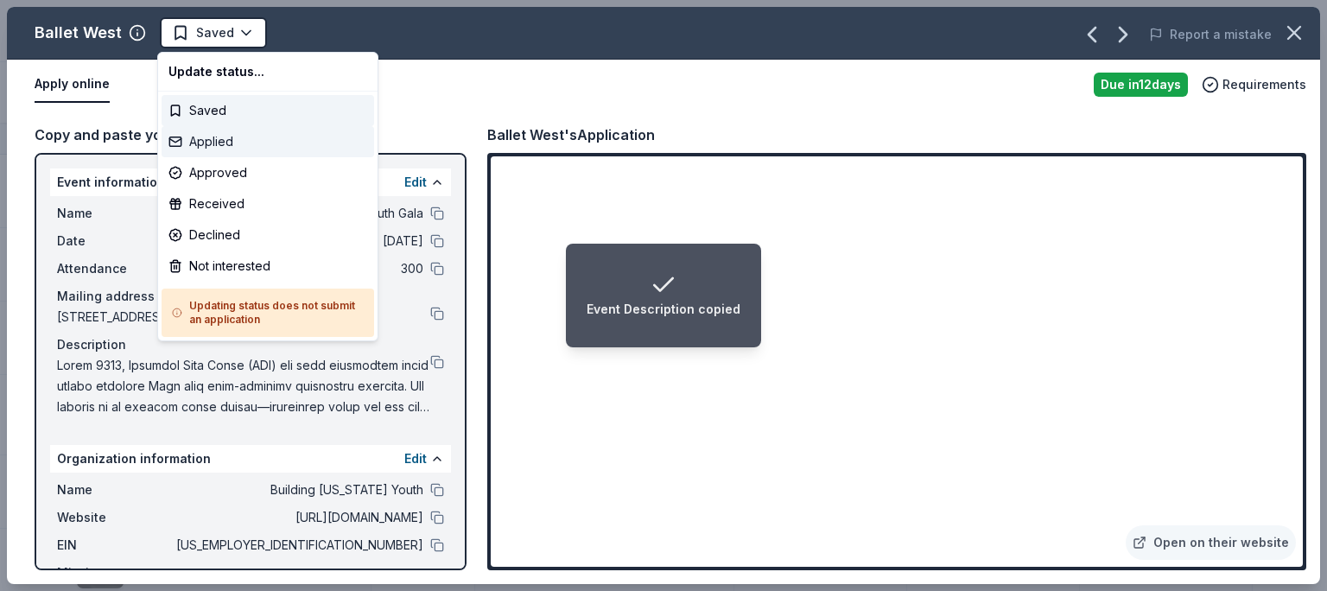
click at [205, 144] on div "Applied" at bounding box center [268, 141] width 213 height 31
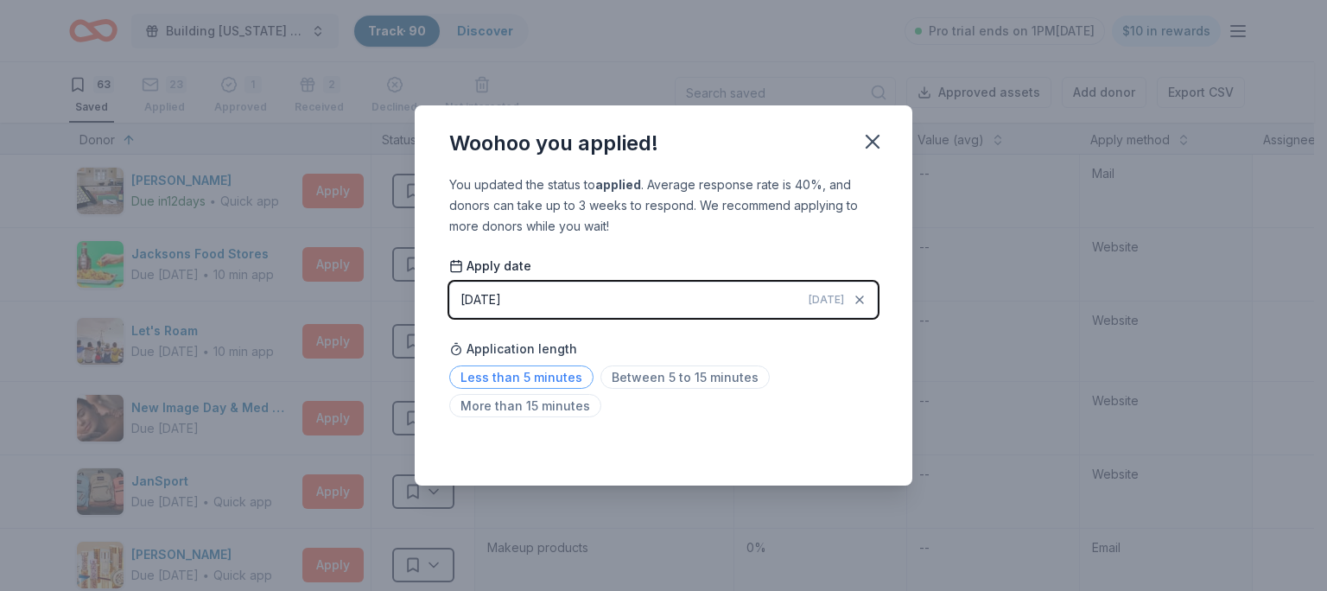
click at [539, 372] on span "Less than 5 minutes" at bounding box center [521, 377] width 144 height 23
click at [871, 137] on icon "button" at bounding box center [873, 142] width 24 height 24
click at [864, 137] on icon "button" at bounding box center [873, 142] width 24 height 24
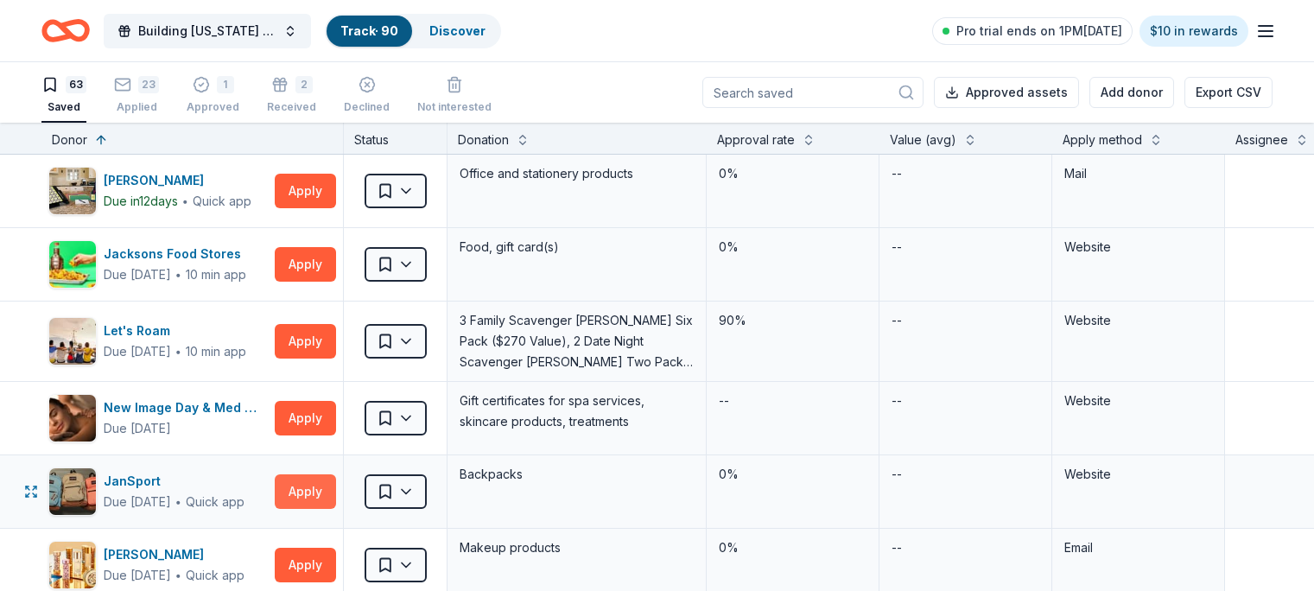
click at [319, 494] on button "Apply" at bounding box center [305, 491] width 61 height 35
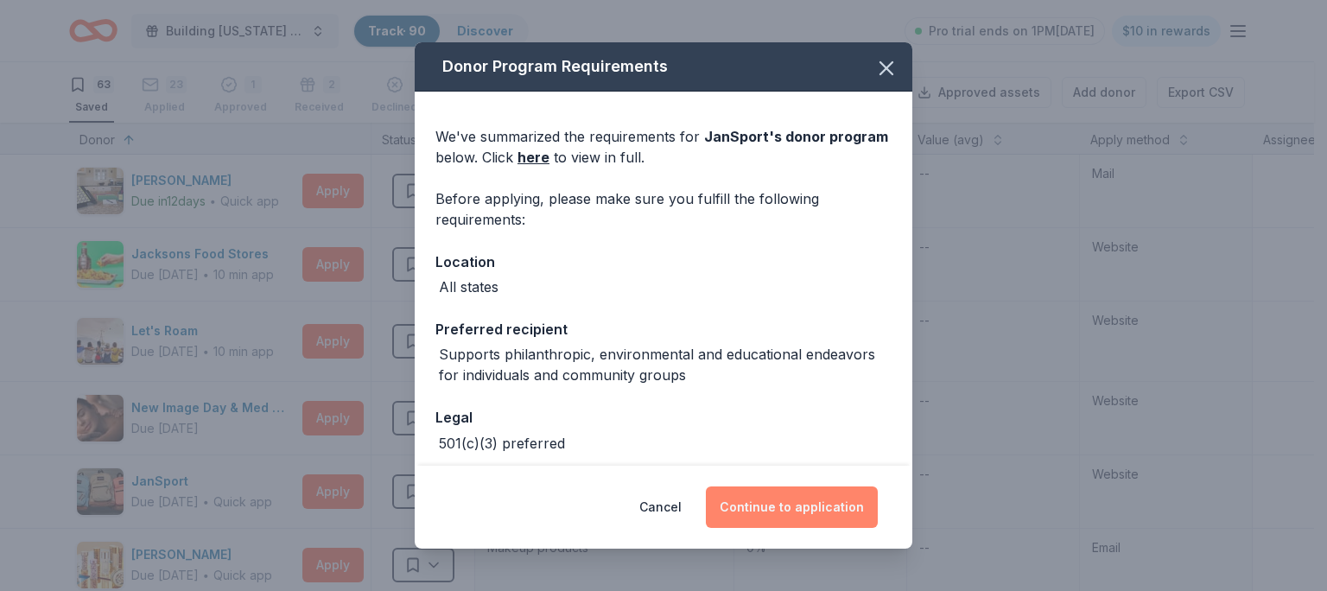
click at [823, 500] on button "Continue to application" at bounding box center [792, 507] width 172 height 41
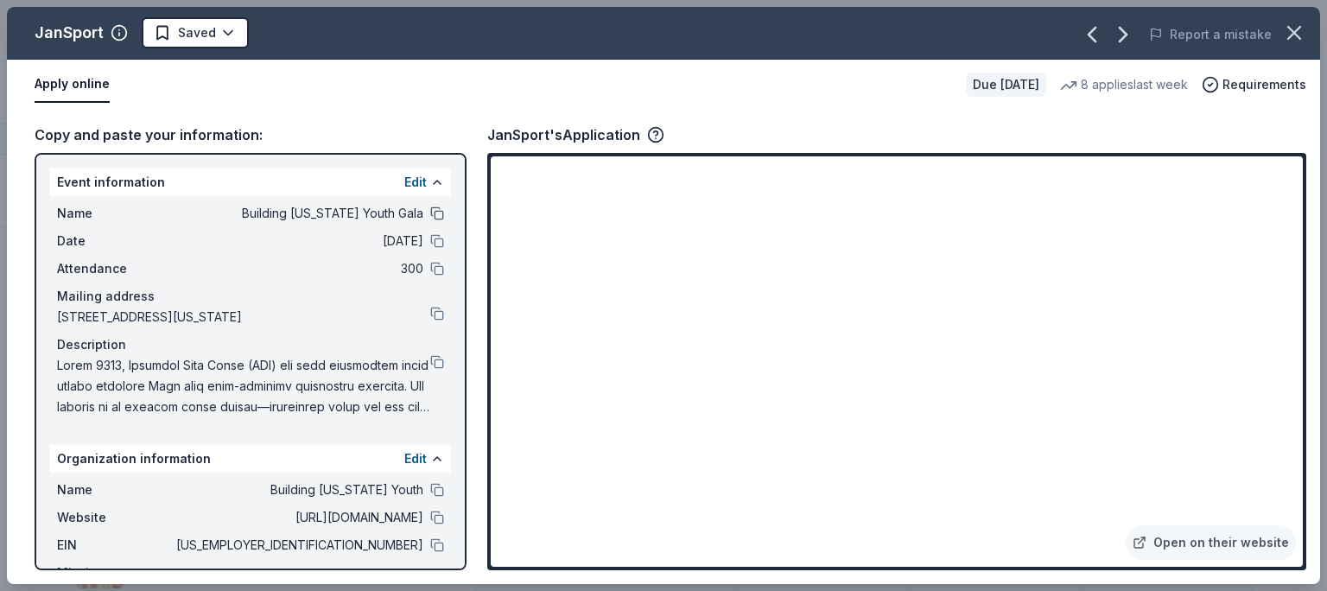
click at [430, 211] on button at bounding box center [437, 214] width 14 height 14
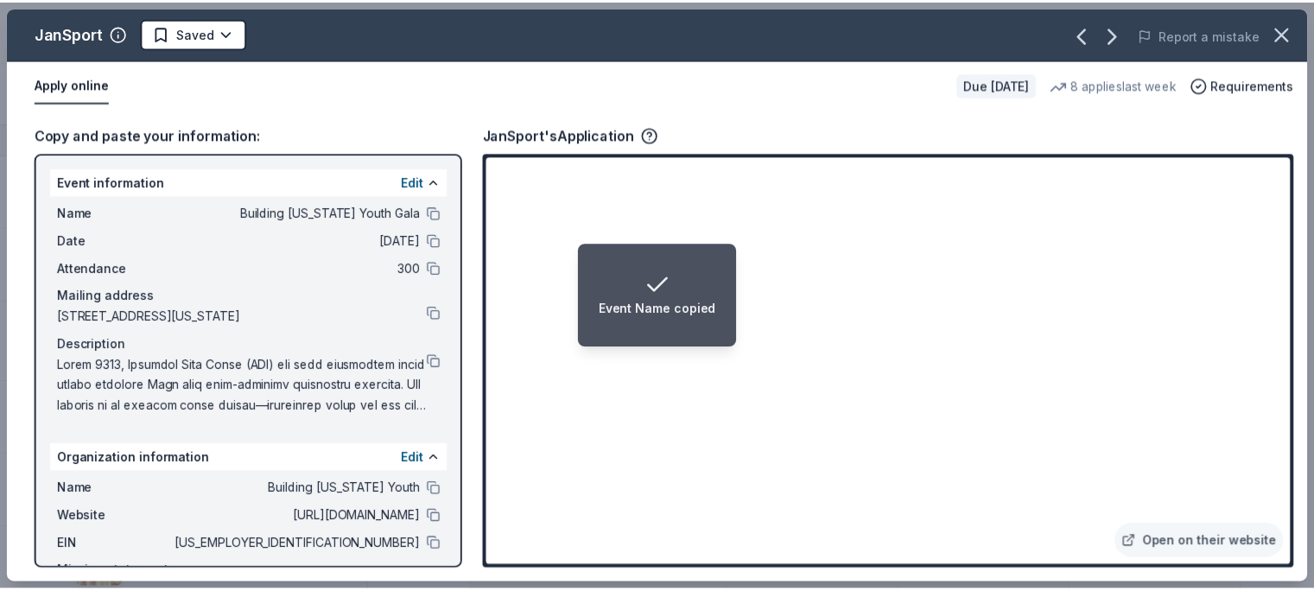
scroll to position [118, 0]
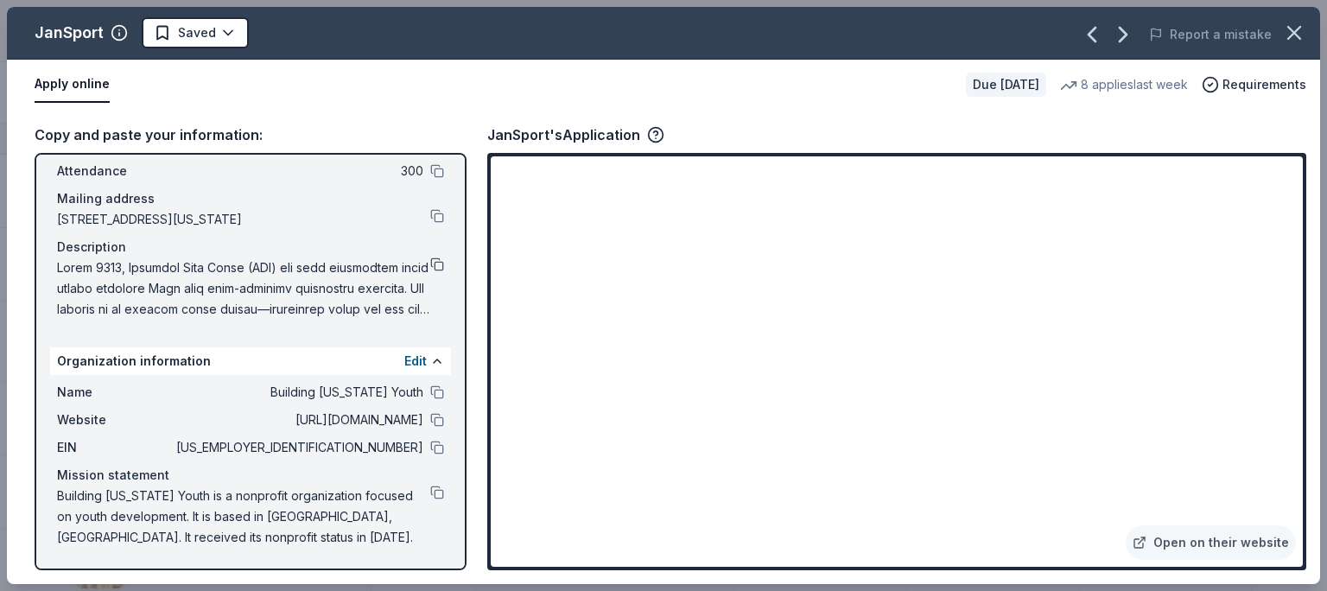
click at [430, 269] on button at bounding box center [437, 265] width 14 height 14
click at [430, 424] on button at bounding box center [437, 420] width 14 height 14
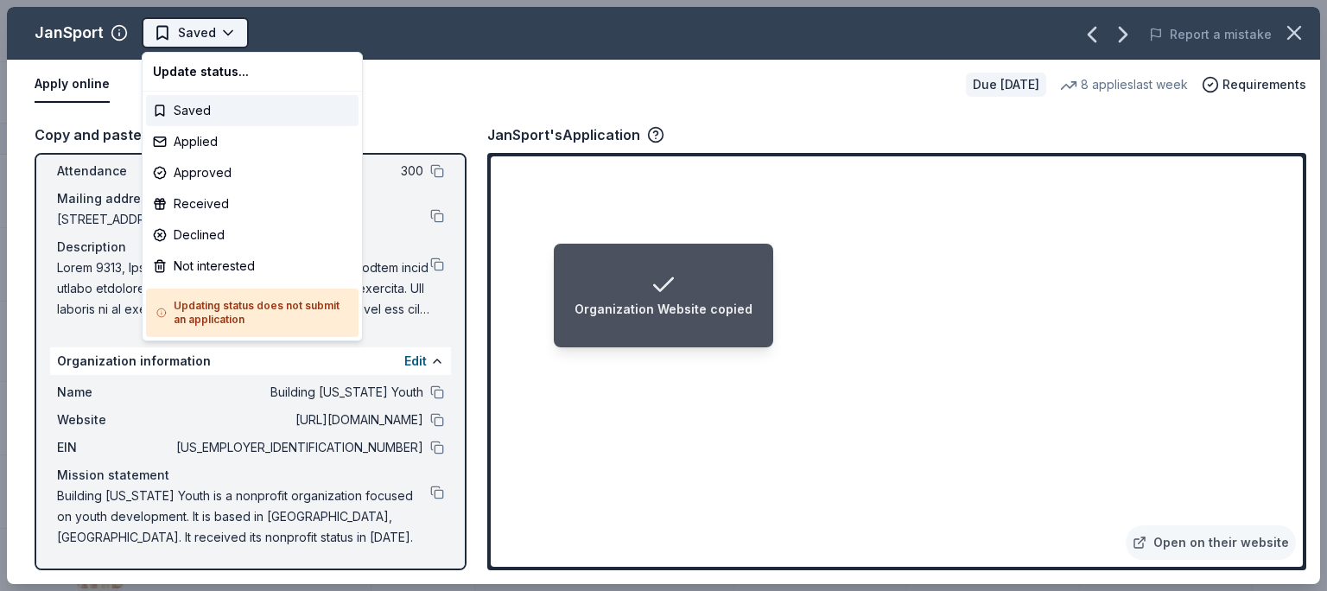
click at [184, 34] on span "Saved" at bounding box center [197, 32] width 38 height 21
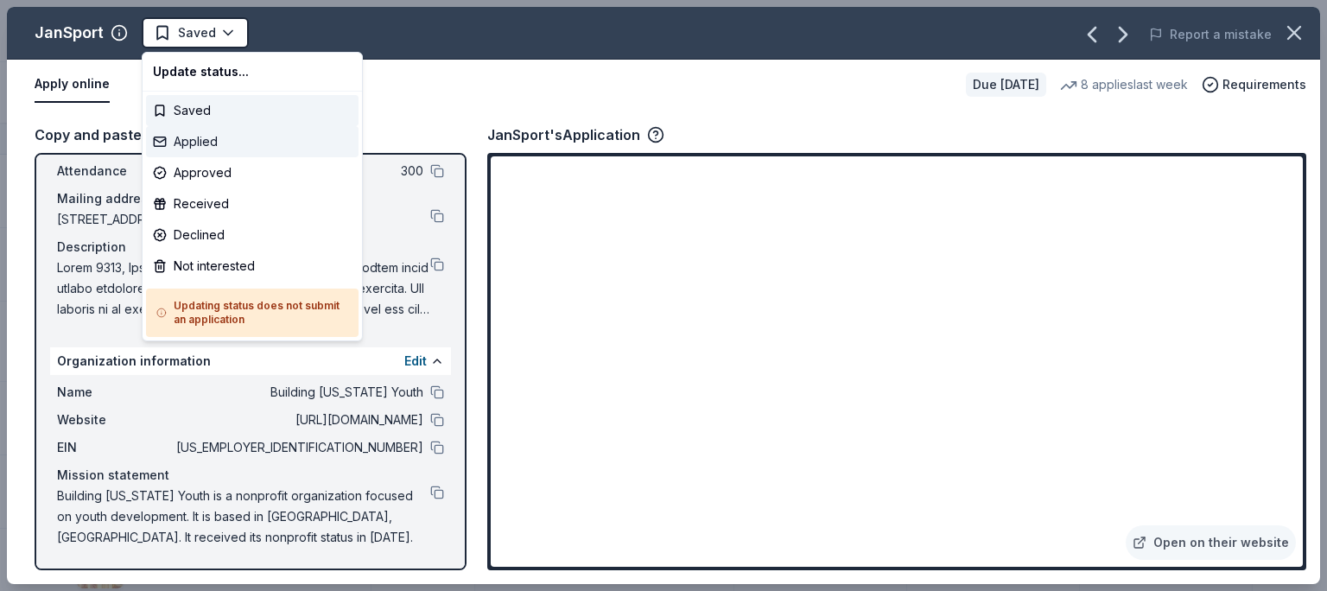
click at [192, 141] on div "Applied" at bounding box center [252, 141] width 213 height 31
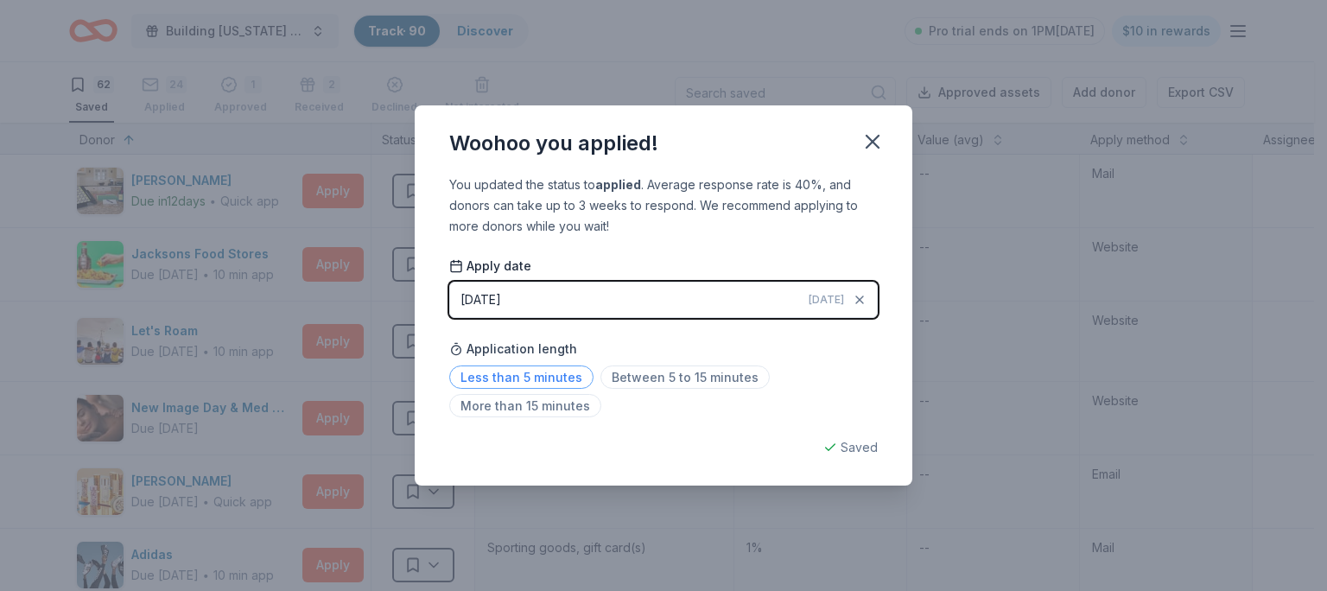
click at [502, 372] on span "Less than 5 minutes" at bounding box center [521, 377] width 144 height 23
click at [865, 149] on icon "button" at bounding box center [873, 142] width 24 height 24
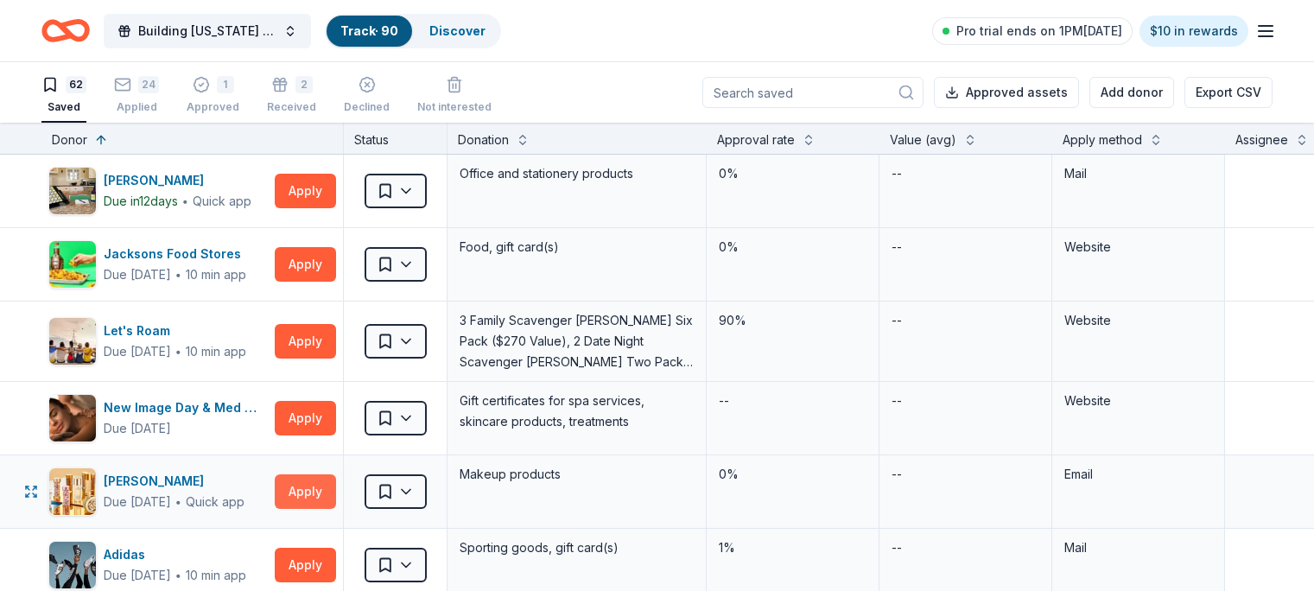
click at [335, 477] on button "Apply" at bounding box center [305, 491] width 61 height 35
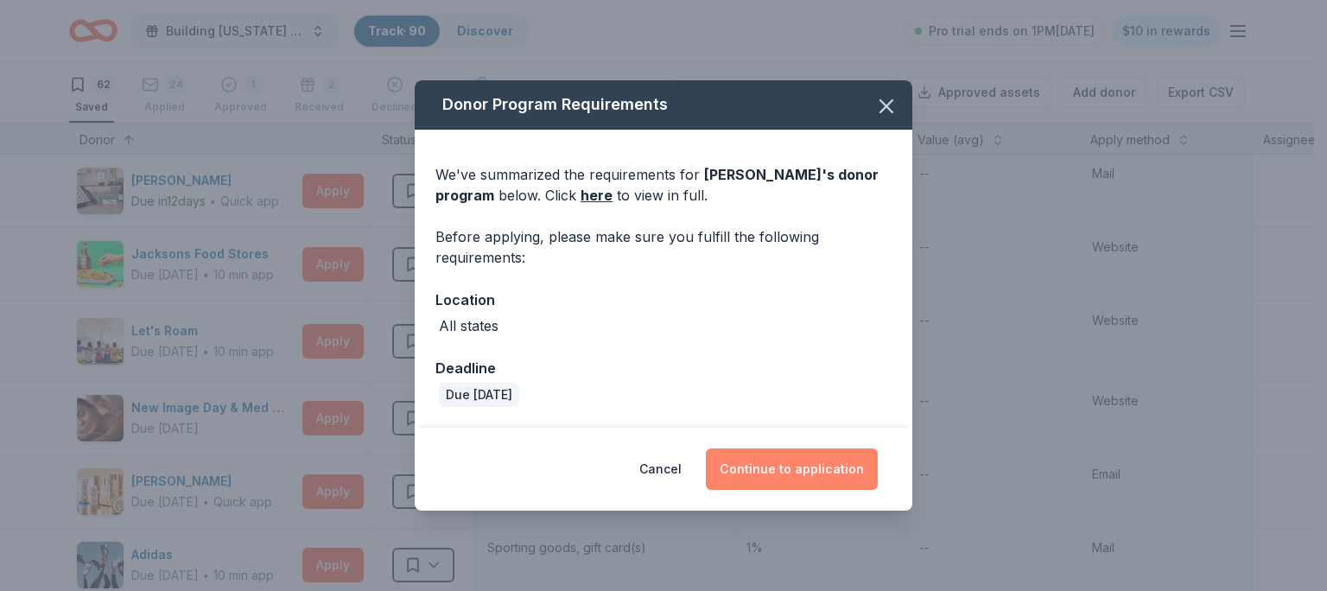
click at [775, 473] on button "Continue to application" at bounding box center [792, 468] width 172 height 41
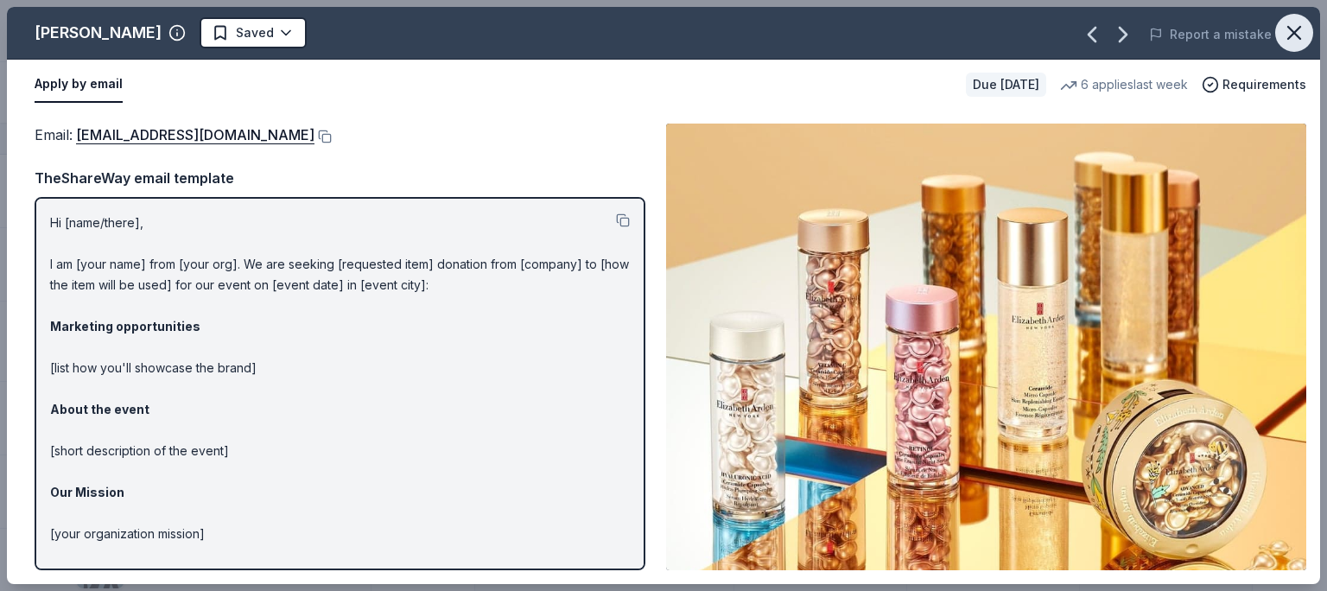
click at [1300, 36] on icon "button" at bounding box center [1294, 33] width 24 height 24
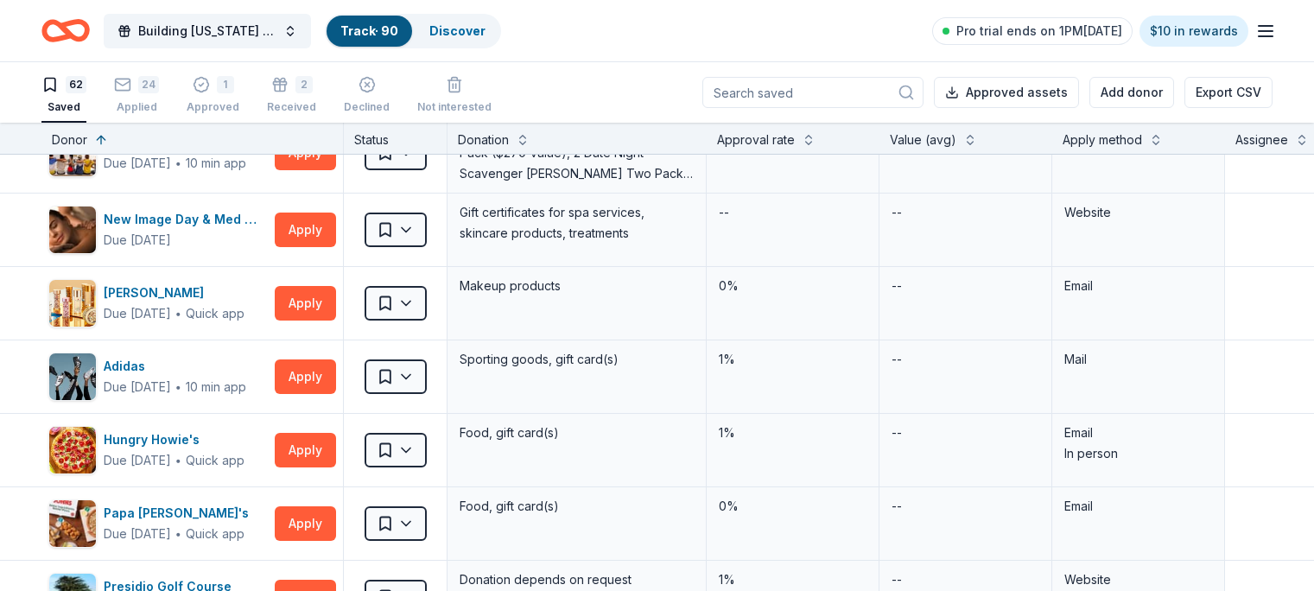
scroll to position [204, 0]
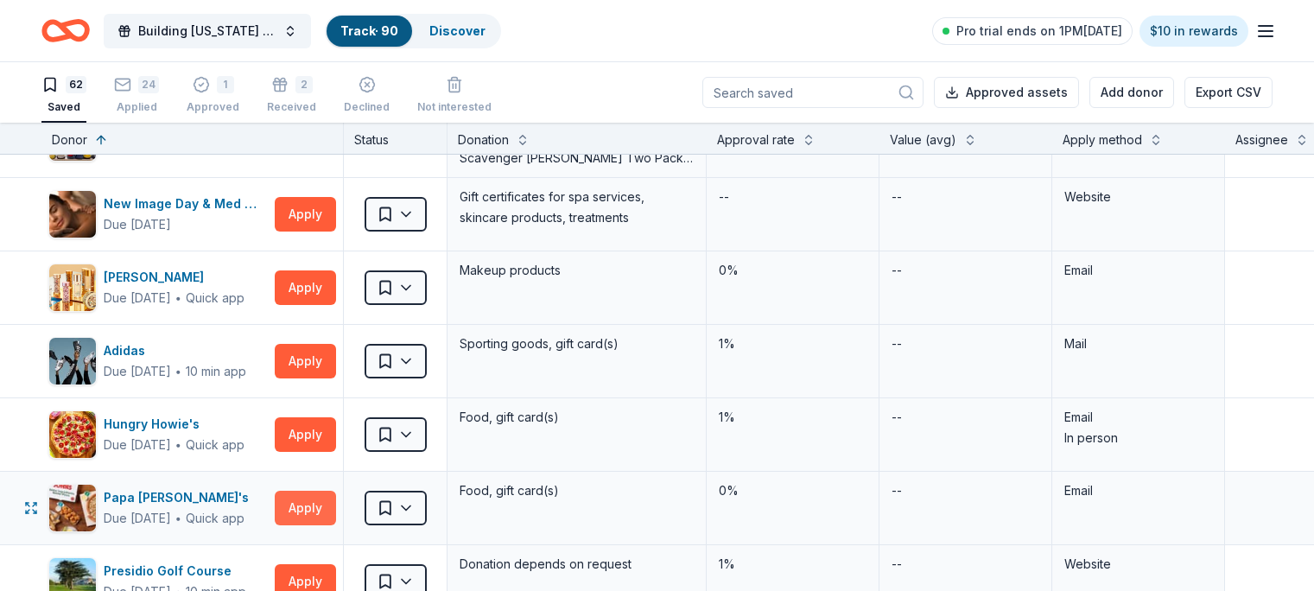
click at [321, 512] on button "Apply" at bounding box center [305, 508] width 61 height 35
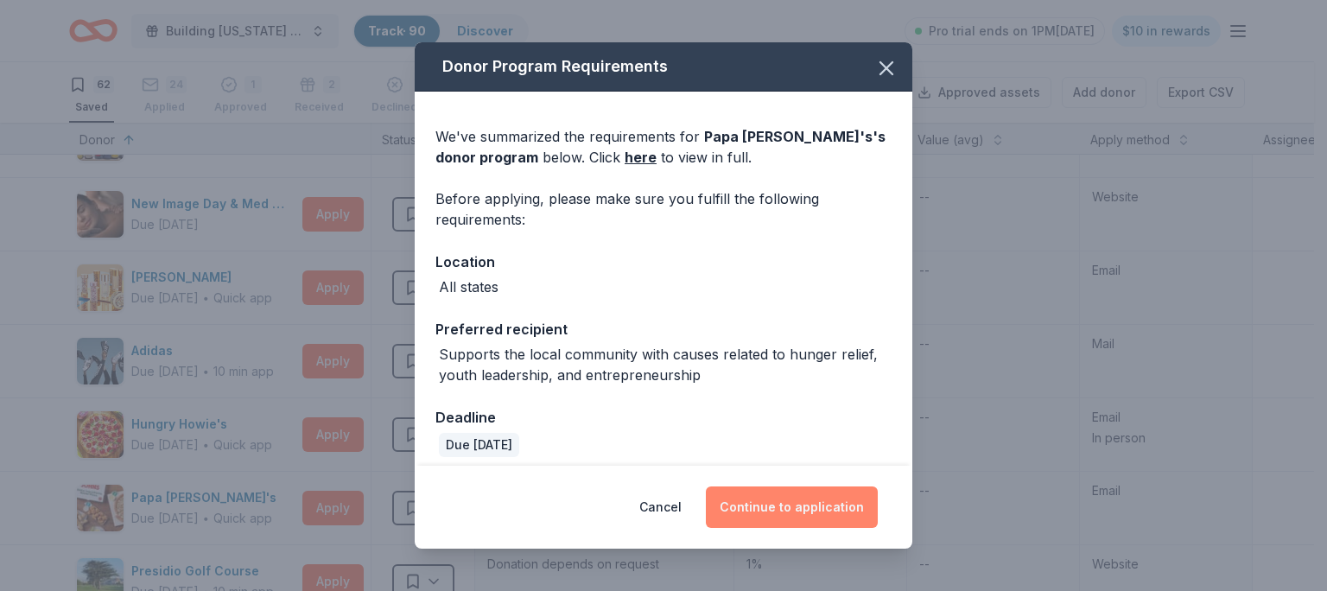
click at [820, 514] on button "Continue to application" at bounding box center [792, 507] width 172 height 41
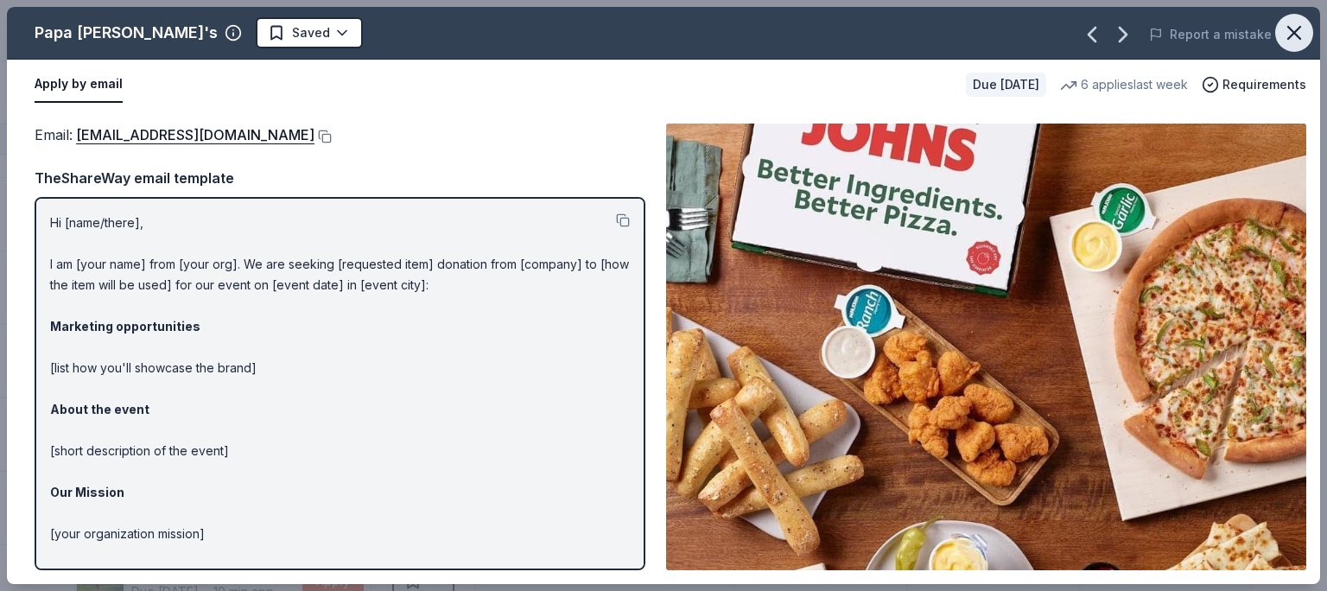
click at [1294, 31] on icon "button" at bounding box center [1294, 33] width 12 height 12
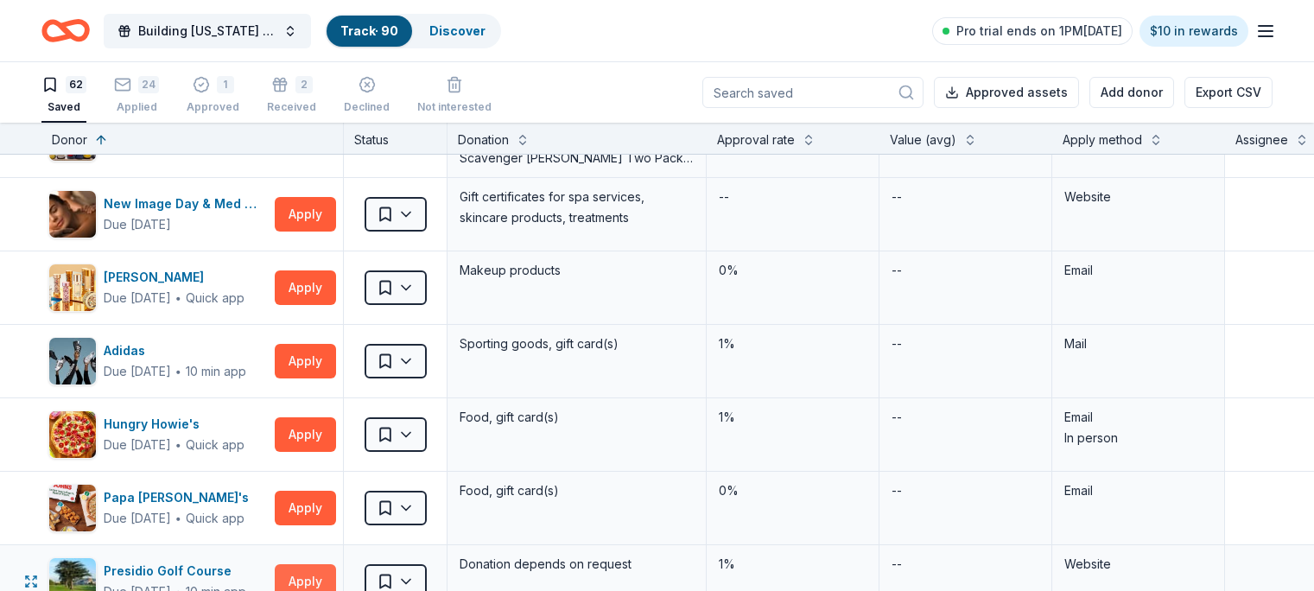
click at [318, 566] on button "Apply" at bounding box center [305, 581] width 61 height 35
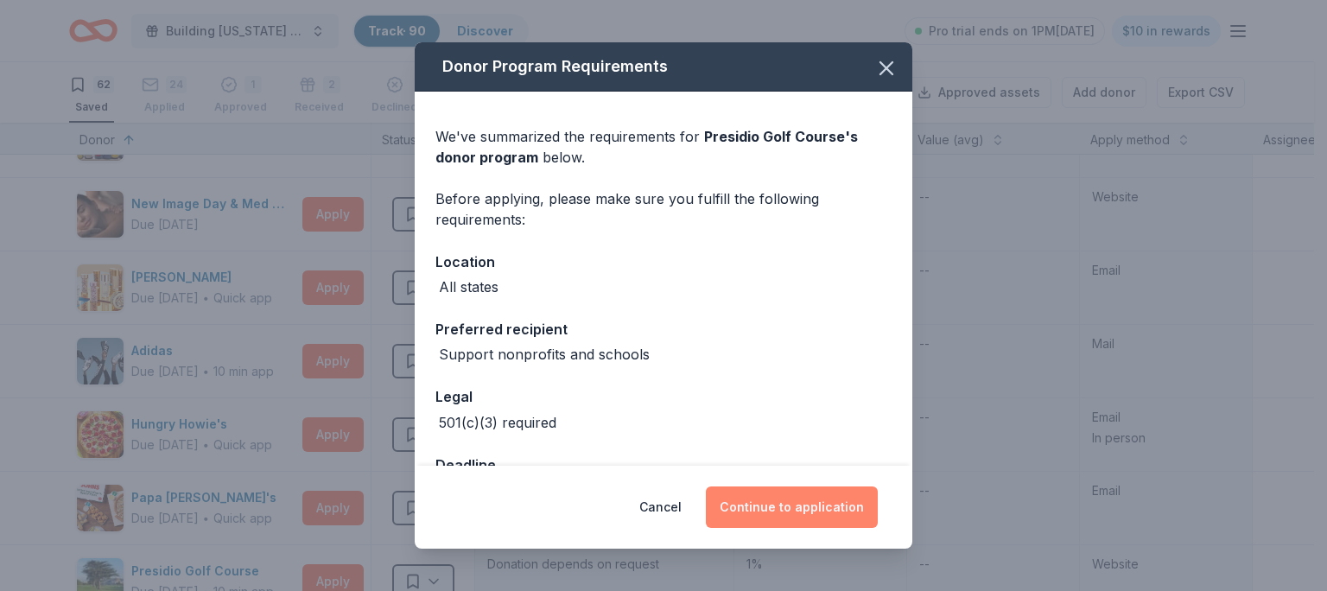
click at [799, 509] on button "Continue to application" at bounding box center [792, 507] width 172 height 41
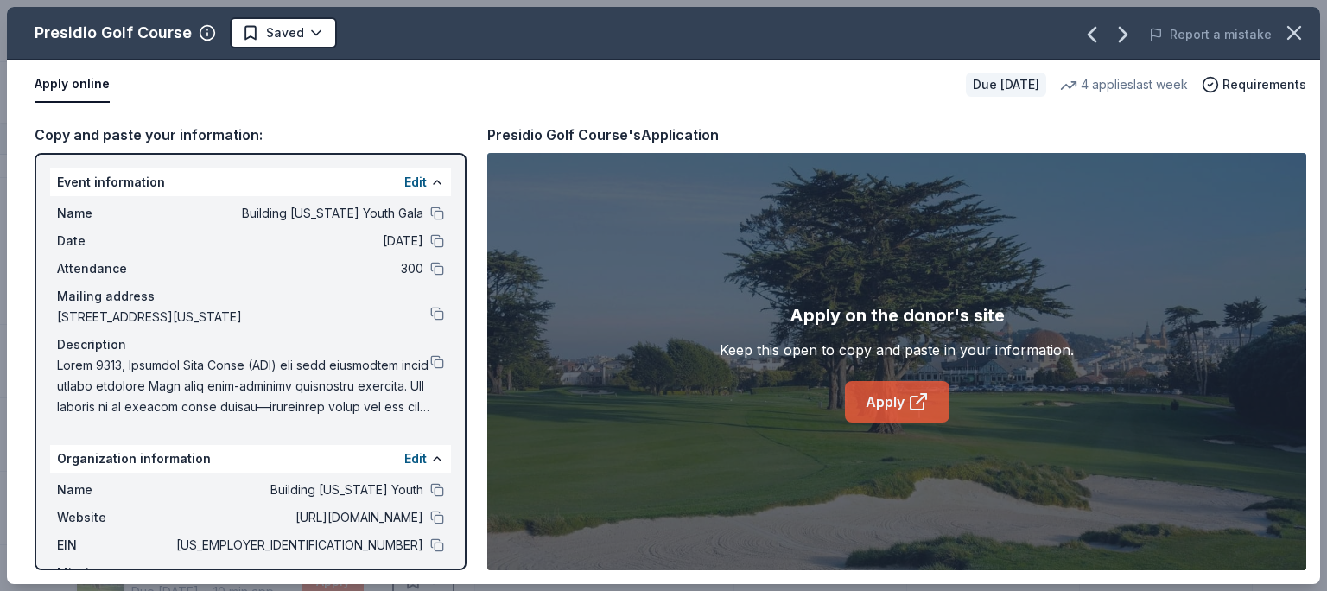
click at [900, 398] on link "Apply" at bounding box center [897, 401] width 105 height 41
click at [430, 369] on button at bounding box center [437, 362] width 14 height 14
click at [430, 525] on button at bounding box center [437, 518] width 14 height 14
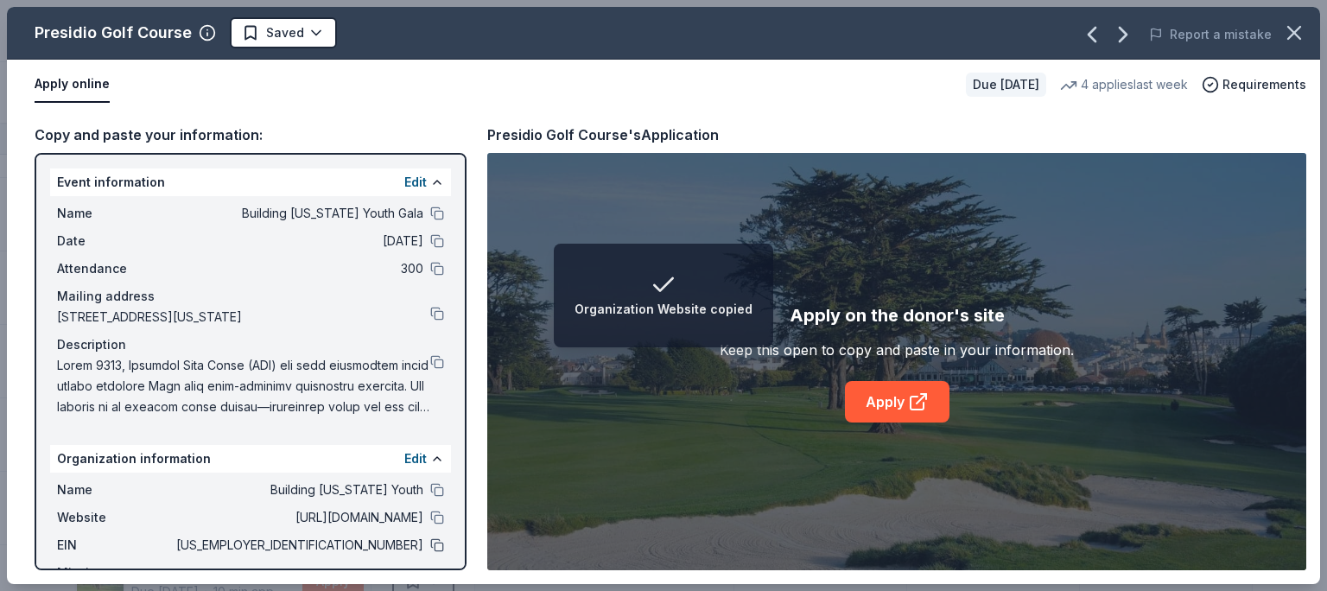
click at [430, 552] on button at bounding box center [437, 545] width 14 height 14
drag, startPoint x: 285, startPoint y: 41, endPoint x: 282, endPoint y: 25, distance: 15.9
click at [282, 25] on span "Saved" at bounding box center [285, 32] width 38 height 21
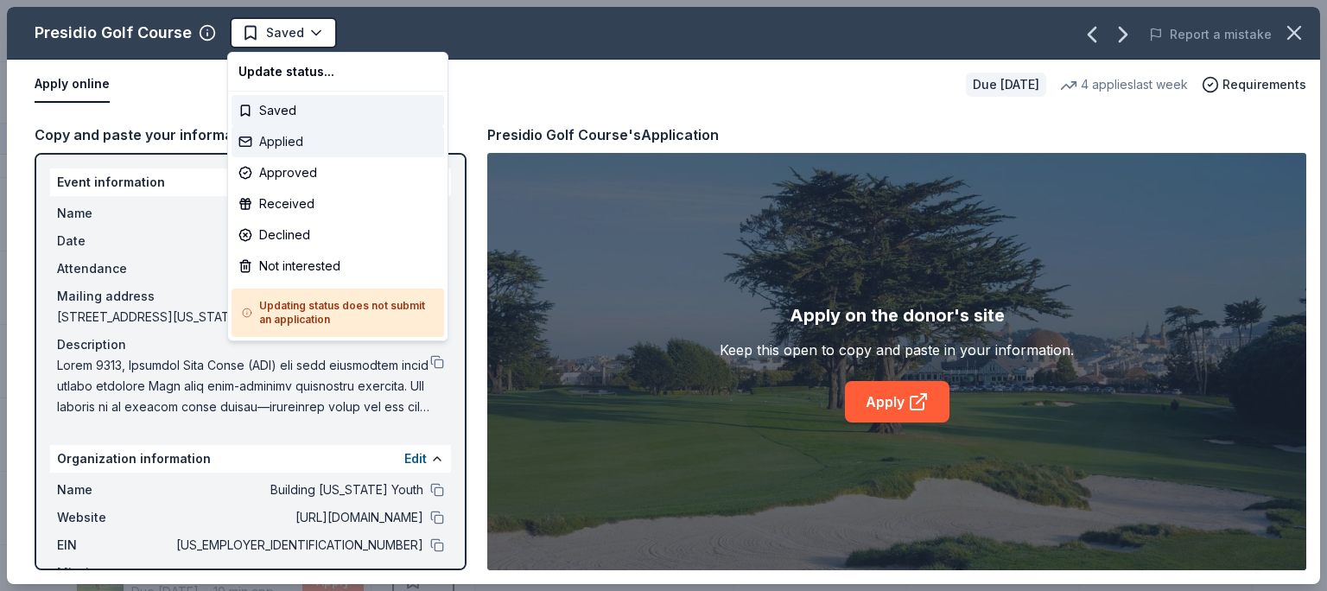
click at [284, 137] on div "Applied" at bounding box center [338, 141] width 213 height 31
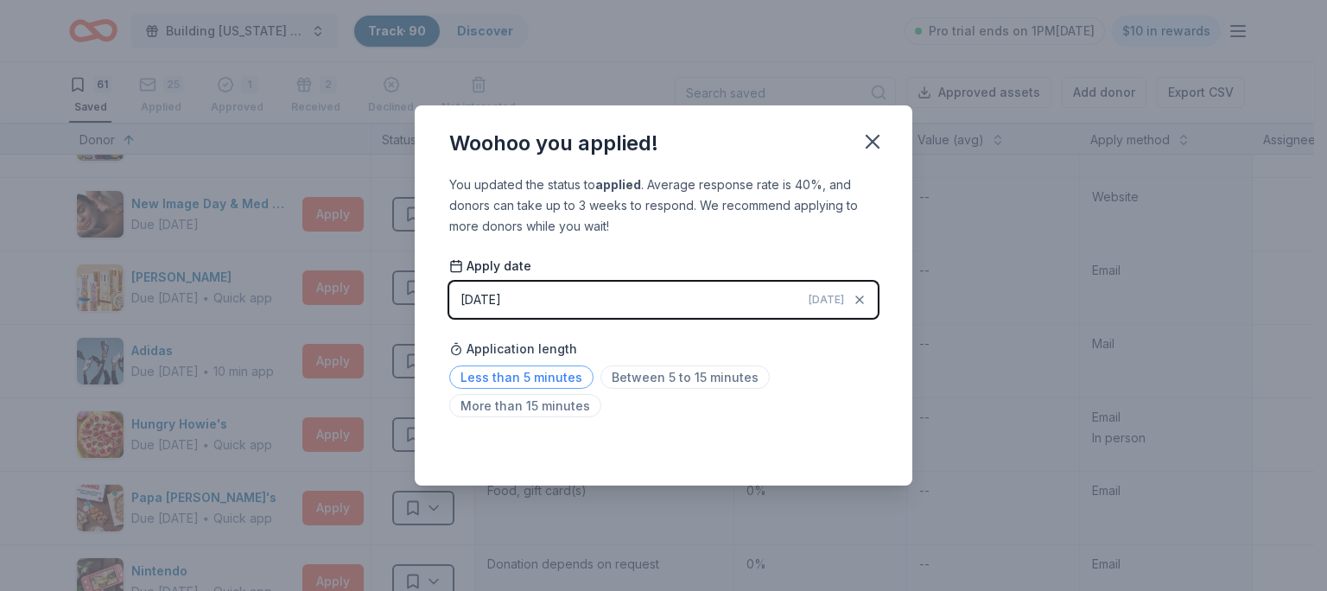
click at [563, 370] on span "Less than 5 minutes" at bounding box center [521, 377] width 144 height 23
click at [868, 136] on icon "button" at bounding box center [873, 142] width 12 height 12
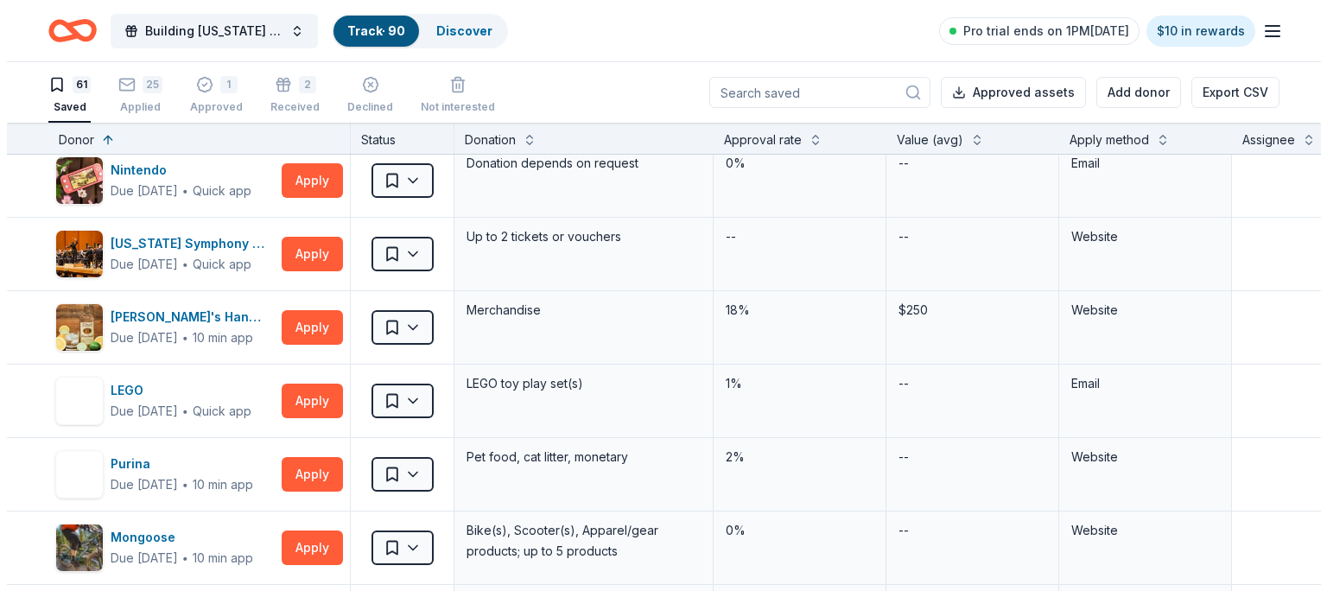
scroll to position [765, 0]
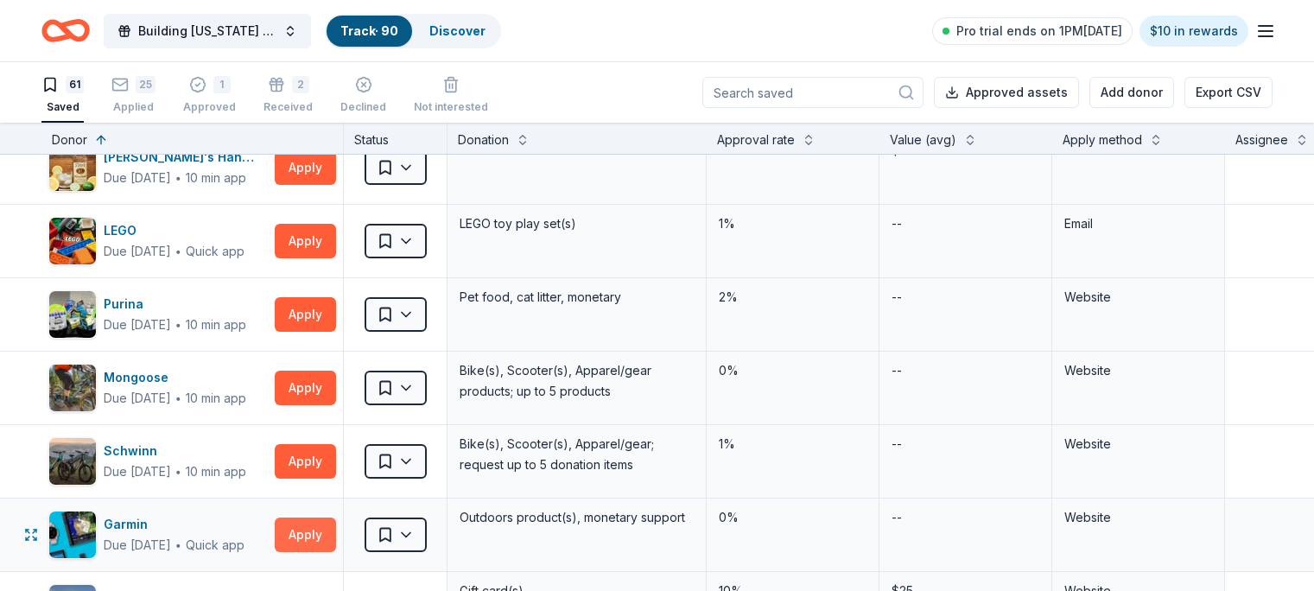
click at [331, 533] on button "Apply" at bounding box center [305, 535] width 61 height 35
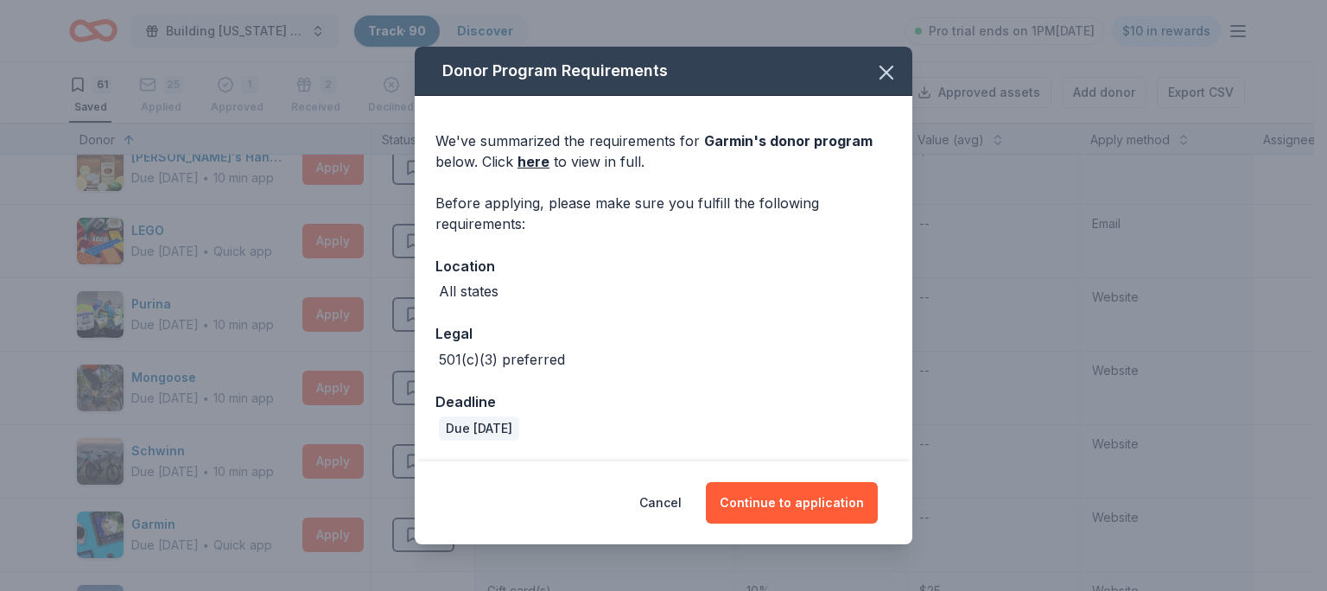
click at [788, 466] on div "Cancel Continue to application" at bounding box center [664, 502] width 498 height 83
click at [786, 493] on button "Continue to application" at bounding box center [792, 502] width 172 height 41
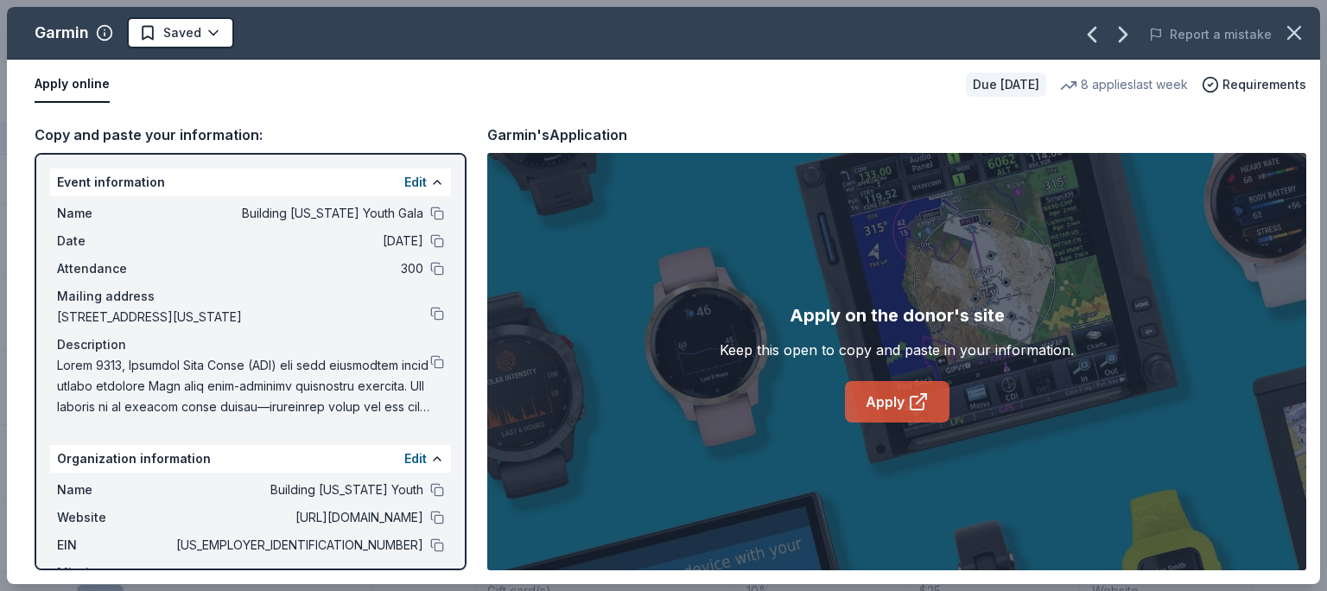
click at [879, 390] on link "Apply" at bounding box center [897, 401] width 105 height 41
